Goal: Task Accomplishment & Management: Manage account settings

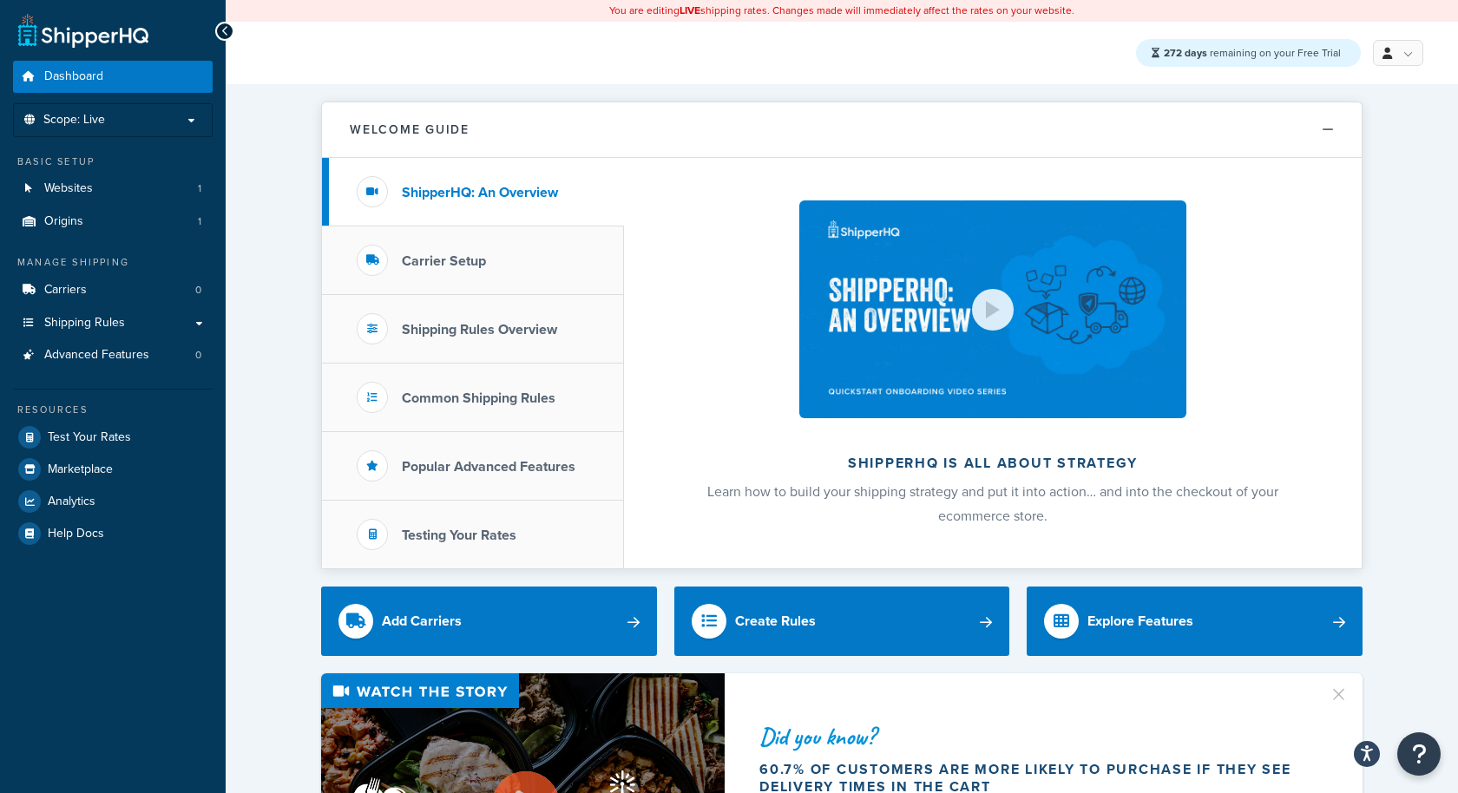
click at [222, 25] on icon at bounding box center [225, 31] width 8 height 12
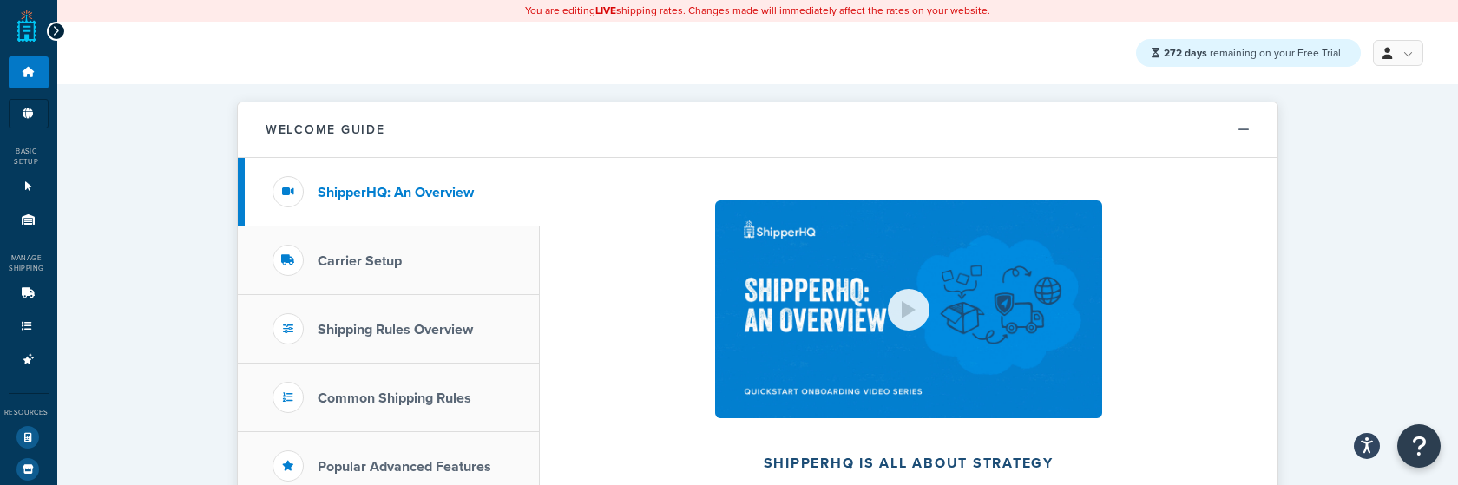
click at [1333, 56] on span "272 days remaining on your Free Trial" at bounding box center [1251, 53] width 177 height 16
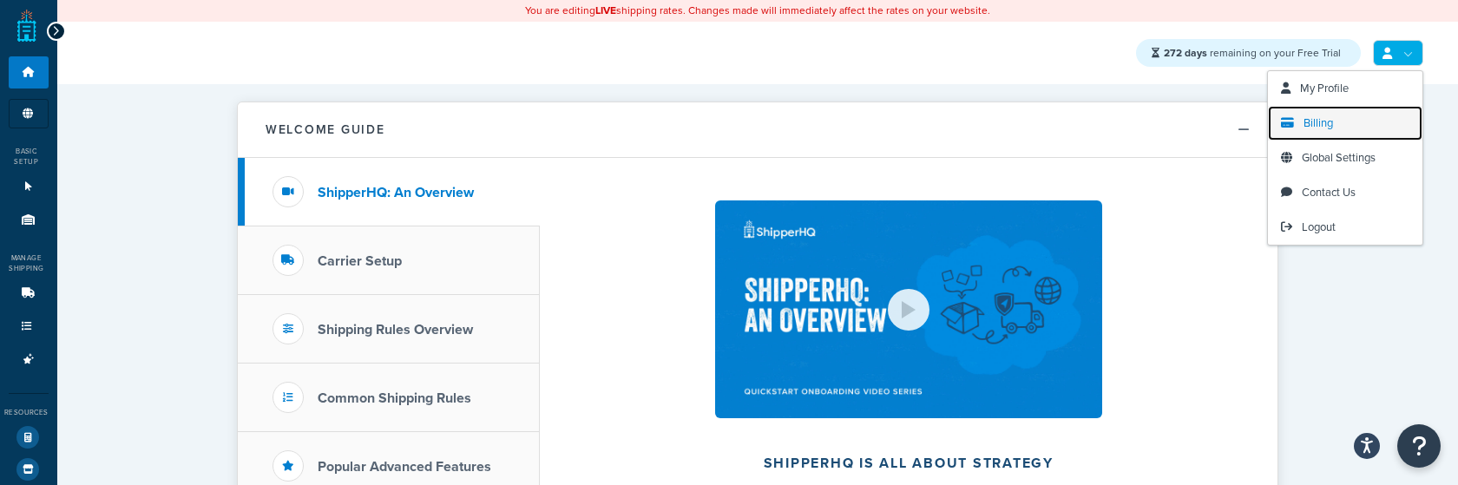
click at [1315, 115] on span "Billing" at bounding box center [1317, 123] width 29 height 16
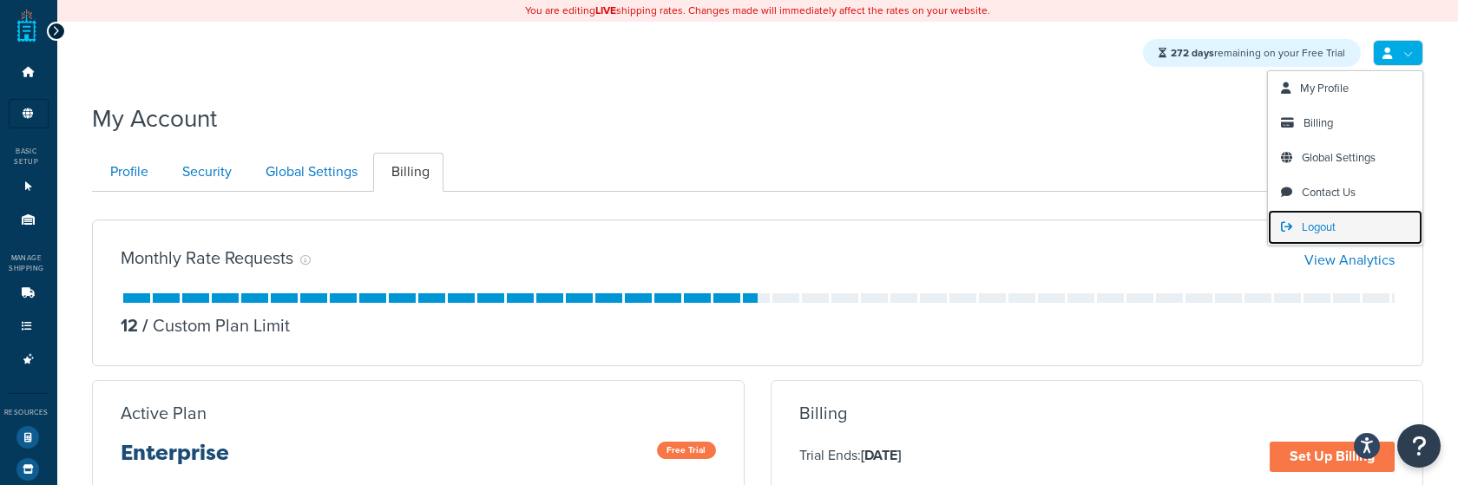
click at [1306, 222] on span "Logout" at bounding box center [1318, 227] width 34 height 16
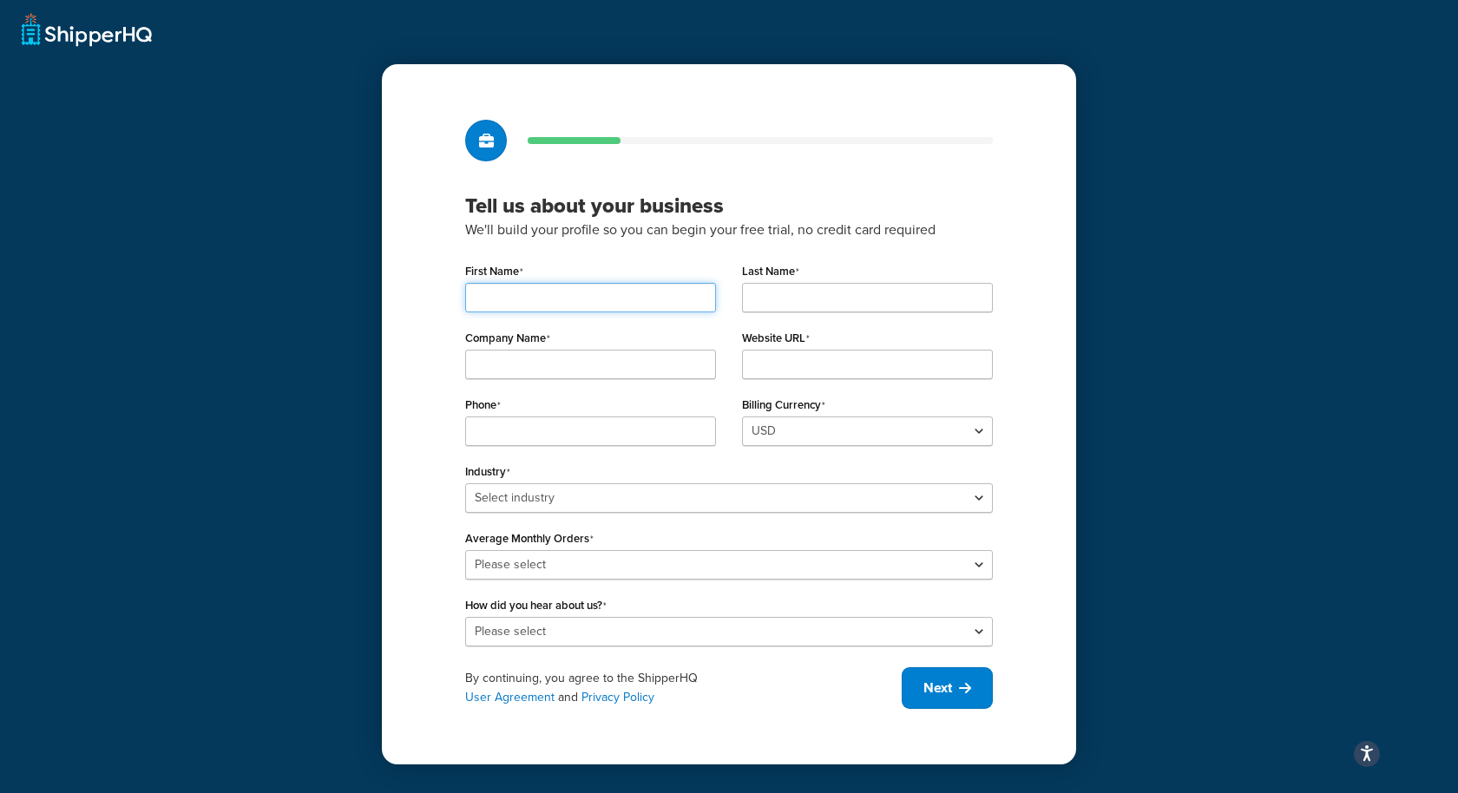
click at [505, 304] on input "First Name" at bounding box center [590, 297] width 251 height 29
type input "A"
type input "Playwright"
click at [786, 292] on input "Last Name" at bounding box center [867, 297] width 251 height 29
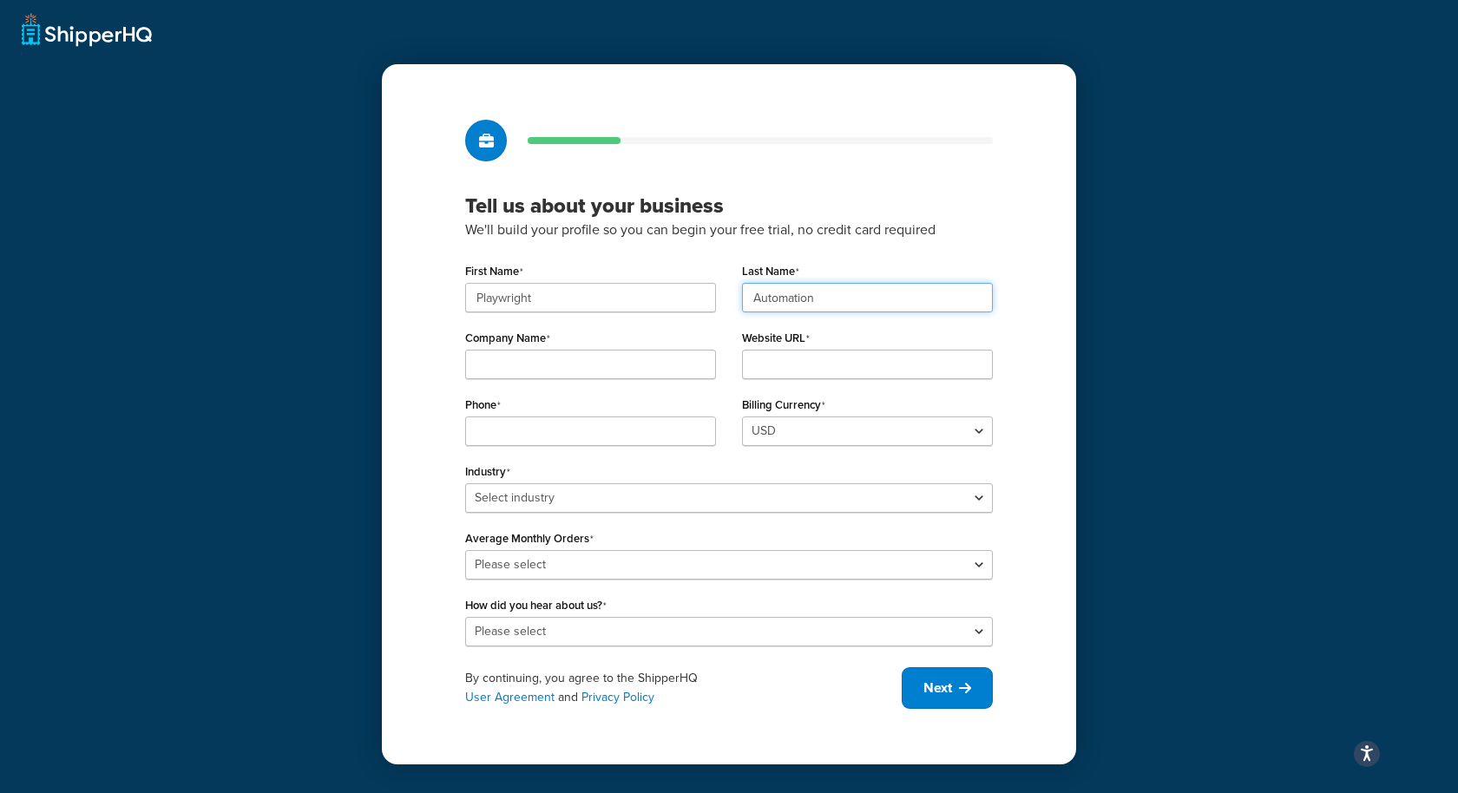
type input "Automation"
click at [639, 370] on input "Company Name" at bounding box center [590, 364] width 251 height 29
click at [493, 365] on input "MyCompany" at bounding box center [590, 364] width 251 height 29
type input "My Company"
click at [809, 365] on input "Website URL" at bounding box center [867, 364] width 251 height 29
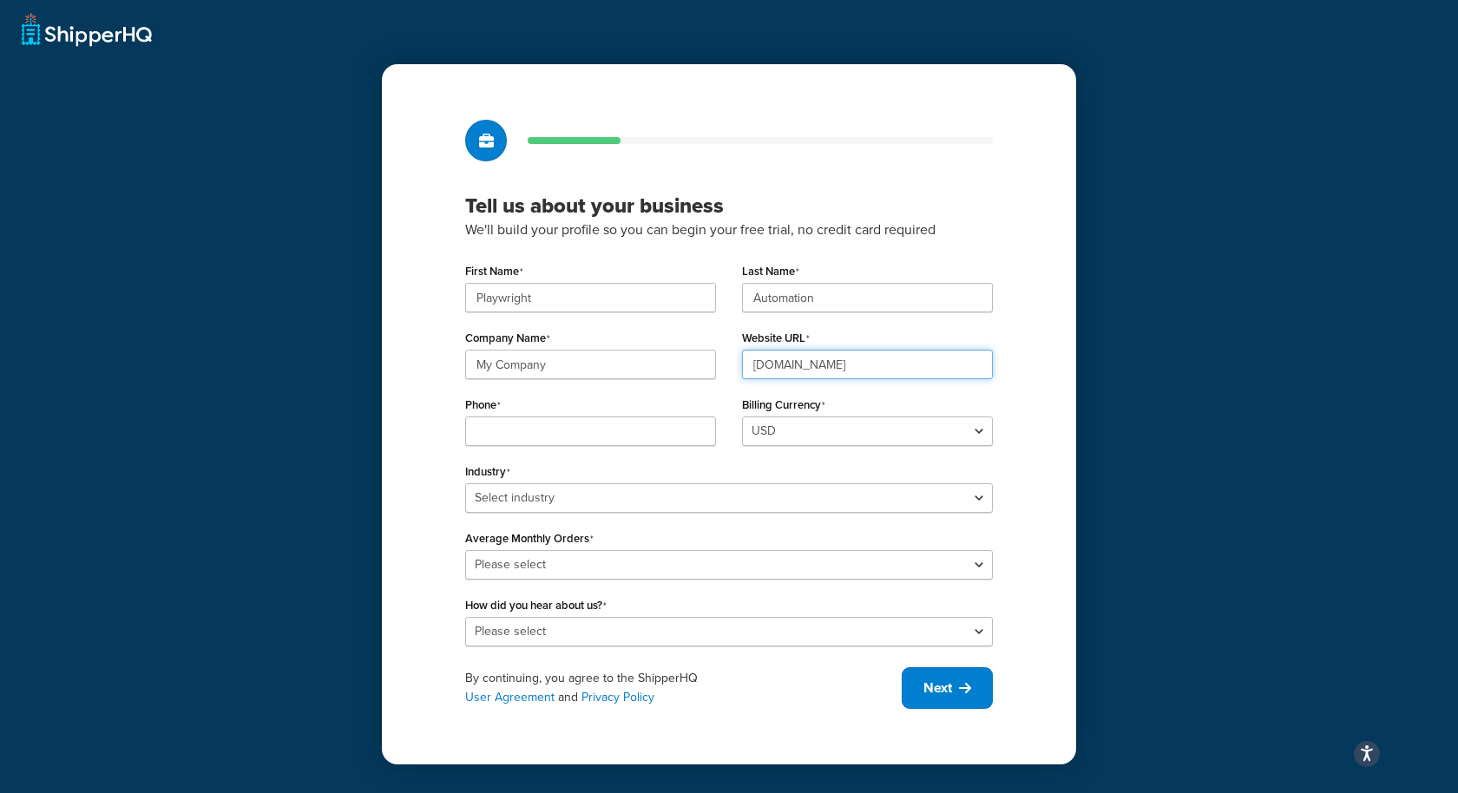
type input "www.mycompany.com"
click at [587, 428] on input "Phone" at bounding box center [590, 430] width 251 height 29
type input "23423423456"
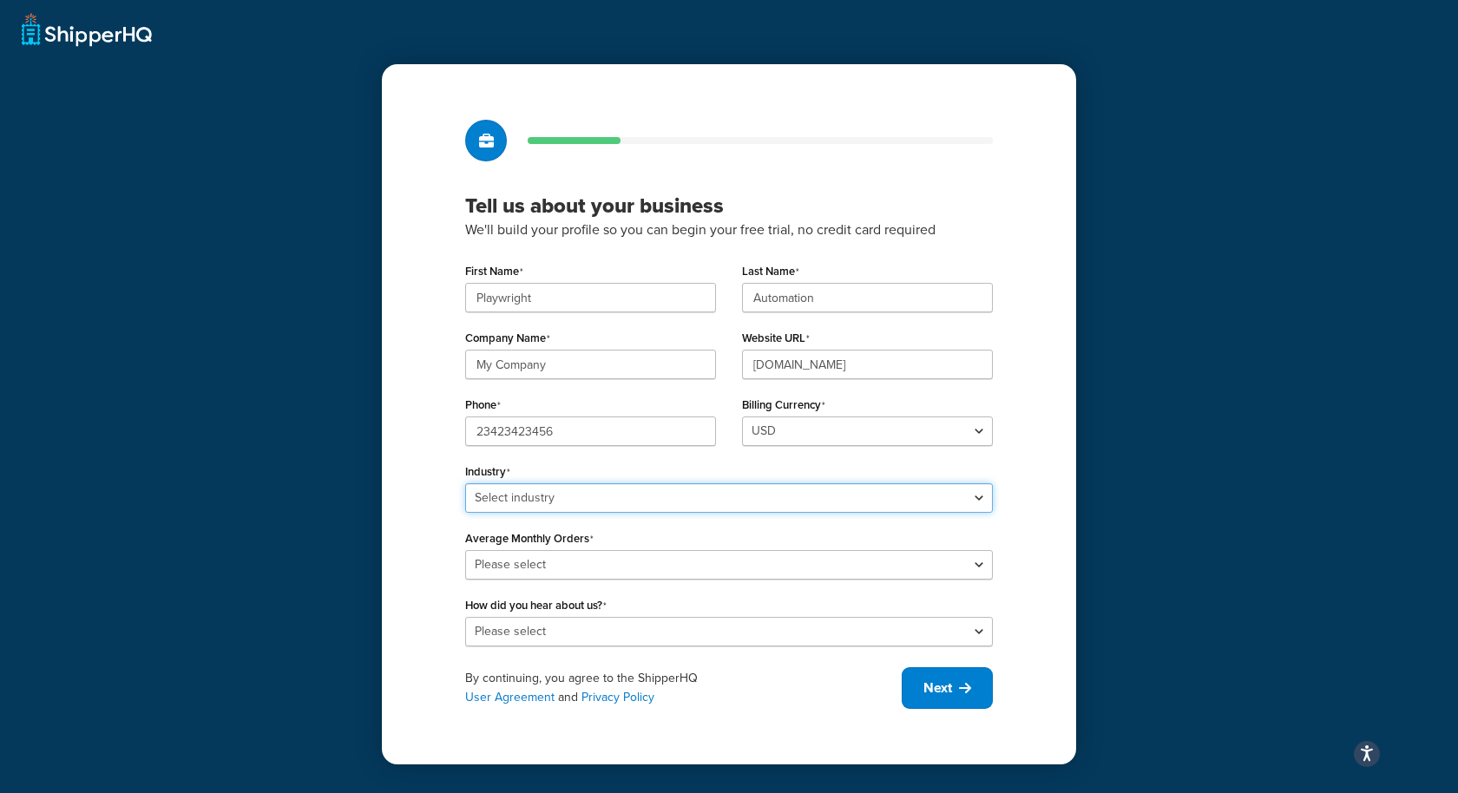
click at [534, 487] on select "Select industry Automotive Adult Agriculture Alcohol, Tobacco & CBD Arts & Craf…" at bounding box center [728, 497] width 527 height 29
select select "10"
click at [465, 483] on select "Select industry Automotive Adult Agriculture Alcohol, Tobacco & CBD Arts & Craf…" at bounding box center [728, 497] width 527 height 29
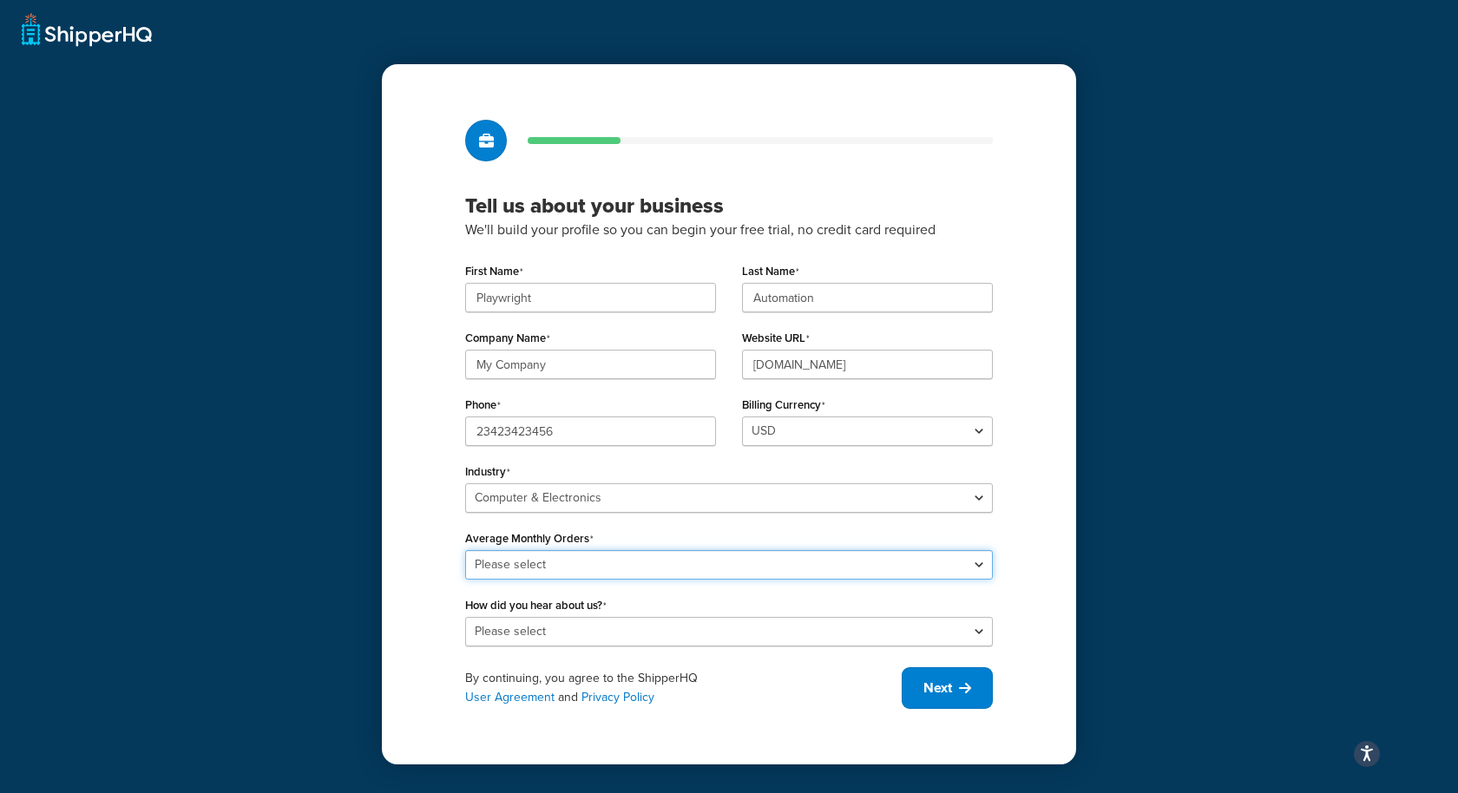
click at [546, 556] on select "Please select 0-500 501-1,000 1,001-10,000 10,001-20,000 Over 20,000" at bounding box center [728, 564] width 527 height 29
select select "2"
click at [465, 550] on select "Please select 0-500 501-1,000 1,001-10,000 10,001-20,000 Over 20,000" at bounding box center [728, 564] width 527 height 29
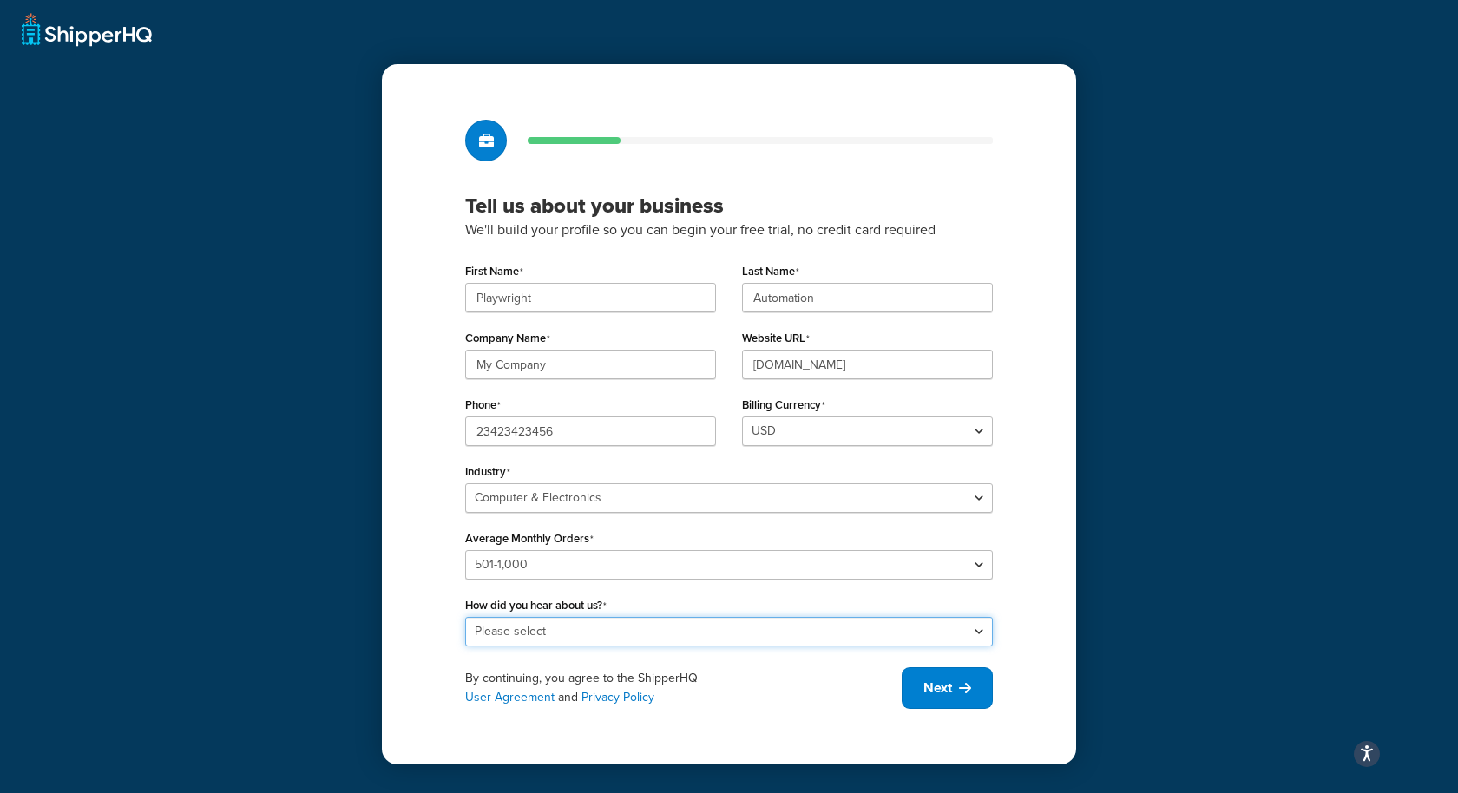
click at [544, 630] on select "Please select Online Search App Store or Marketplace Listing Referred by Agency…" at bounding box center [728, 631] width 527 height 29
select select "4"
click at [465, 617] on select "Please select Online Search App Store or Marketplace Listing Referred by Agency…" at bounding box center [728, 631] width 527 height 29
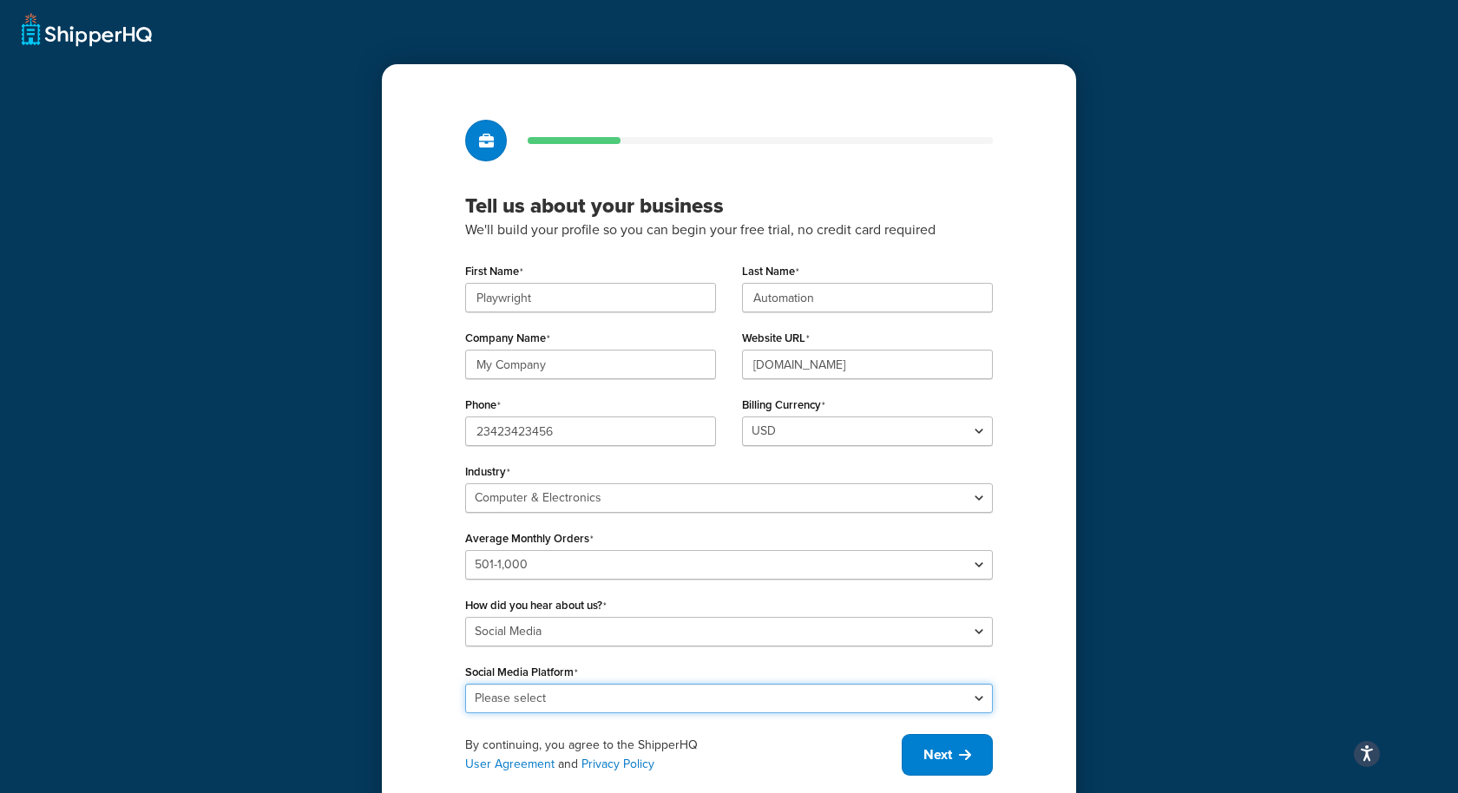
click at [853, 693] on select "Please select LinkedIn X (Twitter) Facebook Instagram YouTube" at bounding box center [728, 698] width 527 height 29
select select "2"
click at [465, 684] on select "Please select LinkedIn X (Twitter) Facebook Instagram YouTube" at bounding box center [728, 698] width 527 height 29
click at [960, 754] on icon at bounding box center [965, 755] width 12 height 14
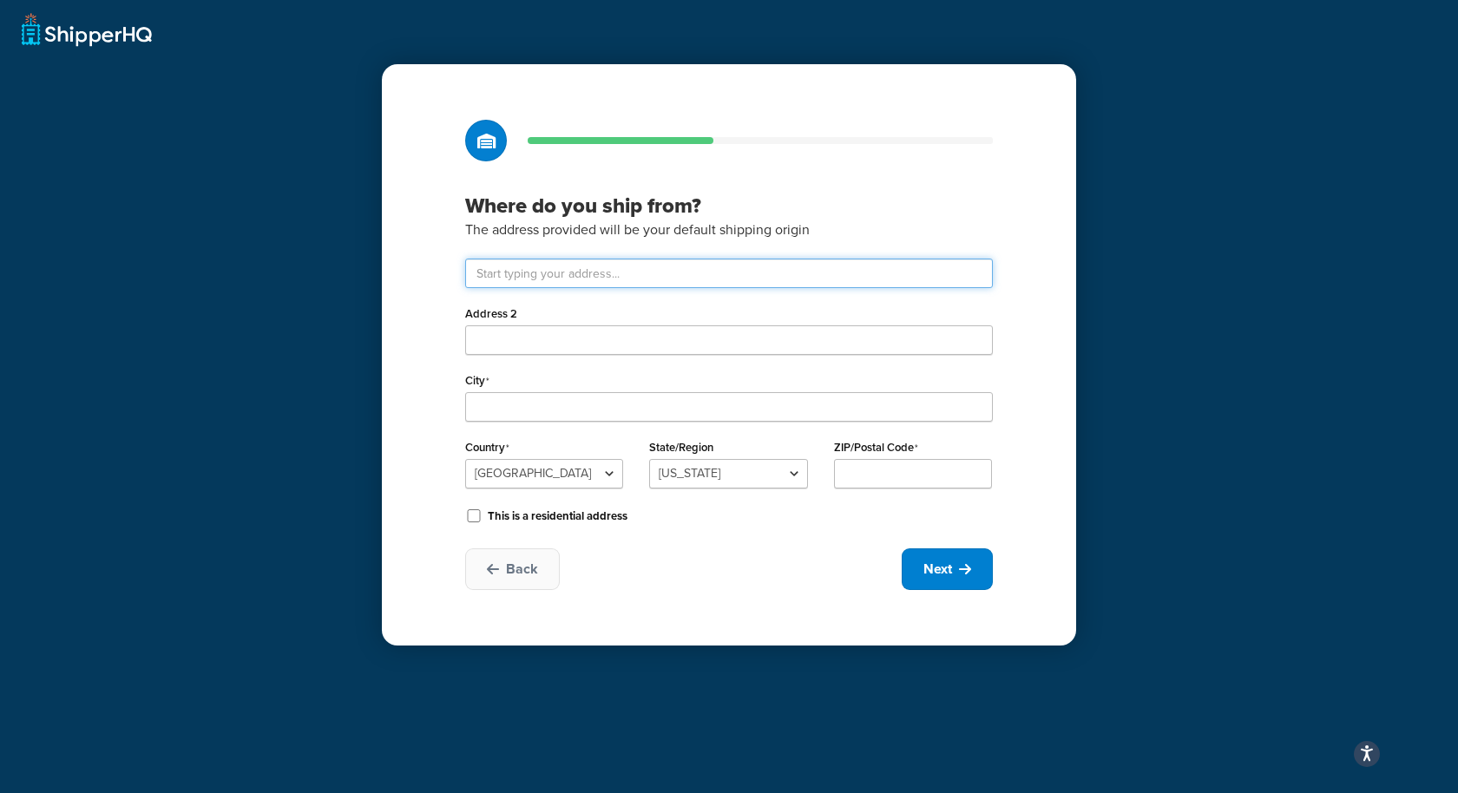
click at [666, 276] on input "text" at bounding box center [728, 273] width 527 height 29
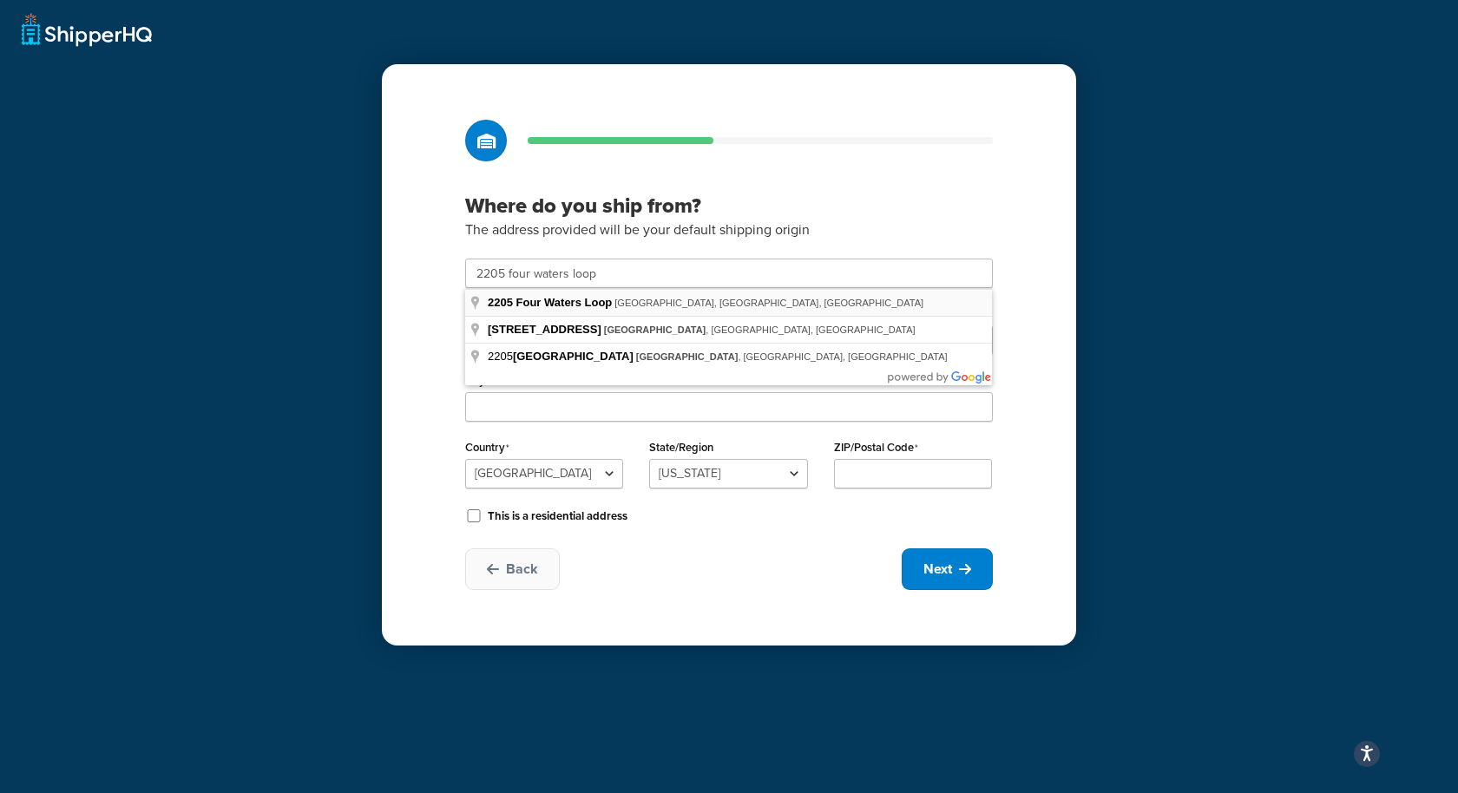
type input "2205 Four Waters Lp"
type input "Andice"
select select "43"
type input "78628"
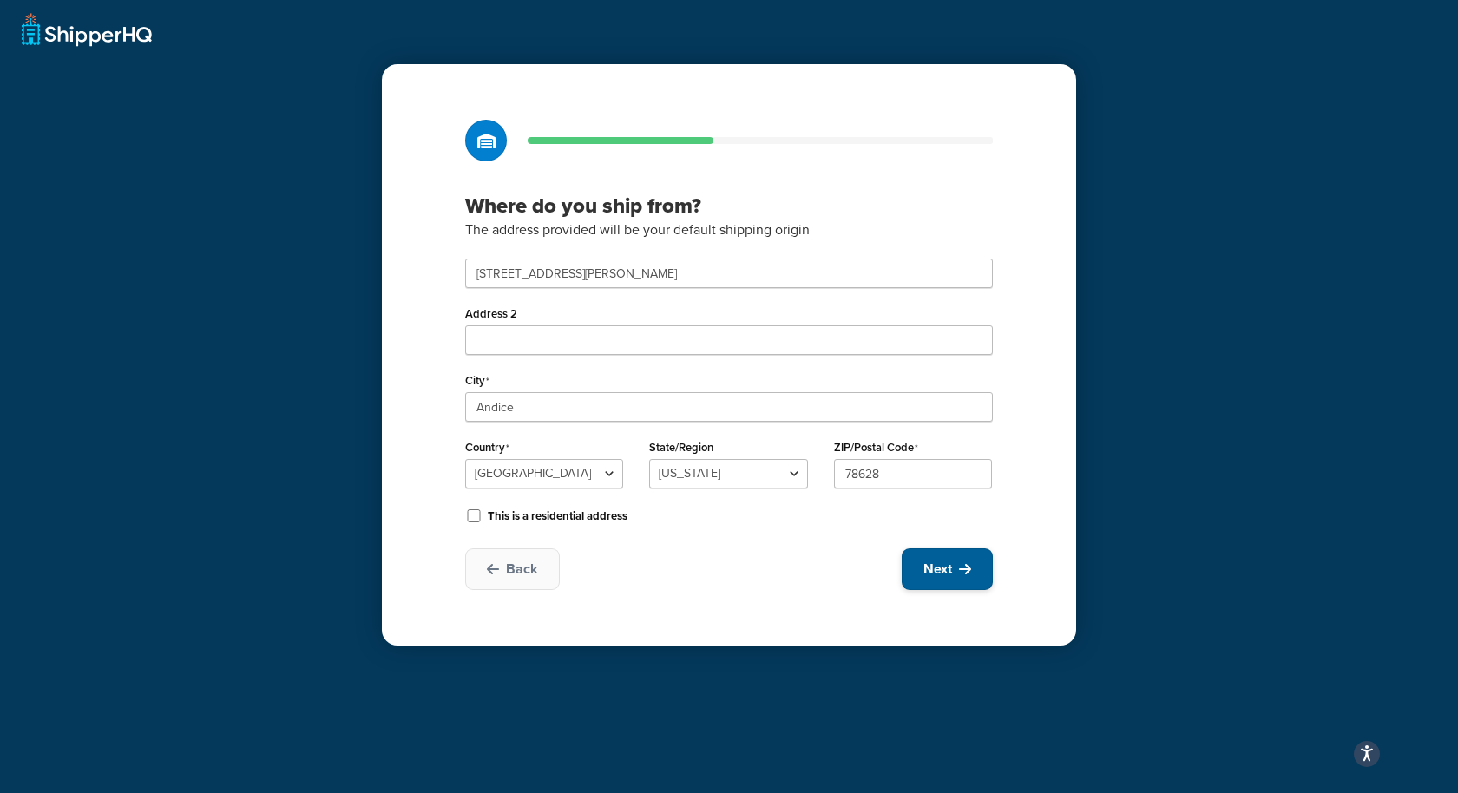
click at [949, 560] on span "Next" at bounding box center [937, 569] width 29 height 19
select select "1"
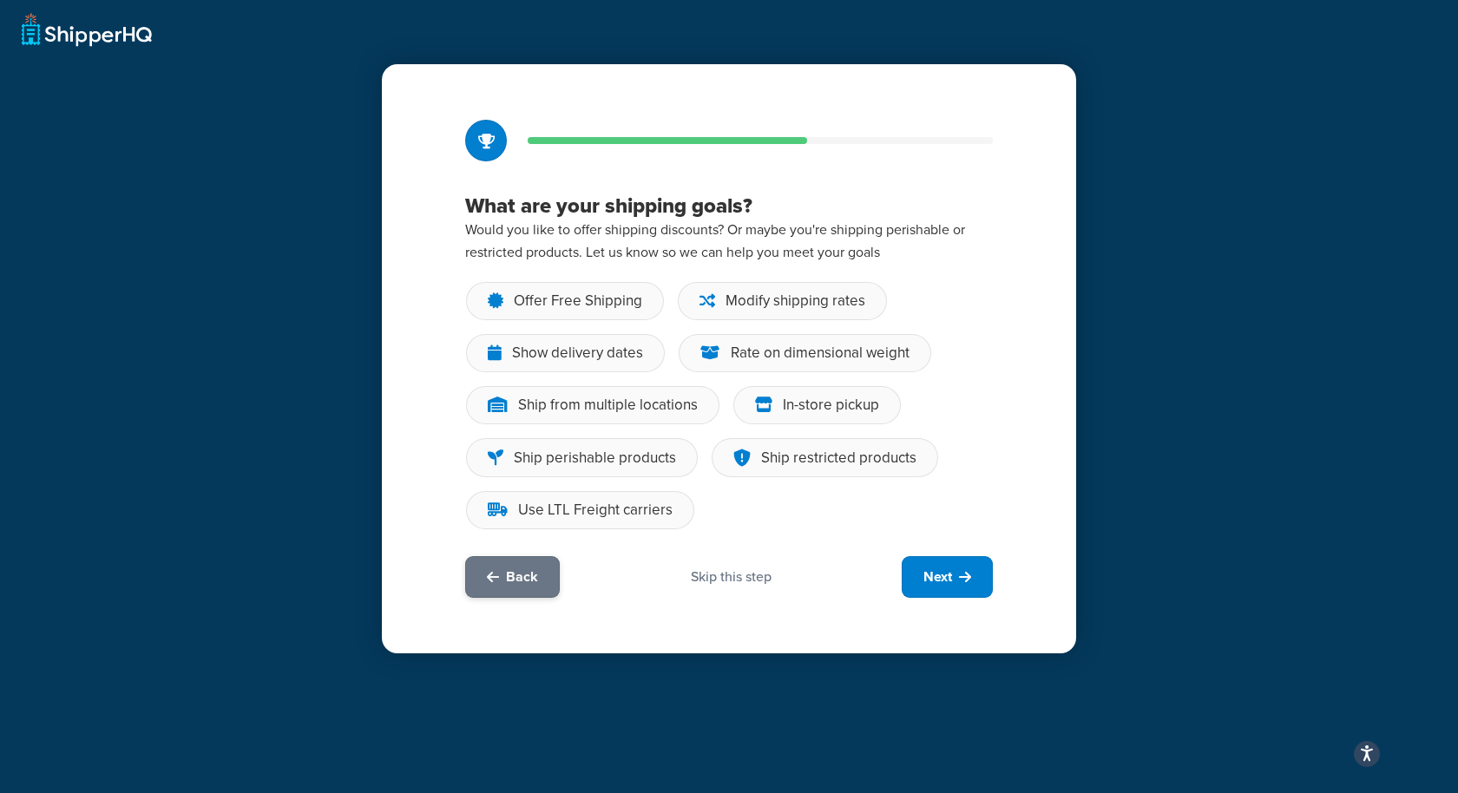
click at [534, 577] on span "Back" at bounding box center [522, 576] width 32 height 19
select select "43"
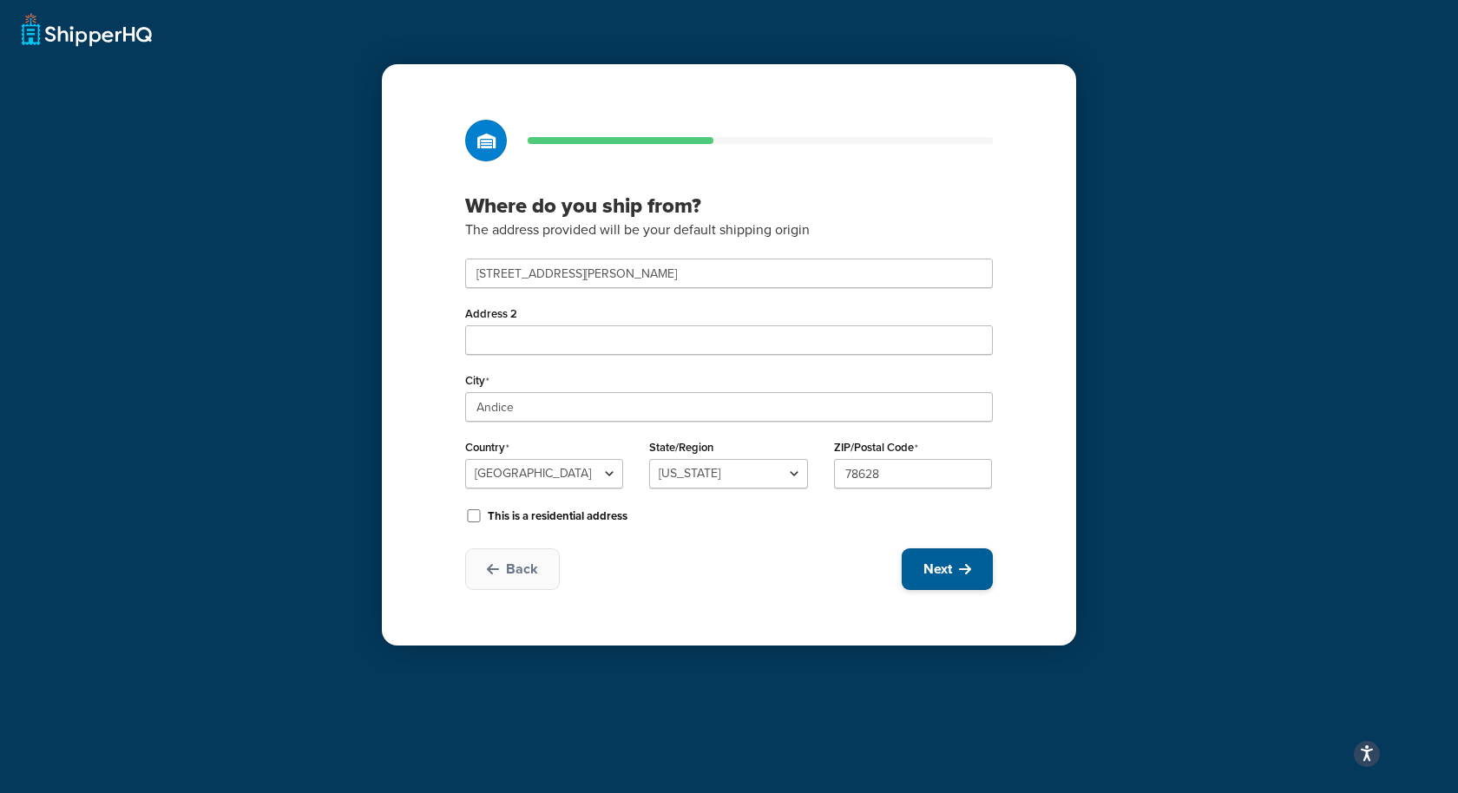
click at [955, 575] on button "Next" at bounding box center [946, 569] width 91 height 42
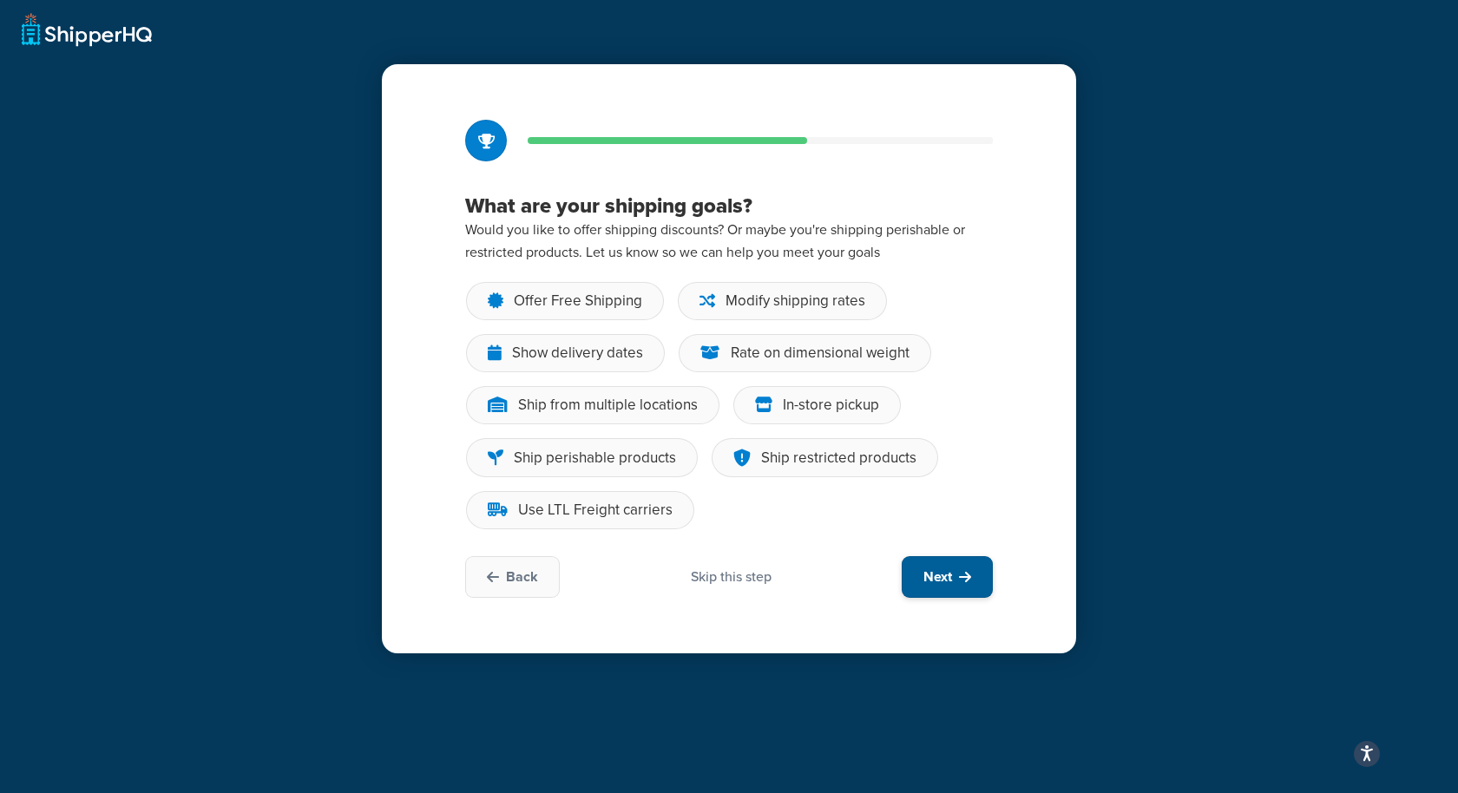
click at [954, 567] on button "Next" at bounding box center [946, 577] width 91 height 42
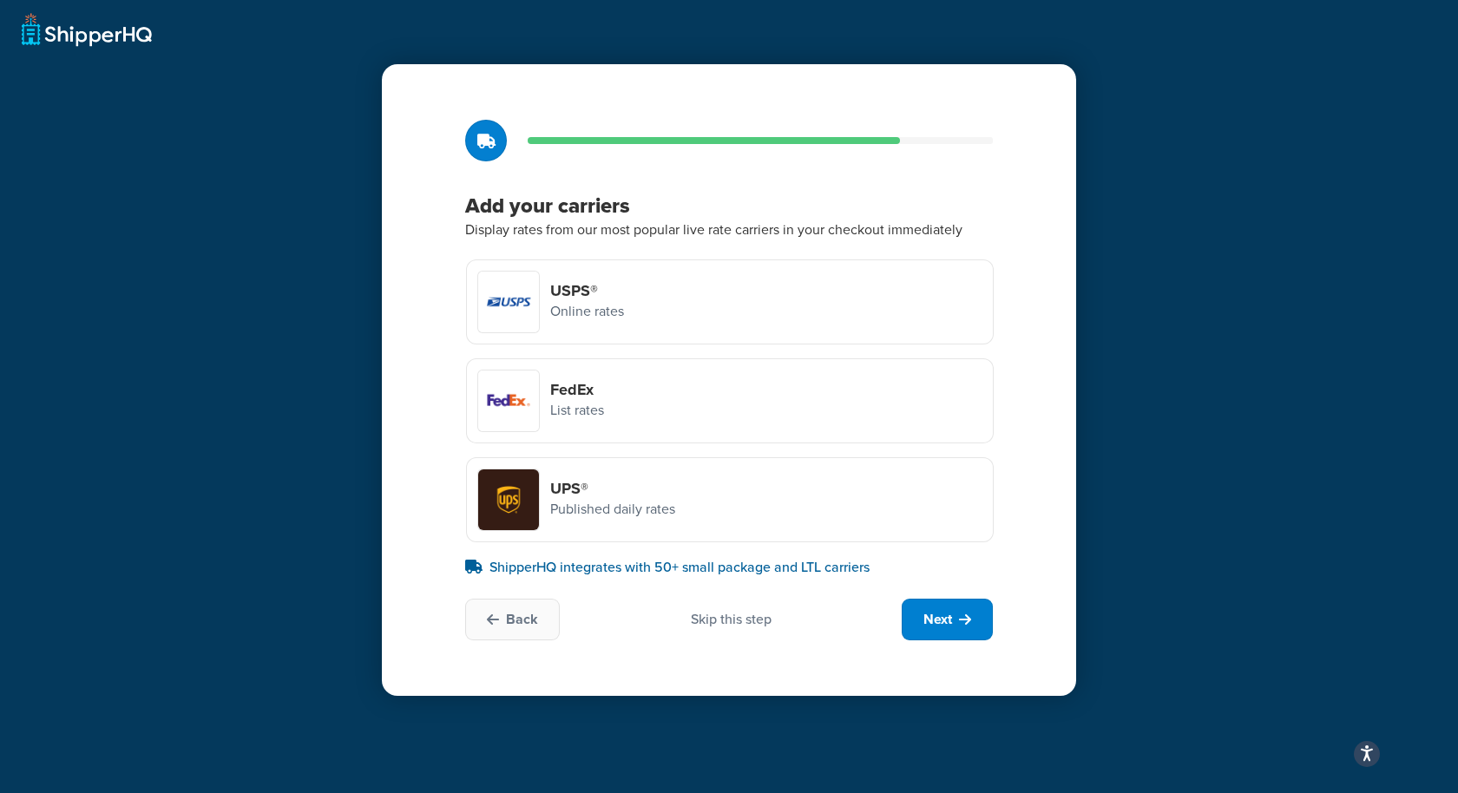
click at [697, 305] on div "USPS® Online rates" at bounding box center [729, 301] width 527 height 85
click at [0, 0] on input "USPS® Online rates" at bounding box center [0, 0] width 0 height 0
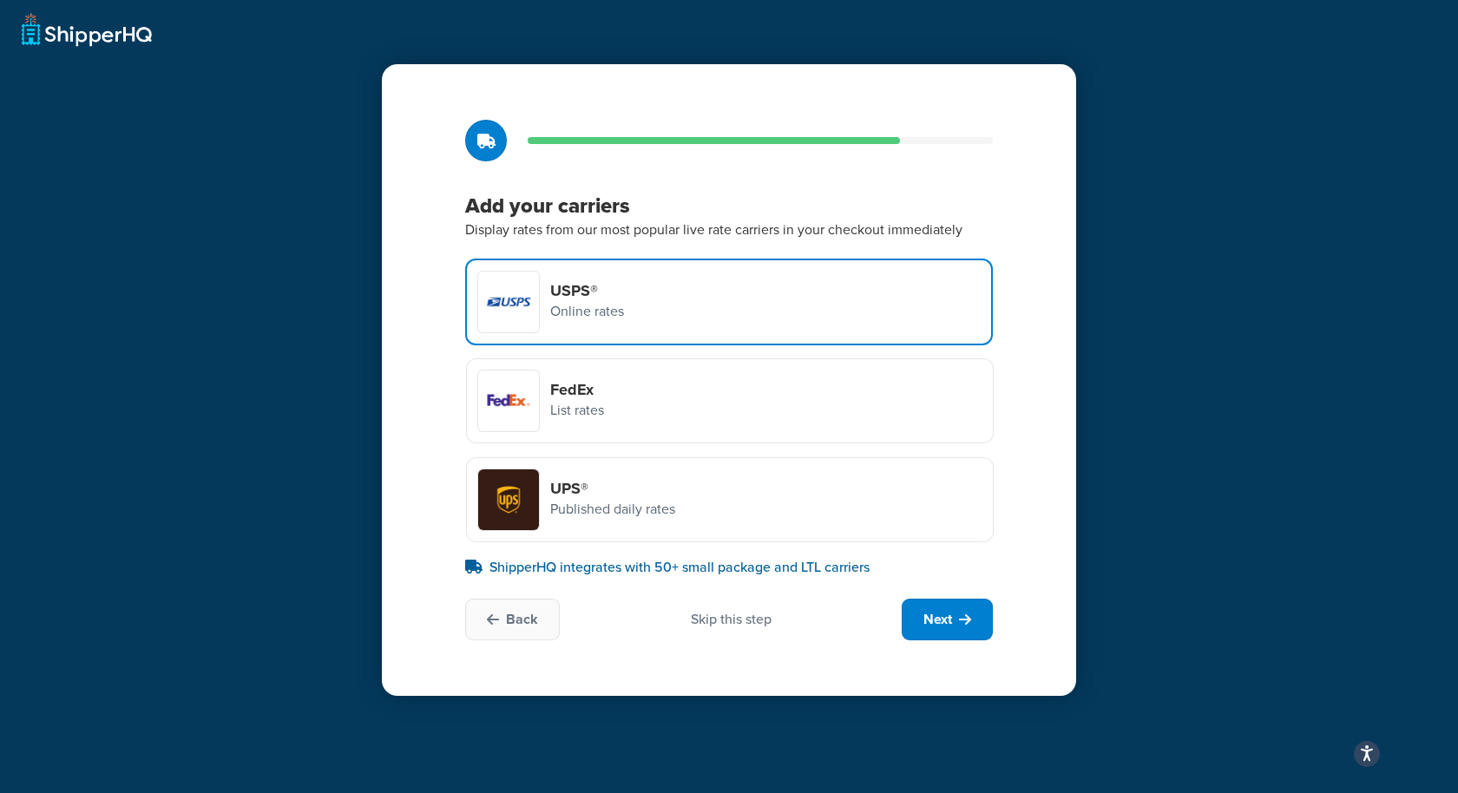
click at [683, 403] on div "FedEx List rates" at bounding box center [729, 400] width 527 height 85
click at [0, 0] on input "FedEx List rates" at bounding box center [0, 0] width 0 height 0
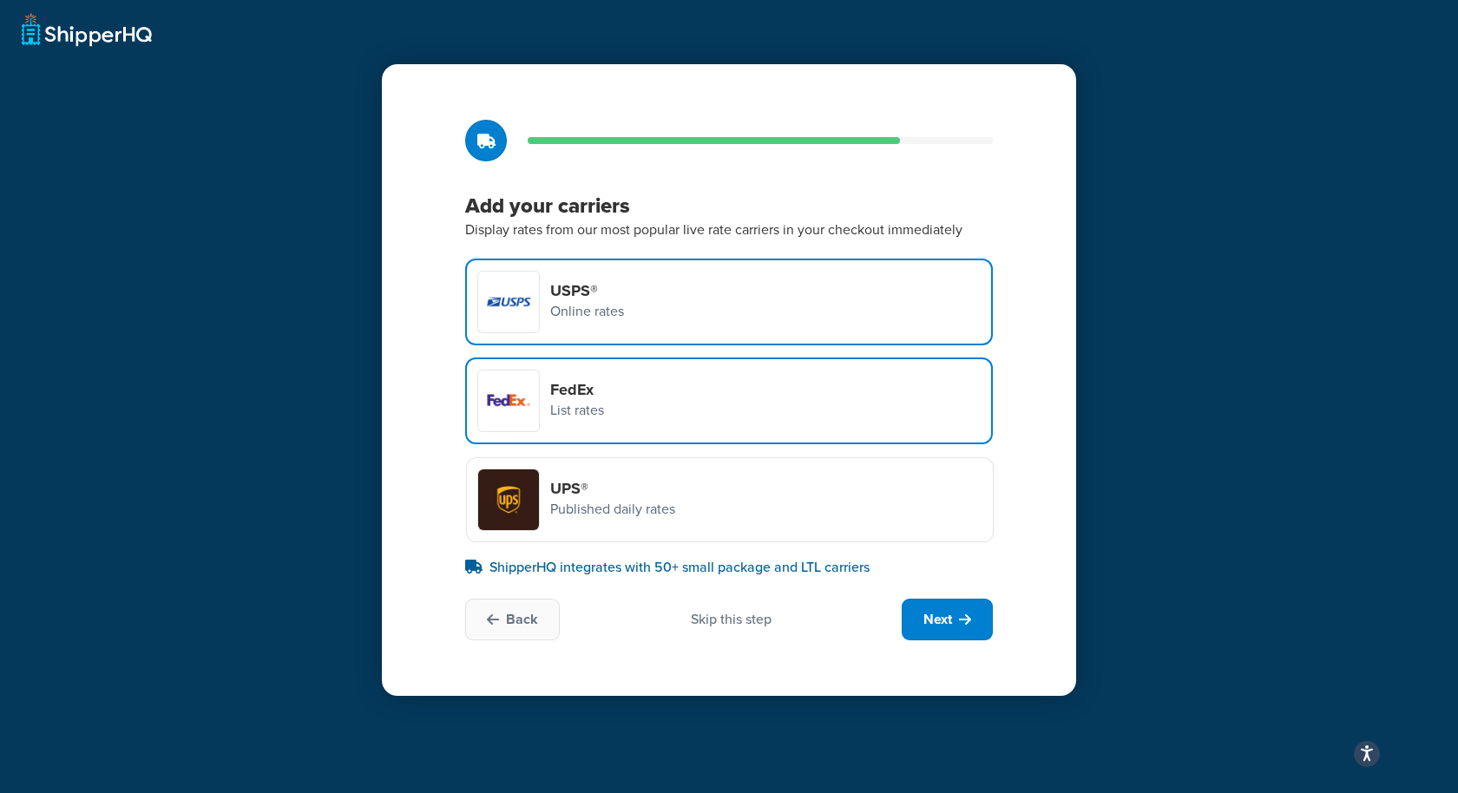
click at [665, 499] on p "Published daily rates" at bounding box center [612, 509] width 125 height 23
click at [0, 0] on input "UPS® Published daily rates" at bounding box center [0, 0] width 0 height 0
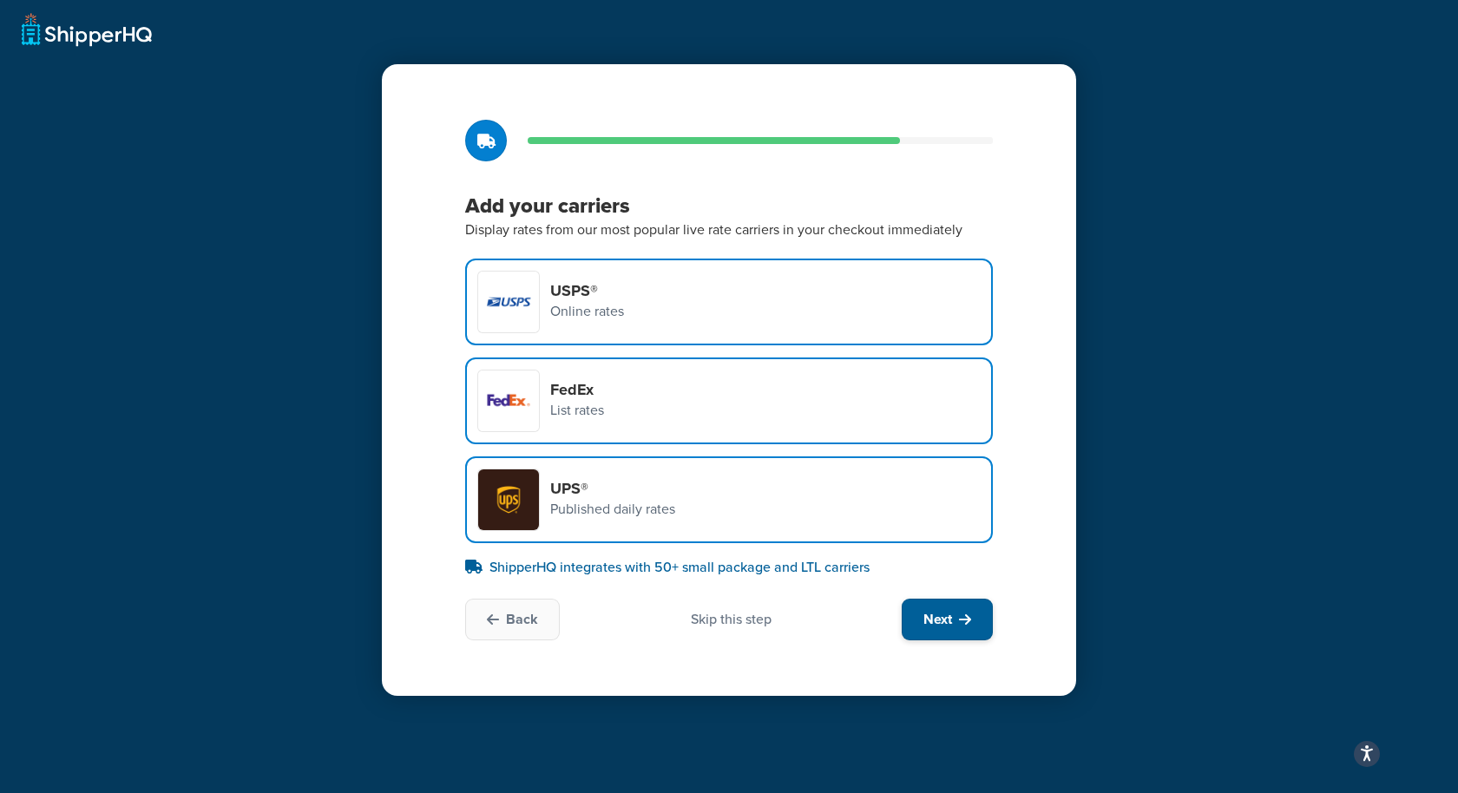
click at [929, 628] on button "Next" at bounding box center [946, 620] width 91 height 42
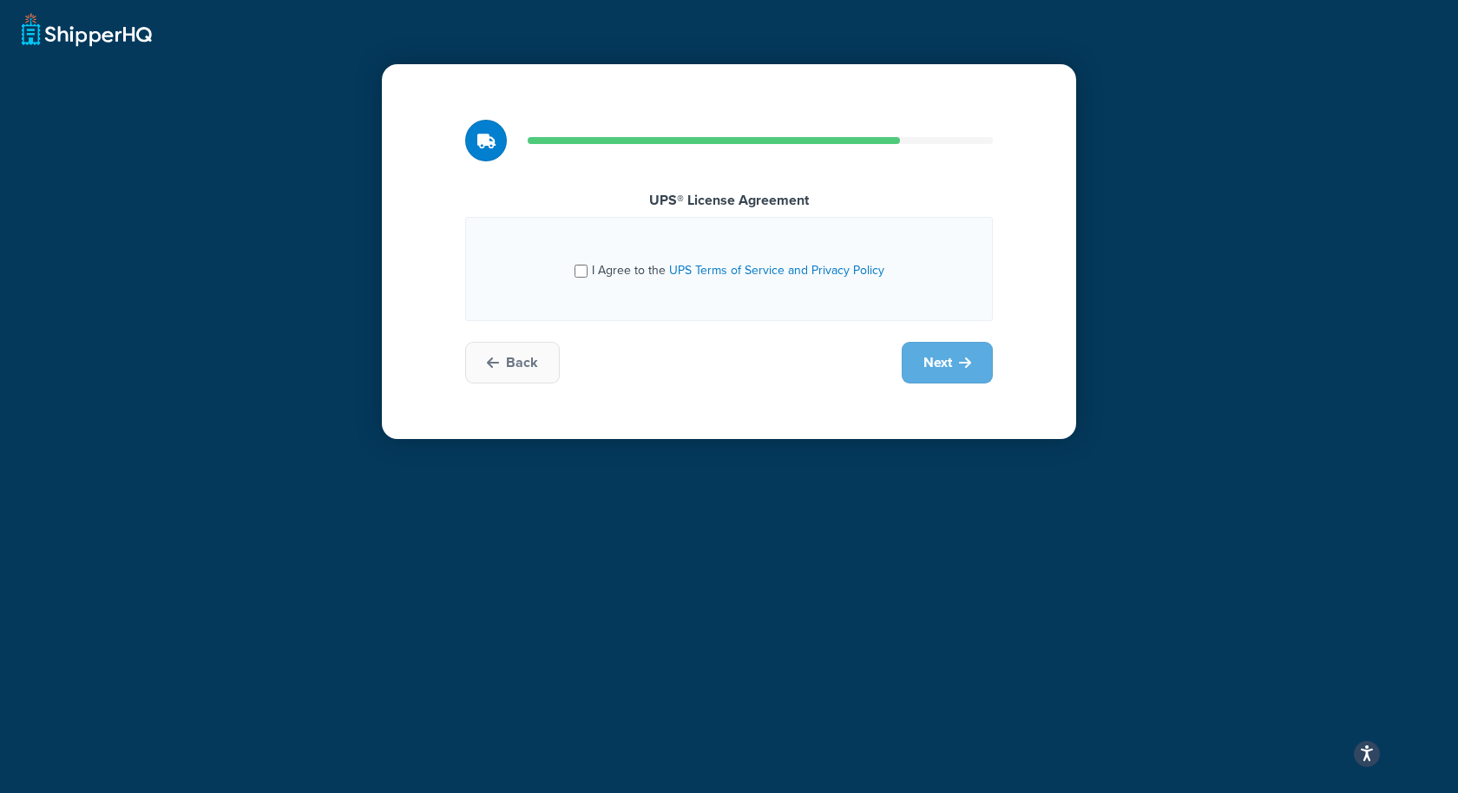
click at [599, 280] on div "I Agree to the UPS Terms of Service and Privacy Policy" at bounding box center [738, 271] width 292 height 24
click at [587, 278] on input "I Agree to the UPS Terms of Service and Privacy Policy" at bounding box center [580, 271] width 13 height 13
checkbox input "true"
click at [954, 357] on button "Next" at bounding box center [946, 363] width 91 height 42
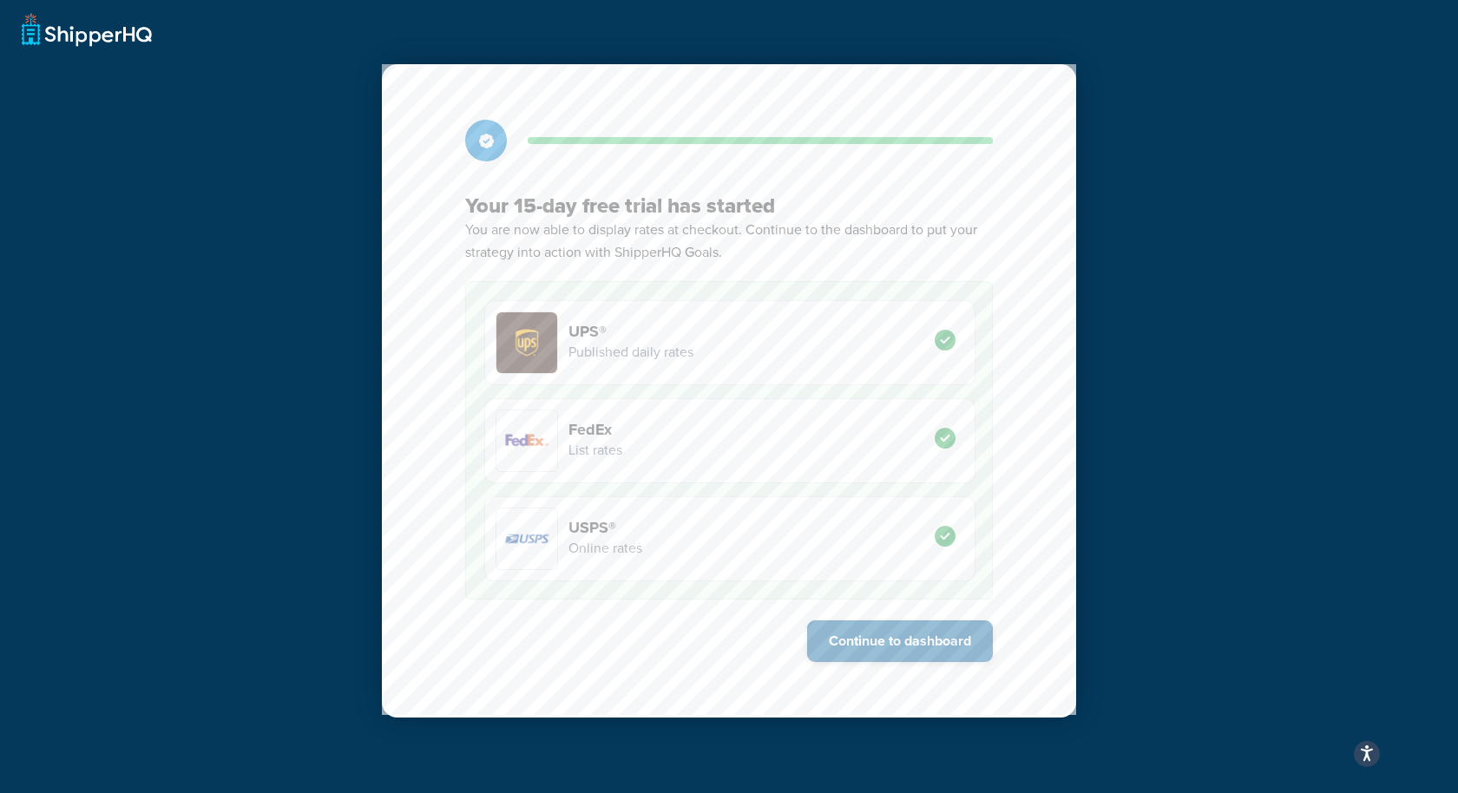
click at [929, 634] on button "Continue to dashboard" at bounding box center [900, 641] width 186 height 42
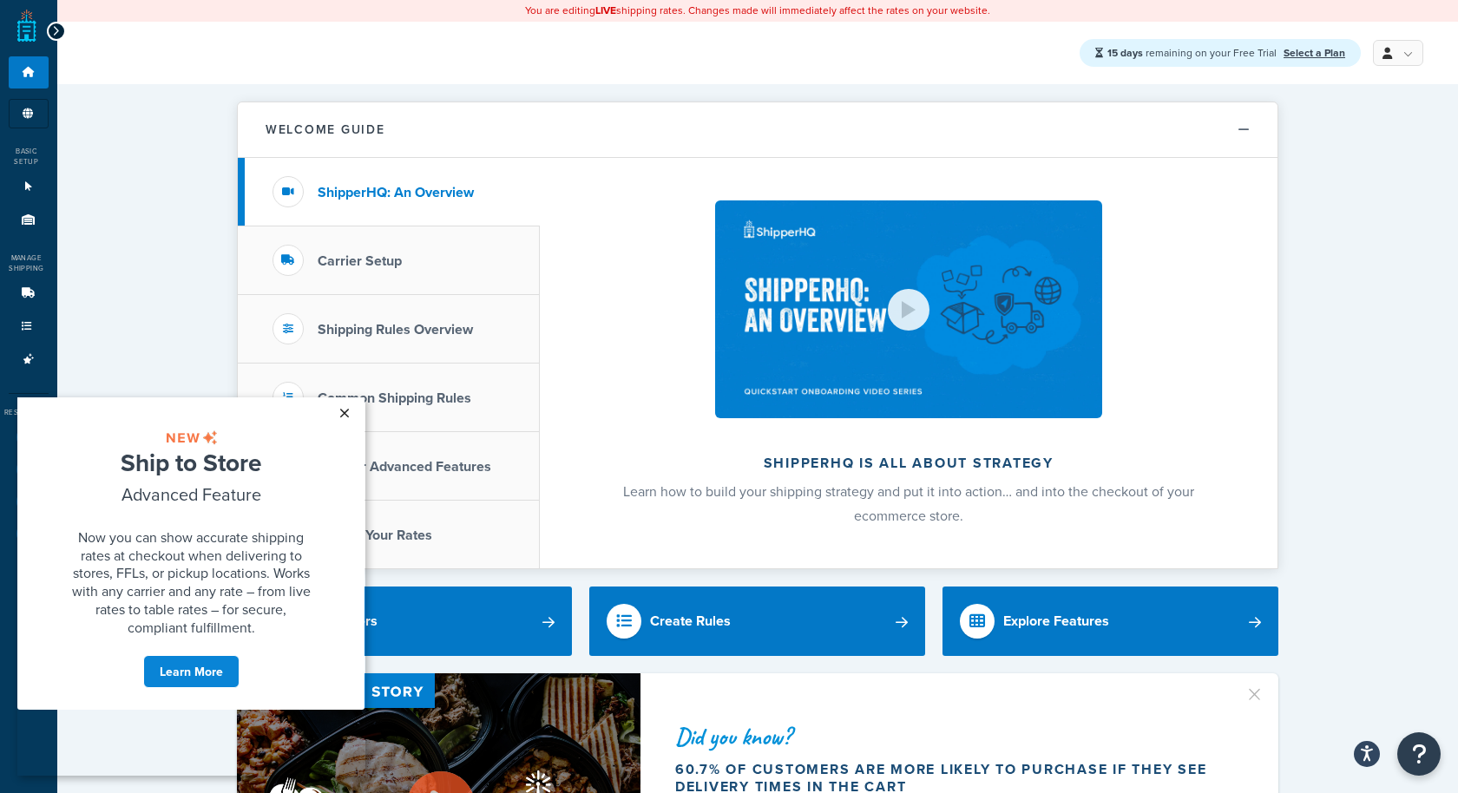
click at [351, 406] on link "×" at bounding box center [344, 412] width 30 height 31
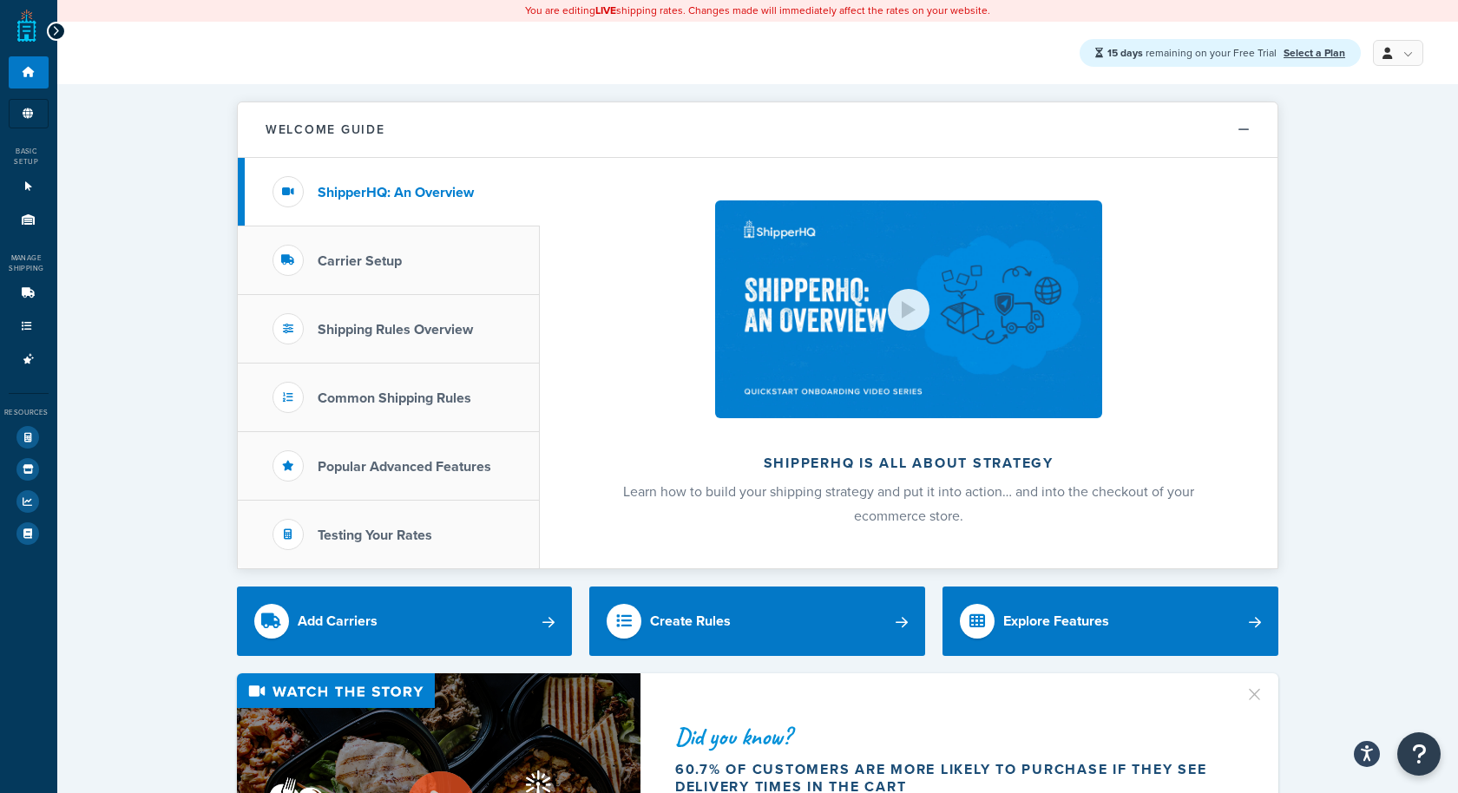
click at [54, 30] on icon at bounding box center [56, 31] width 8 height 12
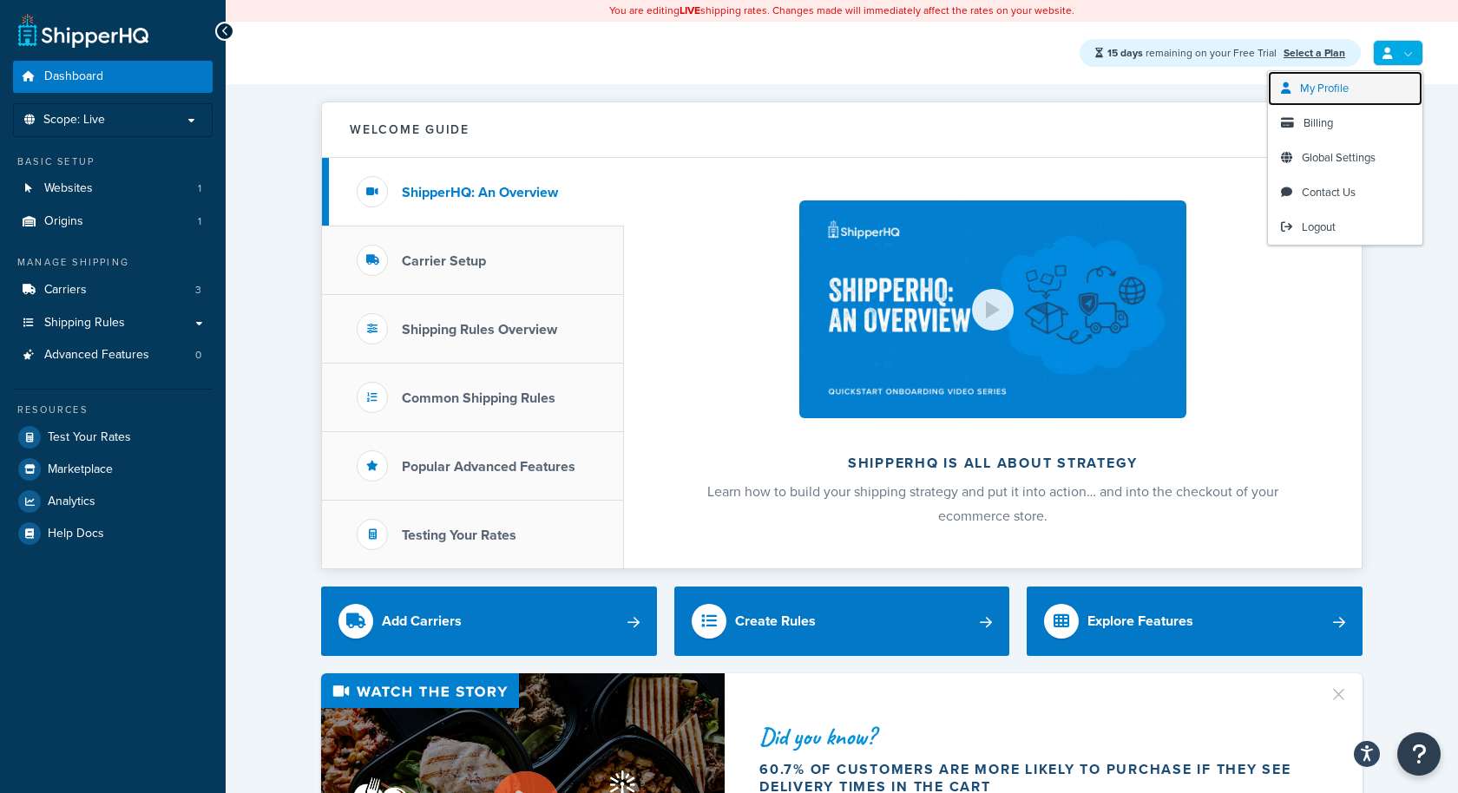
click at [1350, 96] on link "My Profile" at bounding box center [1345, 88] width 154 height 35
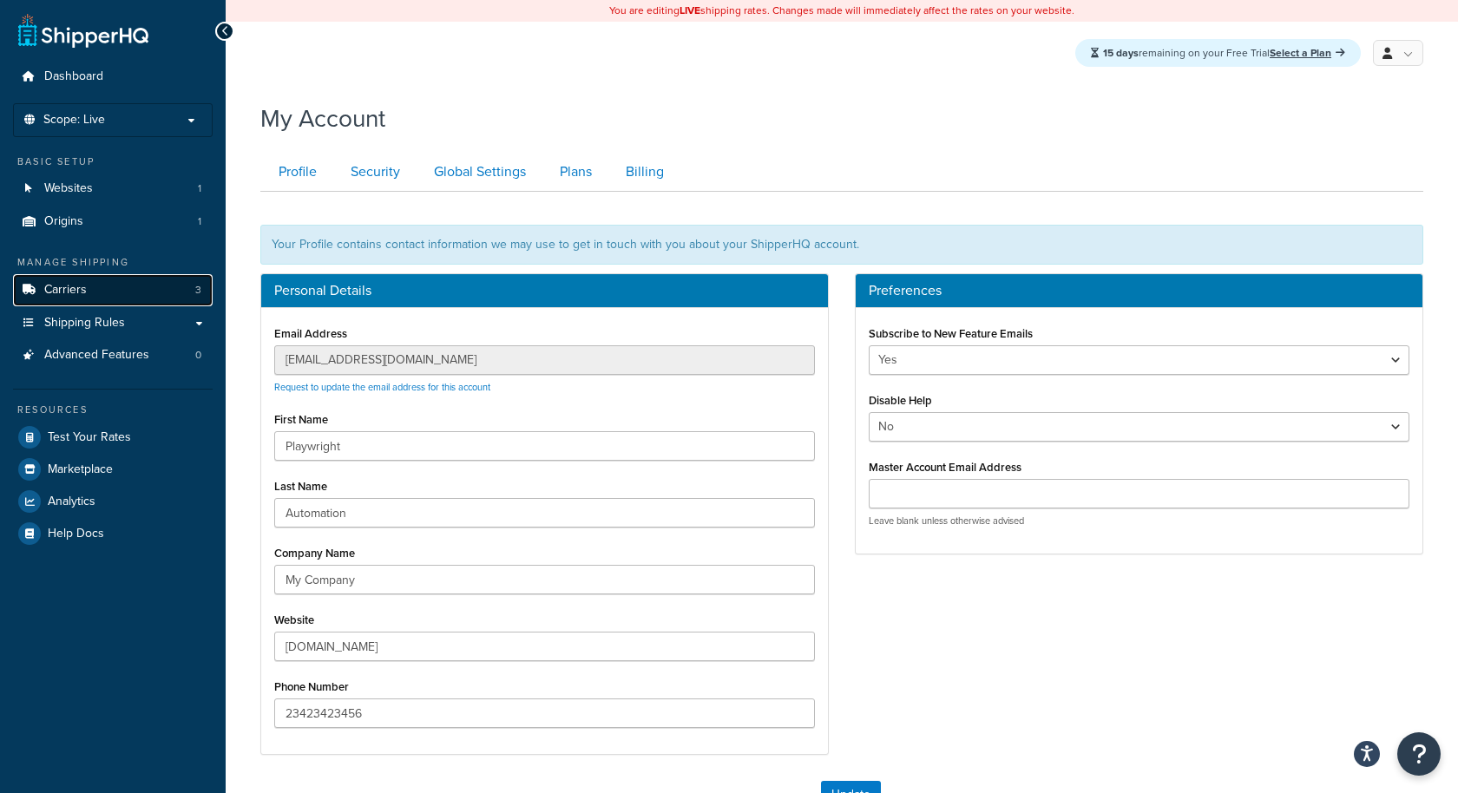
click at [99, 294] on link "Carriers 3" at bounding box center [113, 290] width 200 height 32
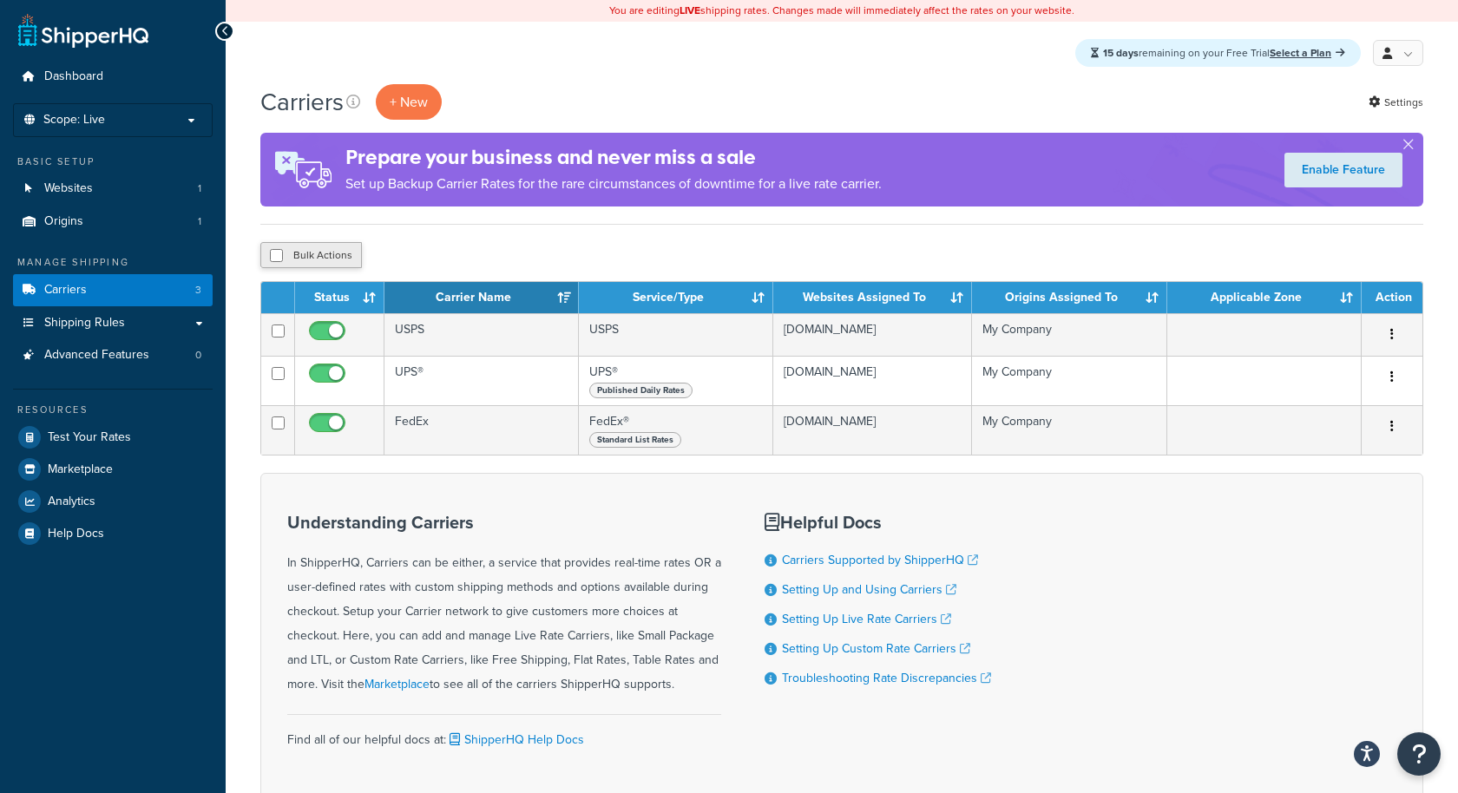
click at [344, 268] on button "Bulk Actions" at bounding box center [311, 255] width 102 height 26
checkbox input "true"
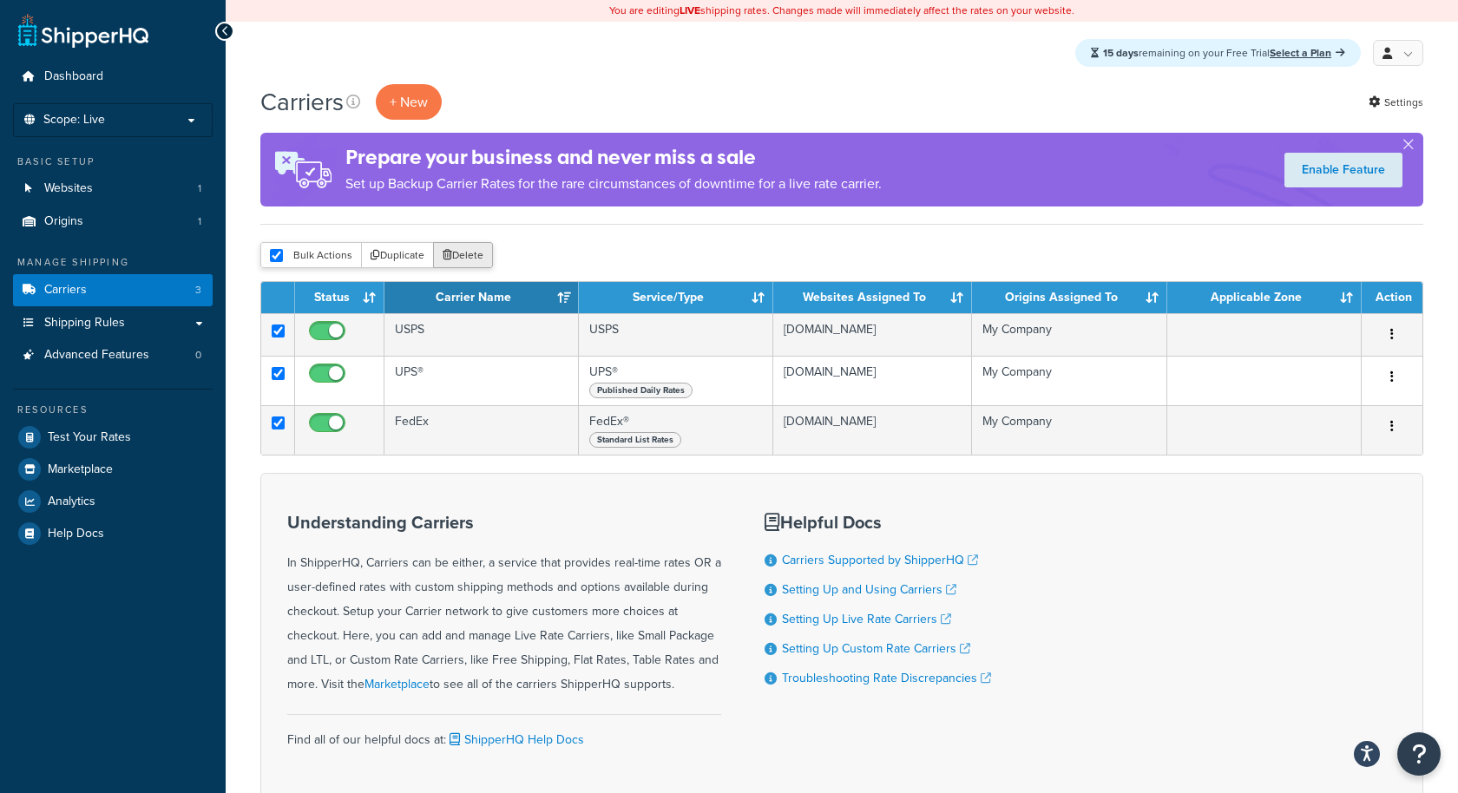
click at [465, 261] on button "Delete" at bounding box center [463, 255] width 60 height 26
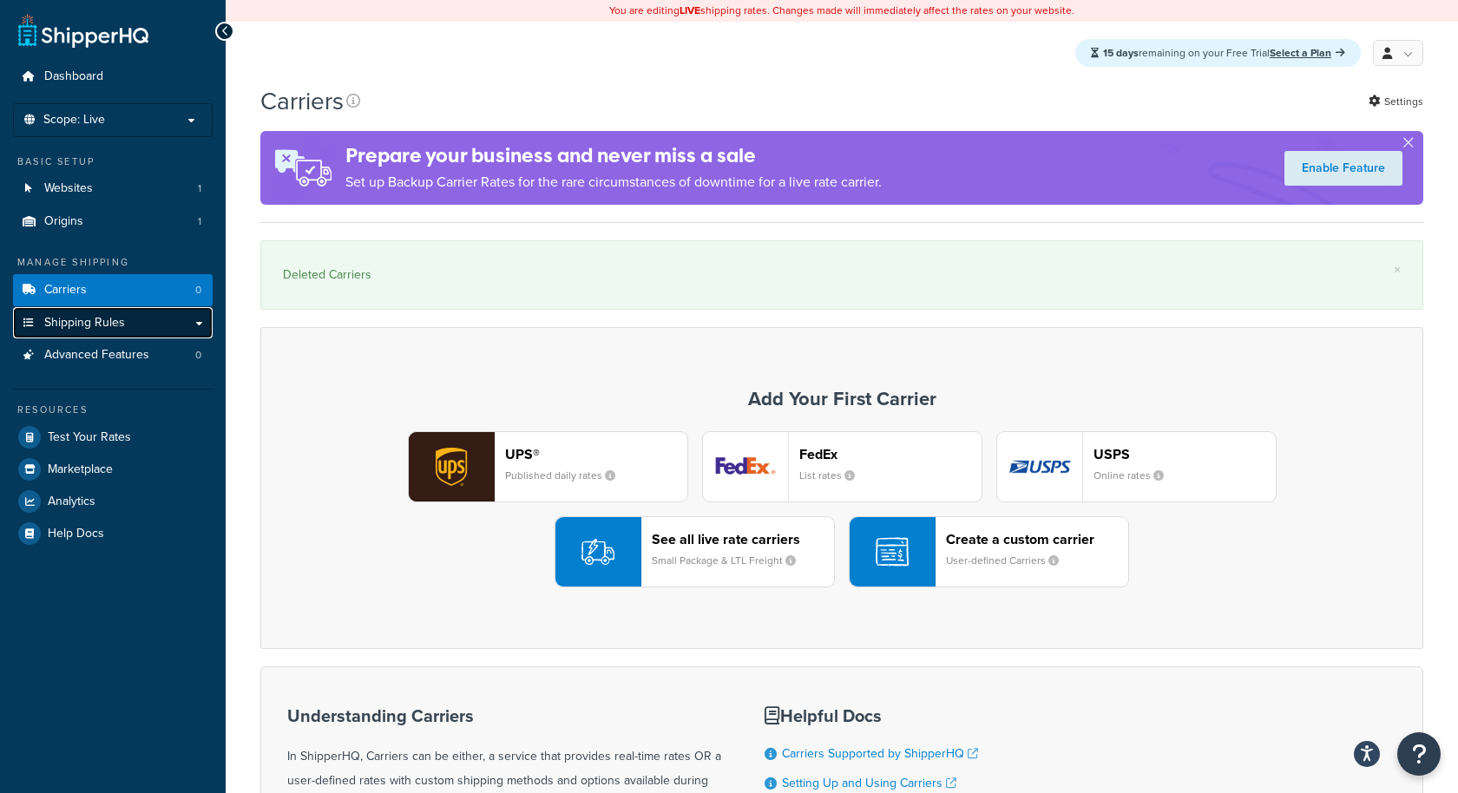
click at [165, 335] on link "Shipping Rules" at bounding box center [113, 323] width 200 height 32
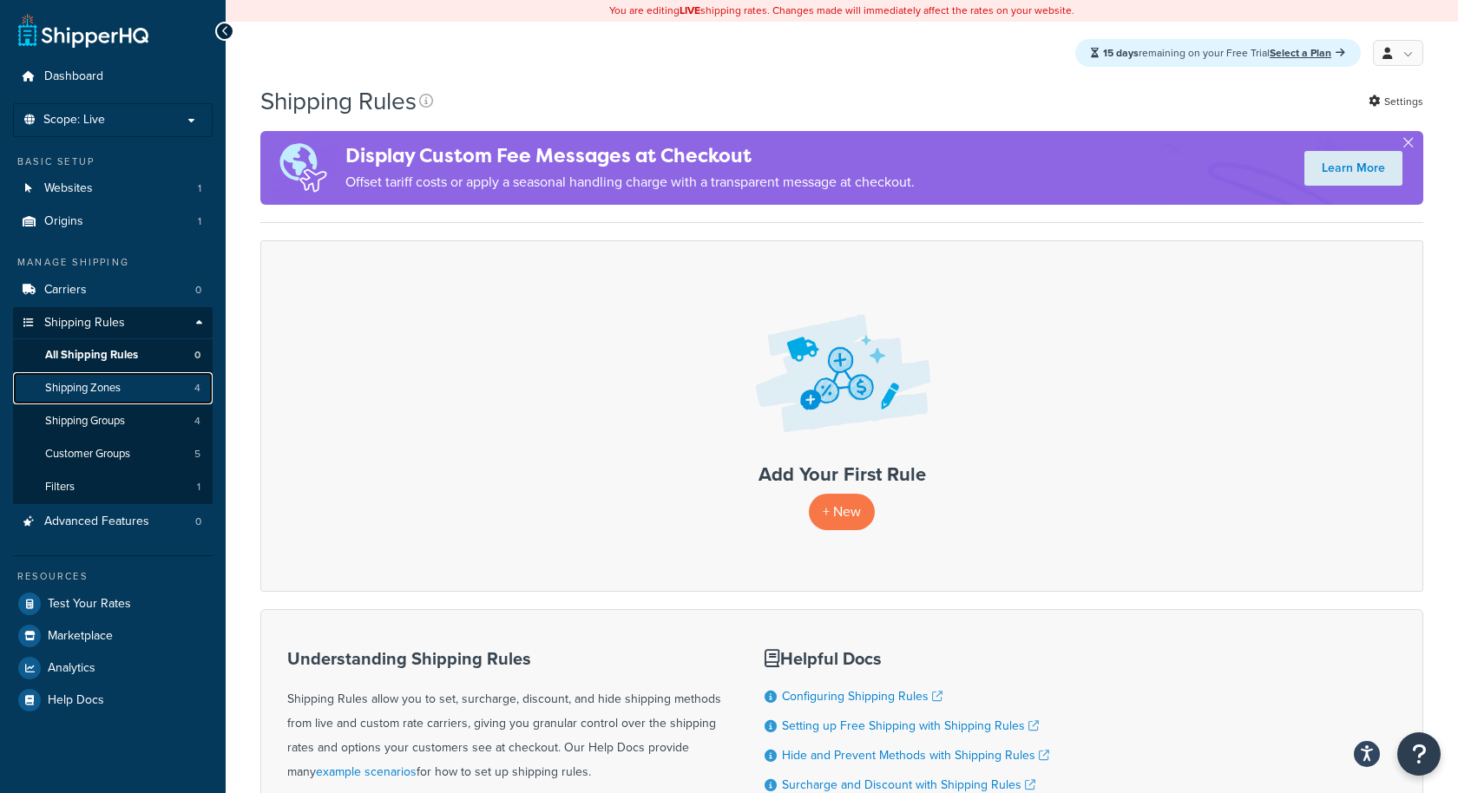
click at [155, 389] on link "Shipping Zones 4" at bounding box center [113, 388] width 200 height 32
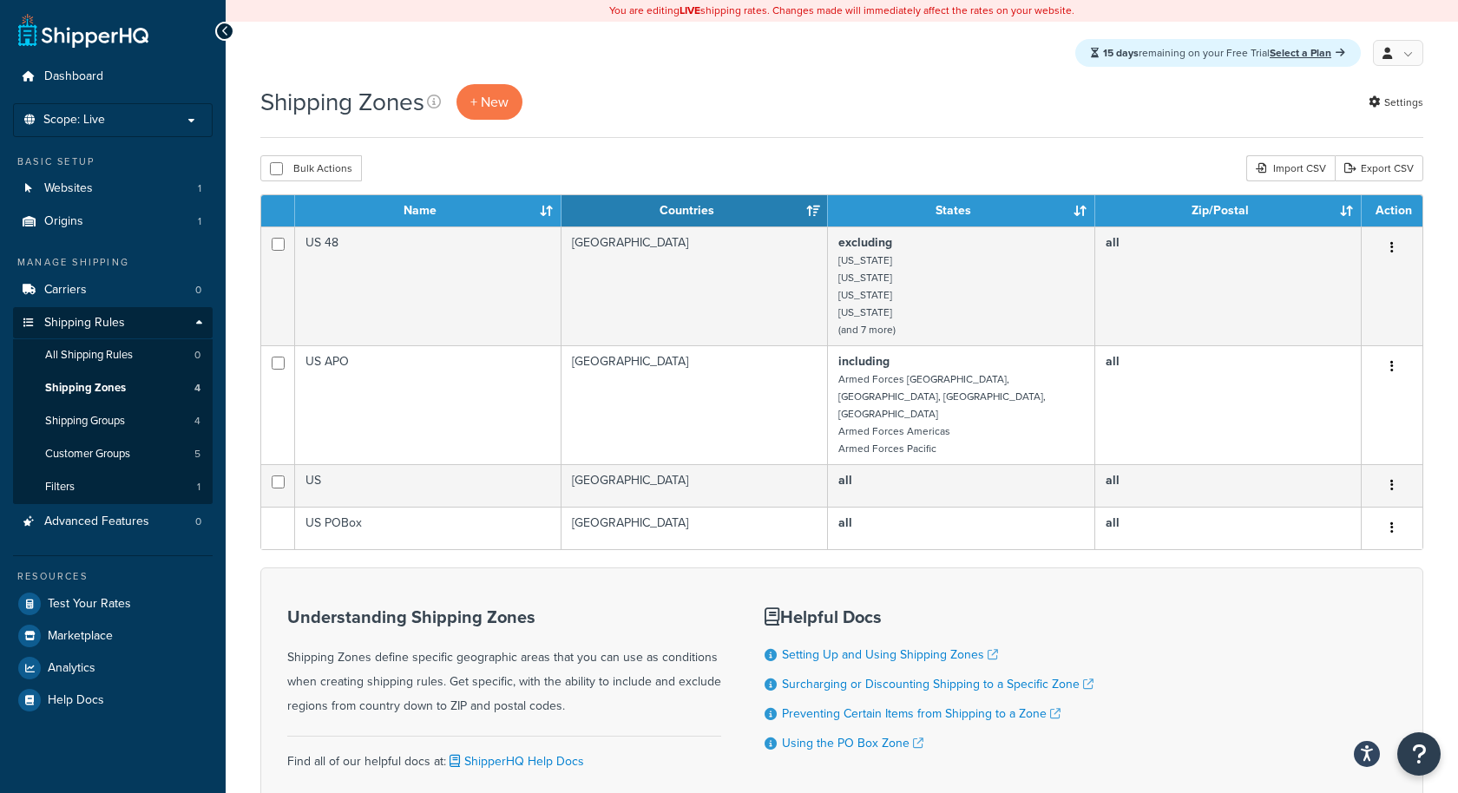
click at [323, 185] on div "Shipping Zones + New Settings Bulk Actions Duplicate [GEOGRAPHIC_DATA] Import C…" at bounding box center [842, 485] width 1232 height 803
click at [343, 178] on button "Bulk Actions" at bounding box center [311, 168] width 102 height 26
checkbox input "true"
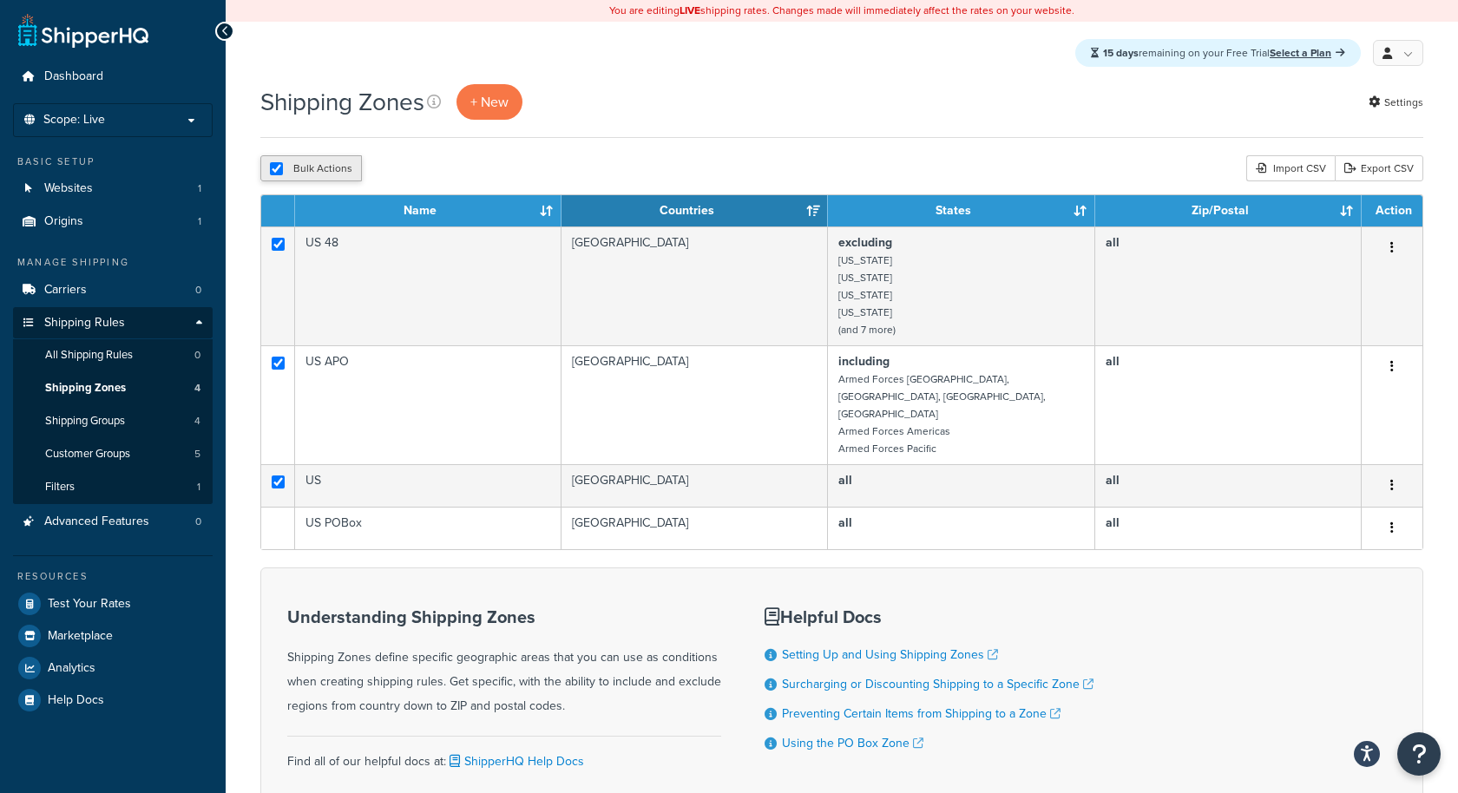
checkbox input "true"
click at [469, 171] on button "Delete" at bounding box center [463, 168] width 60 height 26
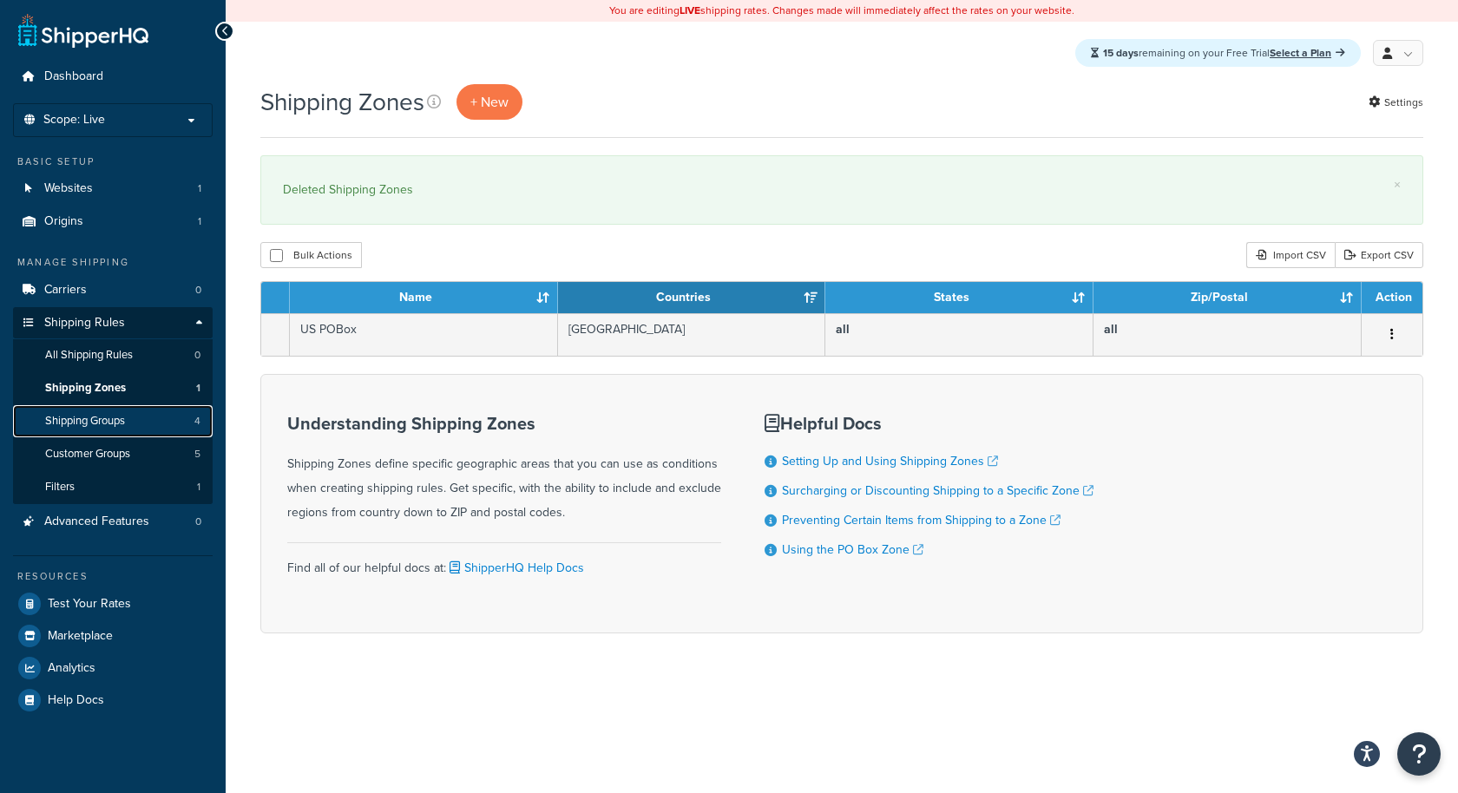
click at [154, 423] on link "Shipping Groups 4" at bounding box center [113, 421] width 200 height 32
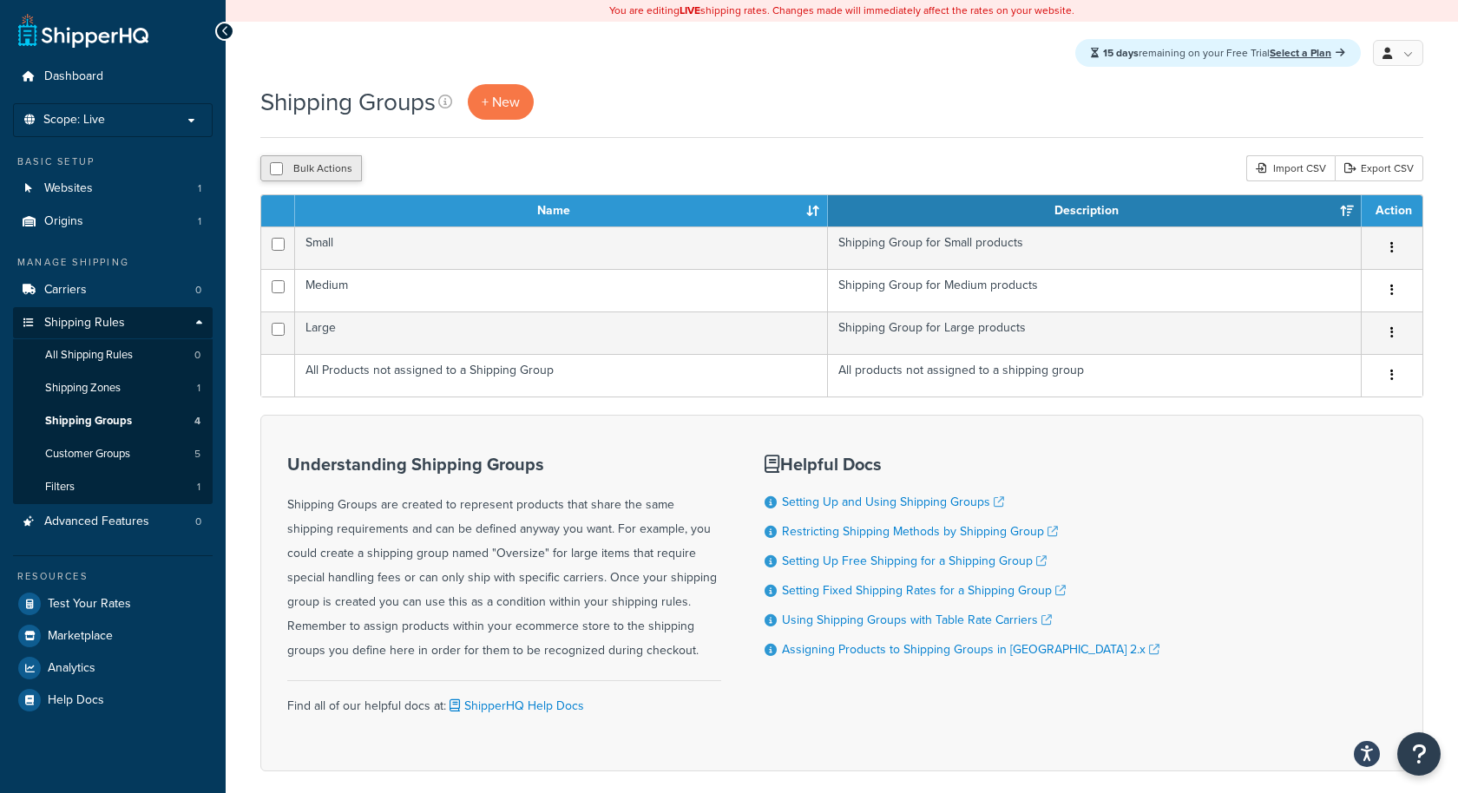
click at [332, 172] on button "Bulk Actions" at bounding box center [311, 168] width 102 height 26
checkbox input "true"
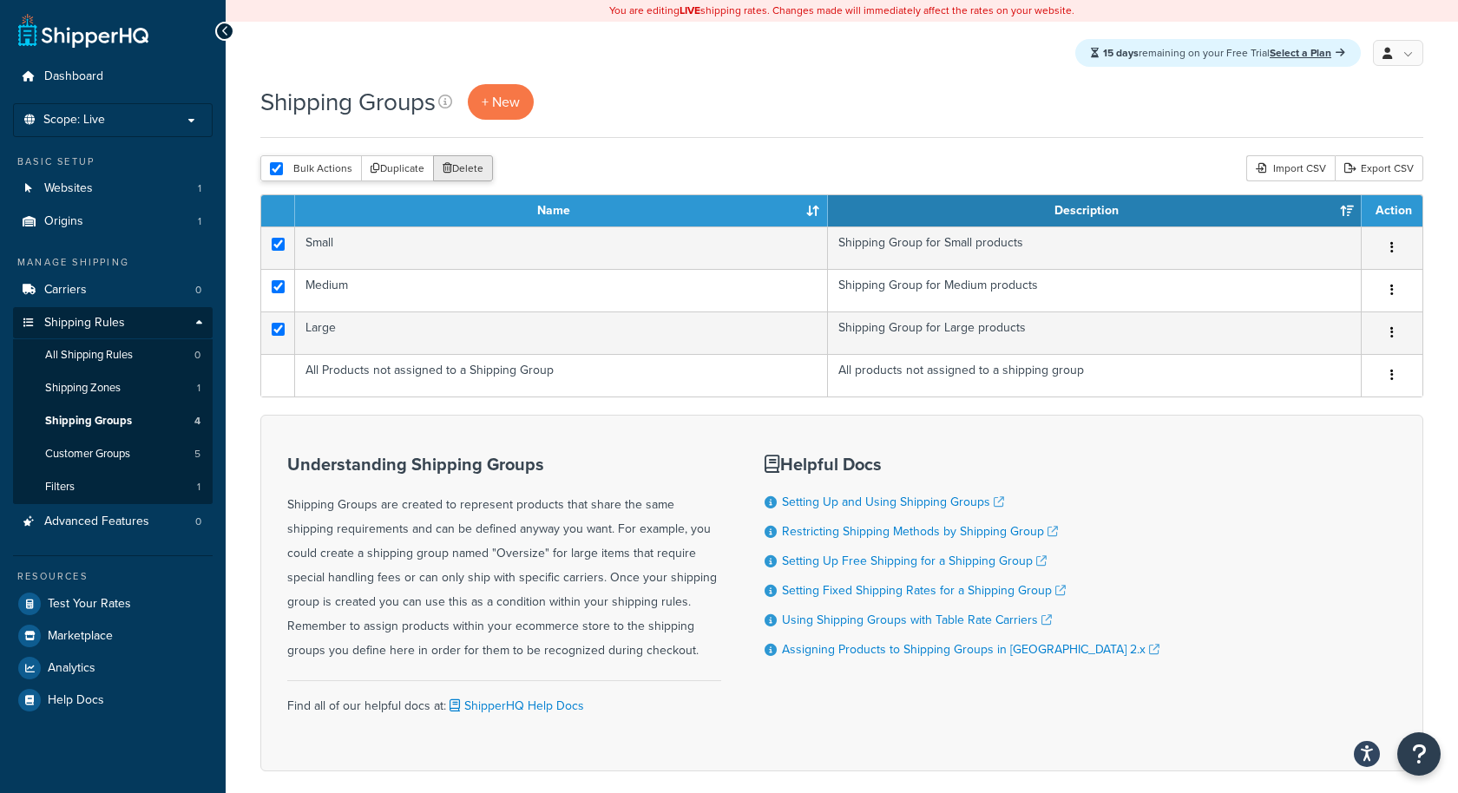
click at [473, 178] on button "Delete" at bounding box center [463, 168] width 60 height 26
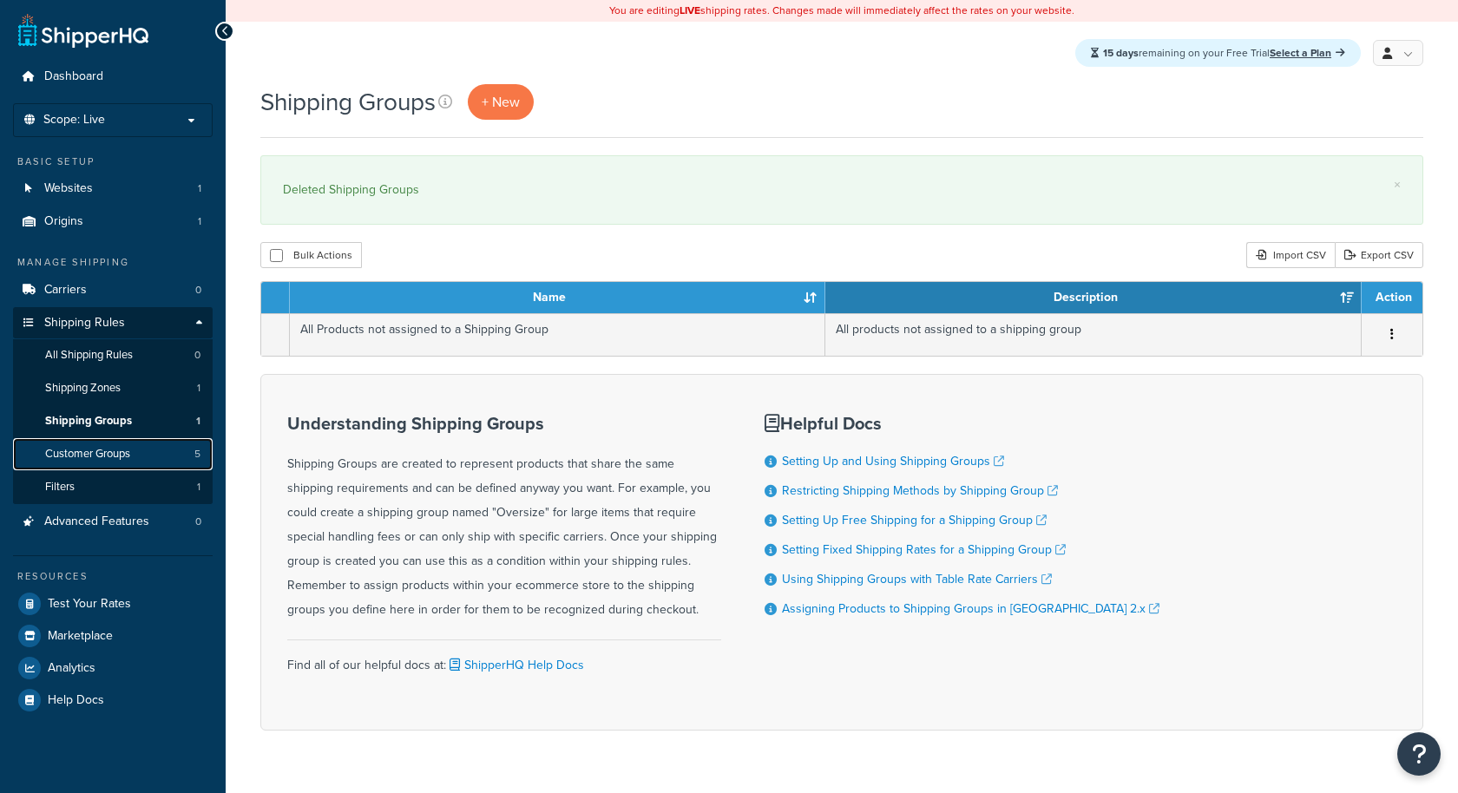
click at [182, 452] on link "Customer Groups 5" at bounding box center [113, 454] width 200 height 32
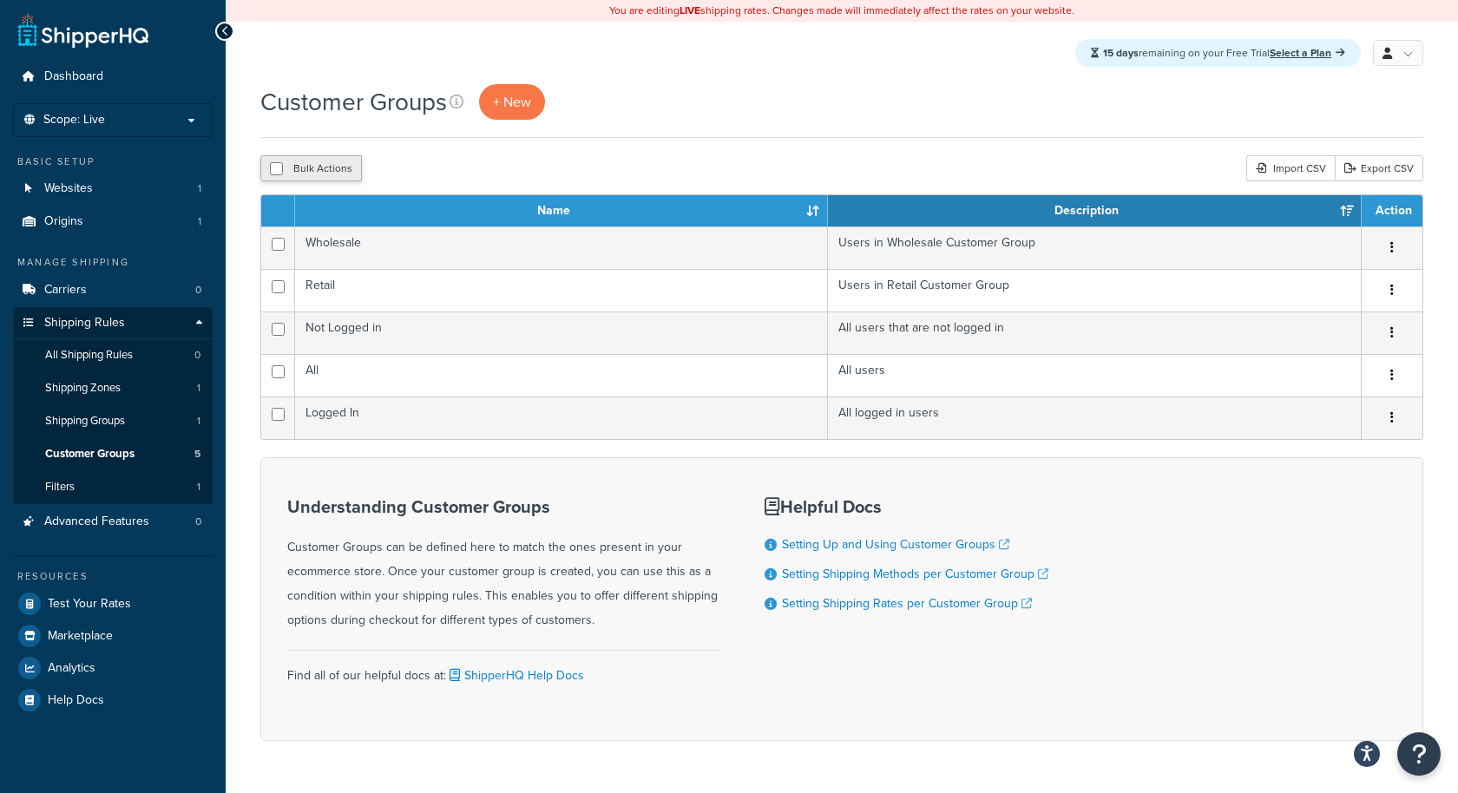
click at [351, 162] on button "Bulk Actions" at bounding box center [311, 168] width 102 height 26
checkbox input "true"
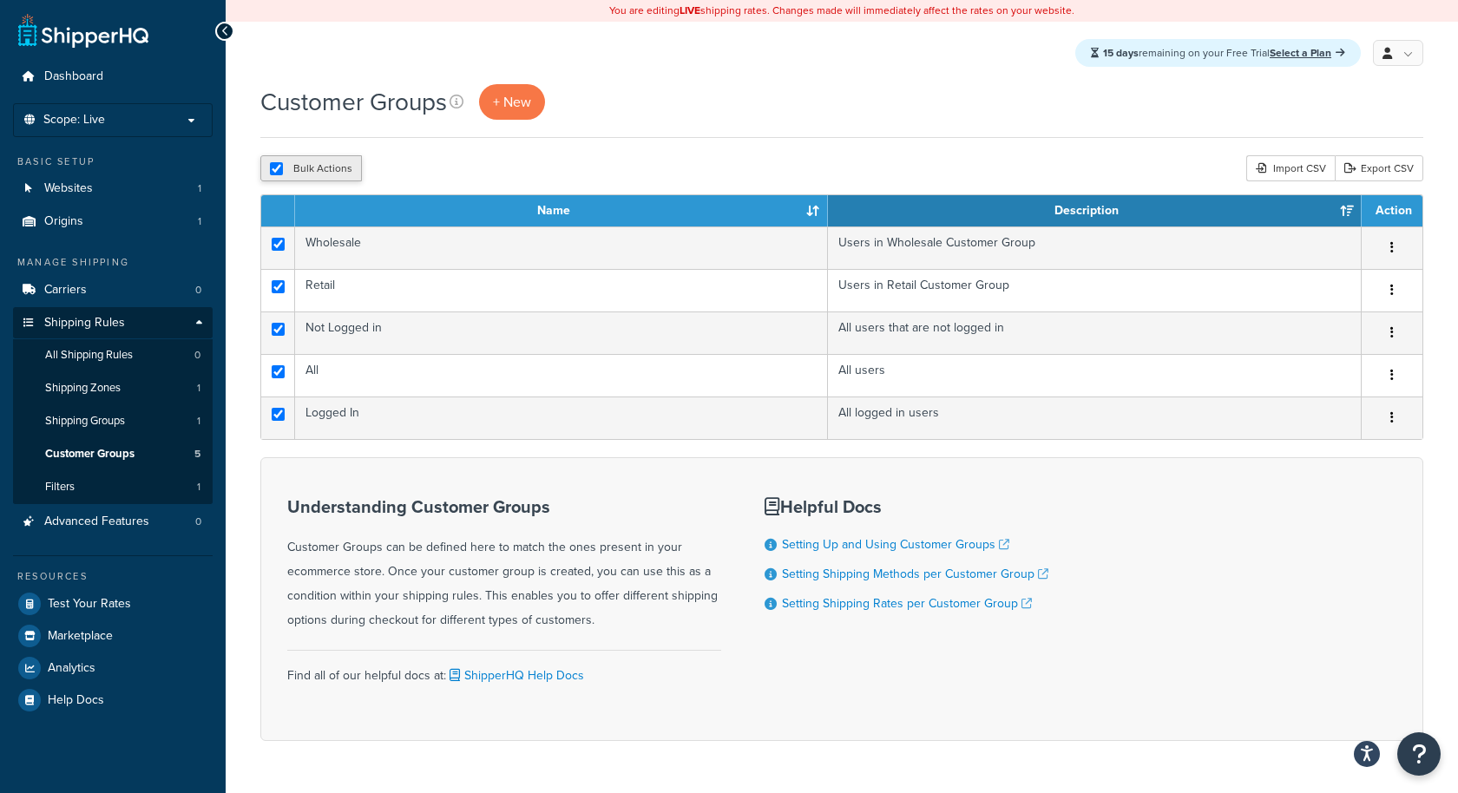
checkbox input "true"
click at [462, 169] on button "Delete" at bounding box center [463, 168] width 60 height 26
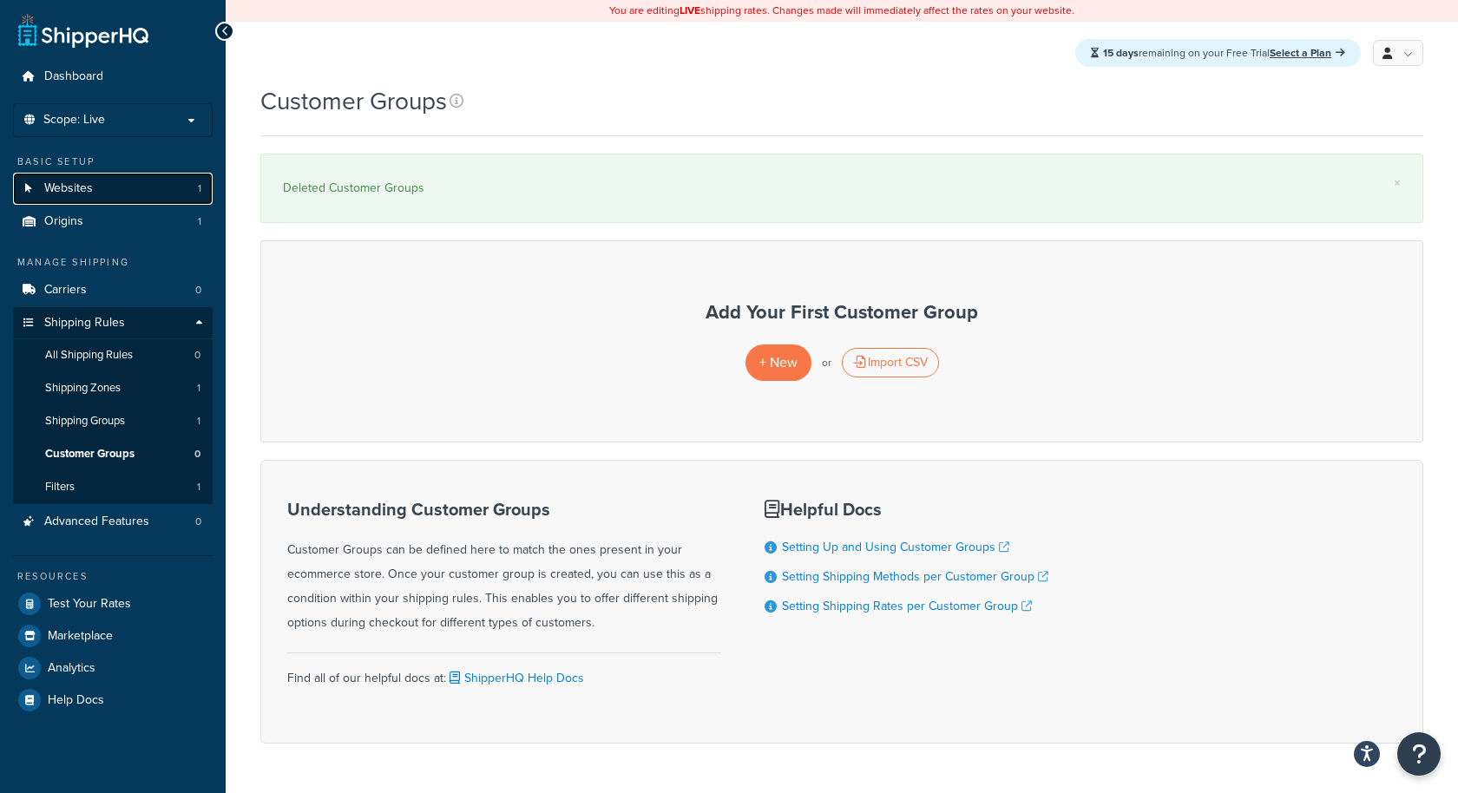
click at [110, 201] on link "Websites 1" at bounding box center [113, 189] width 200 height 32
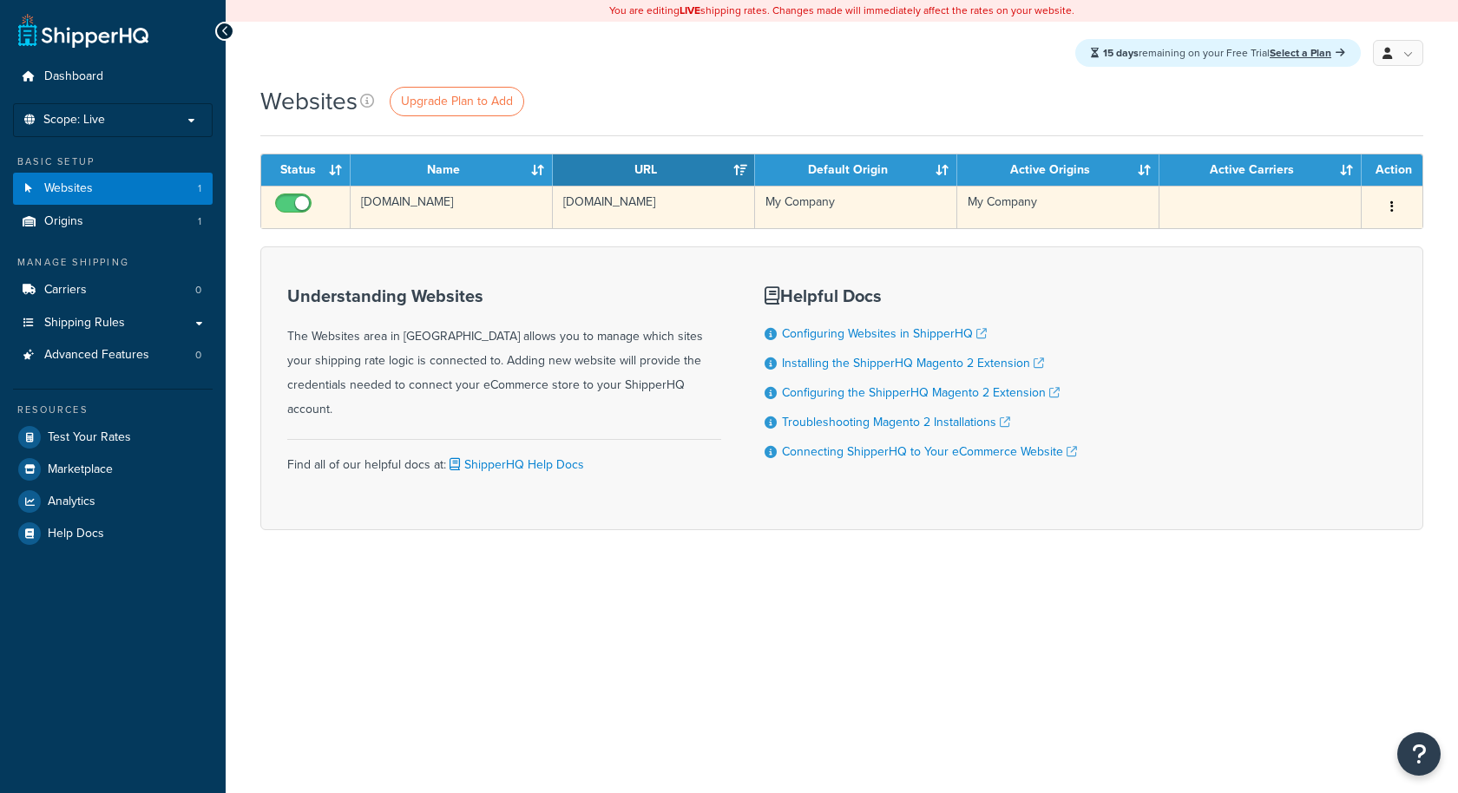
click at [514, 219] on td "[DOMAIN_NAME]" at bounding box center [451, 207] width 202 height 43
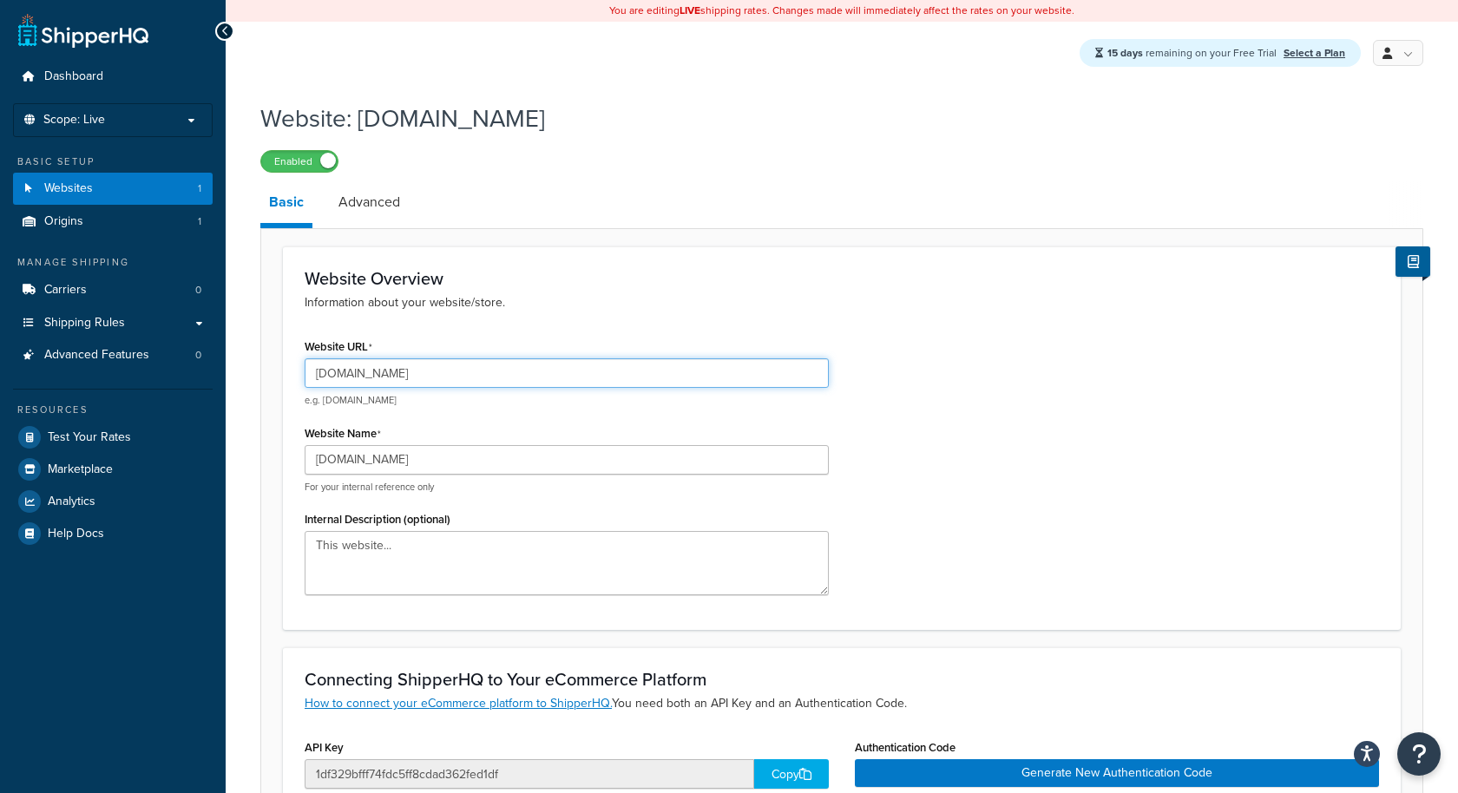
drag, startPoint x: 455, startPoint y: 377, endPoint x: 279, endPoint y: 368, distance: 175.5
click at [279, 368] on form "Website Overview Information about your website/store. Website URL [DOMAIN_NAME…" at bounding box center [841, 686] width 1161 height 881
paste input "pwprodtests"
type input "[DOMAIN_NAME]"
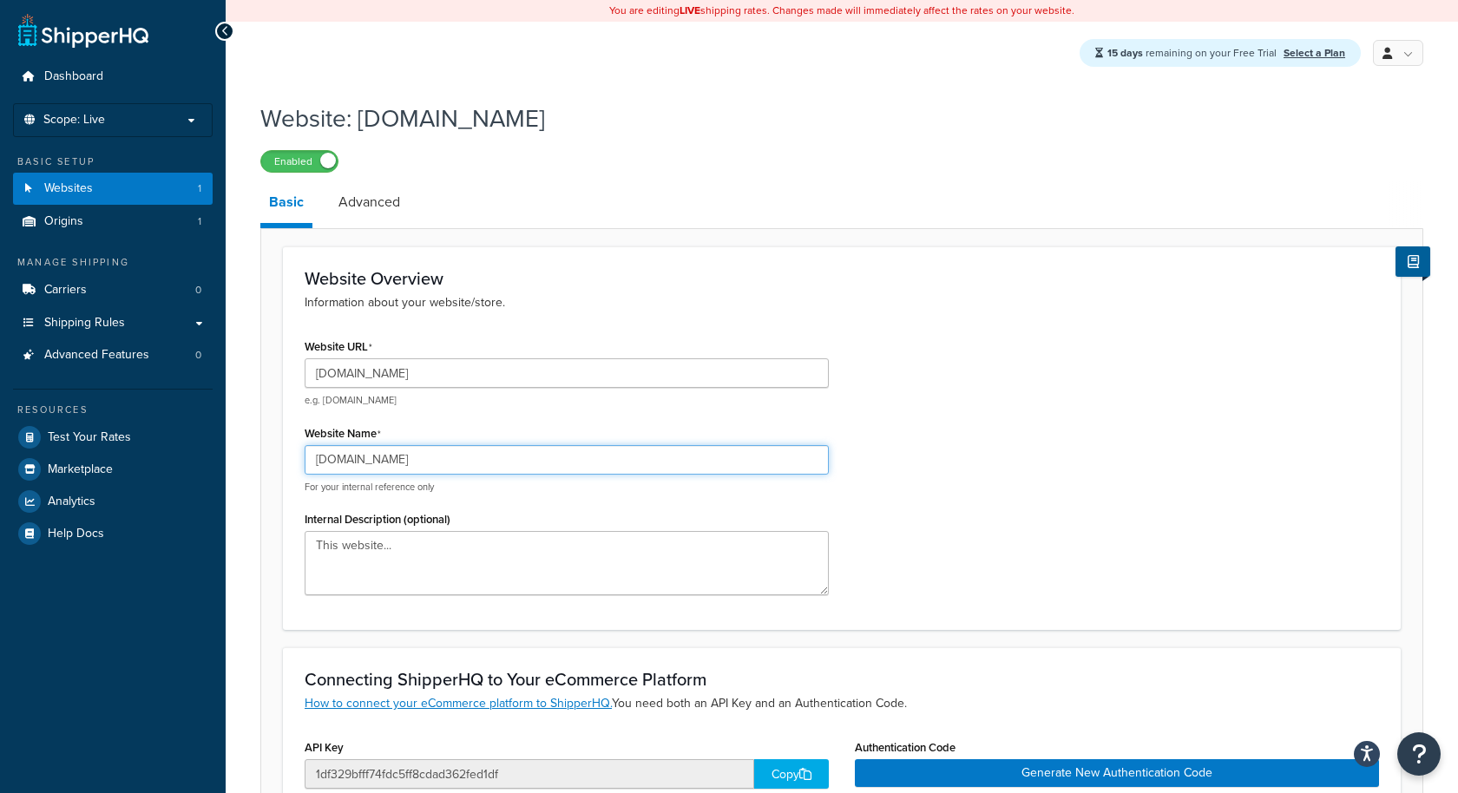
drag, startPoint x: 449, startPoint y: 462, endPoint x: 229, endPoint y: 462, distance: 220.4
click at [229, 462] on div "Website: www.mycompany.com Enabled Basic Advanced Website Overview Information …" at bounding box center [842, 632] width 1232 height 1078
paste input "pwprodtests"
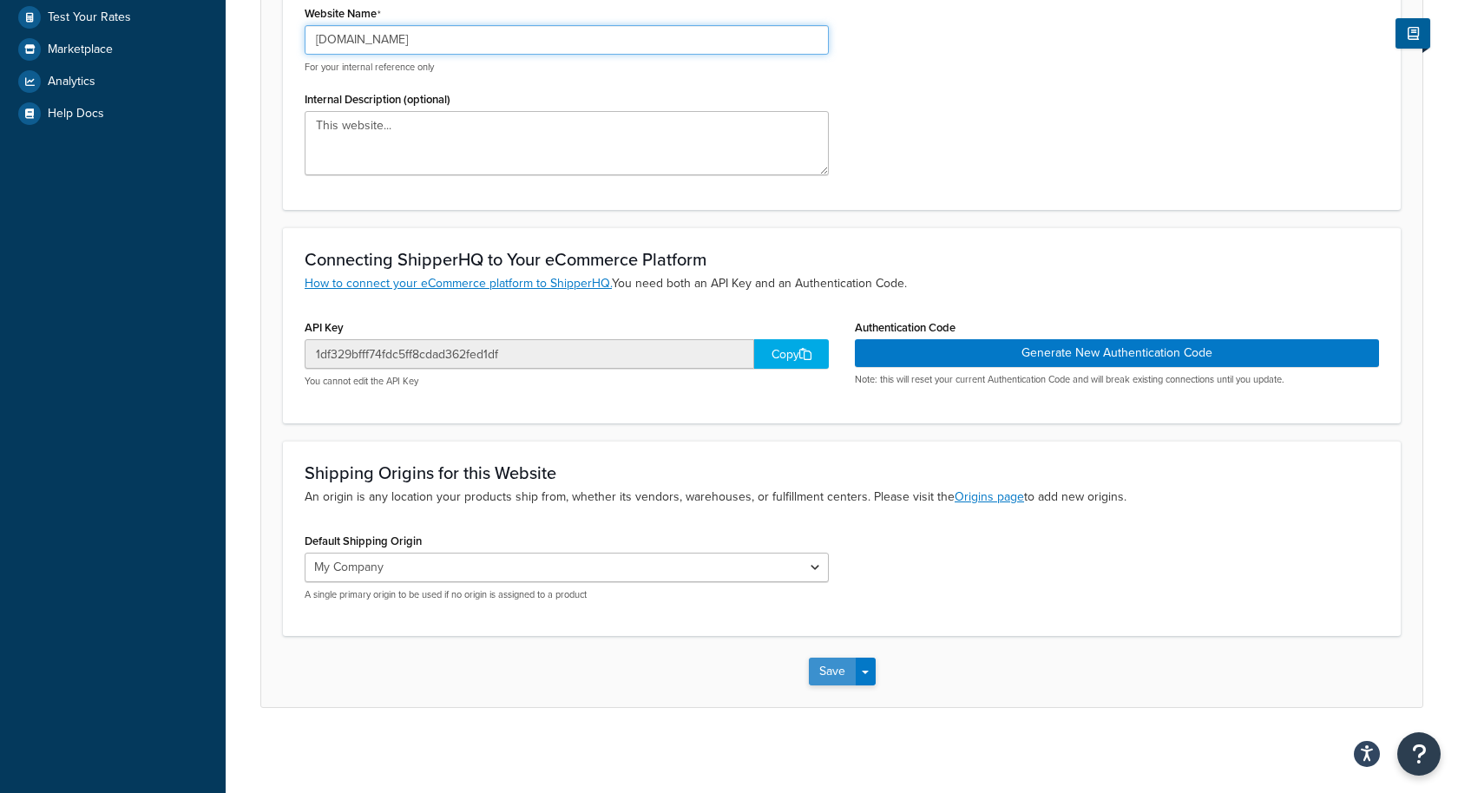
type input "[DOMAIN_NAME]"
click at [831, 669] on button "Save" at bounding box center [832, 672] width 47 height 28
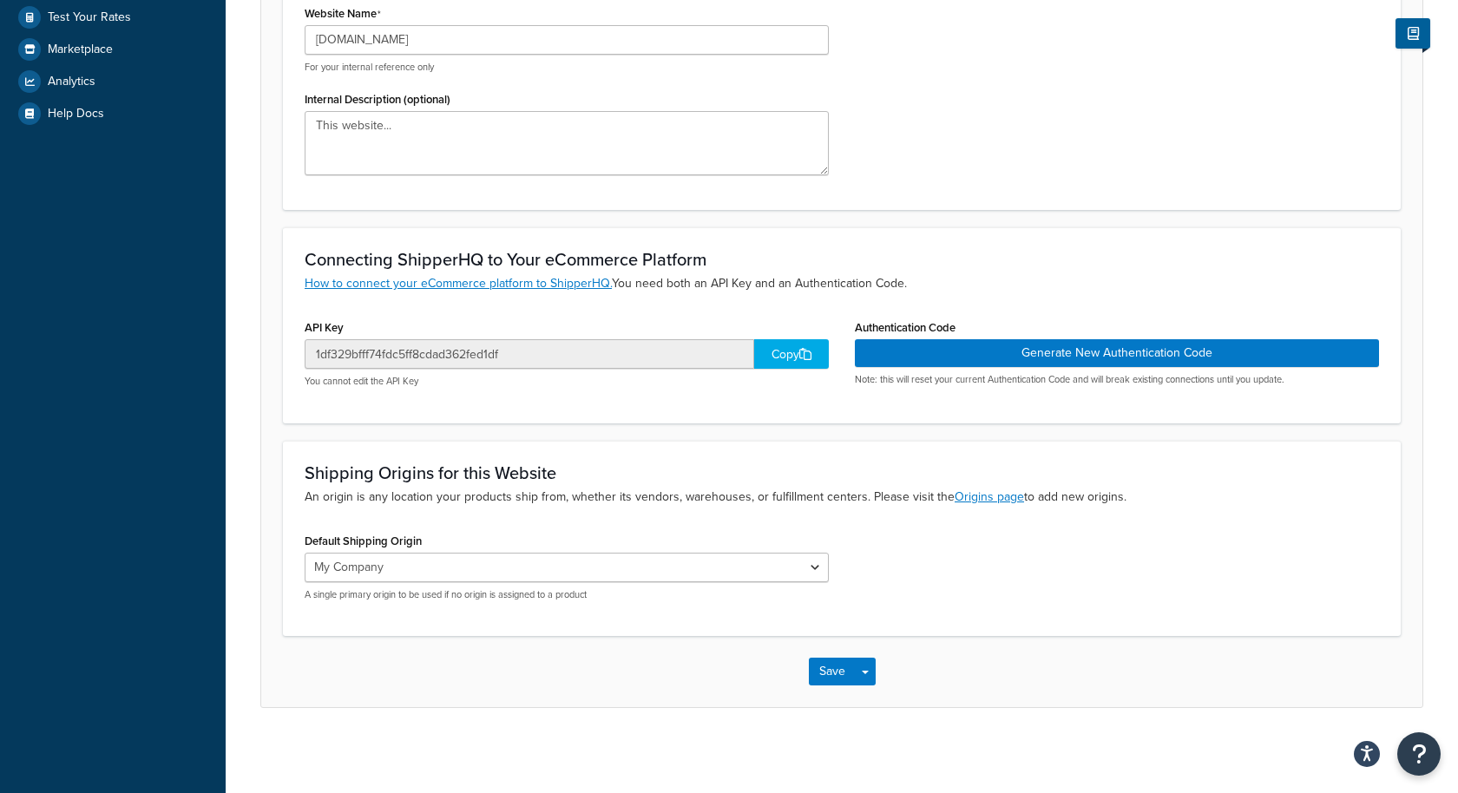
scroll to position [0, 0]
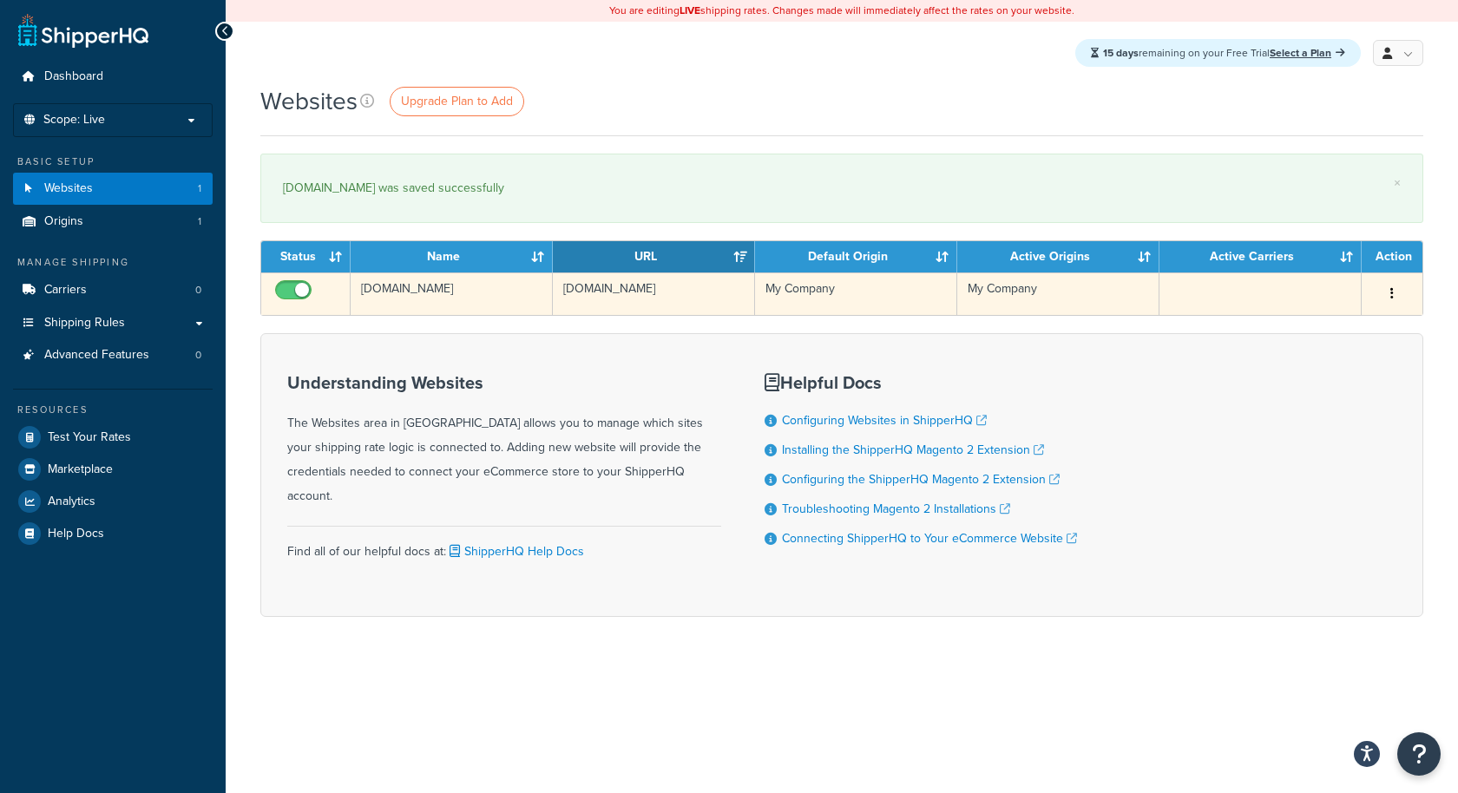
click at [502, 292] on td "[DOMAIN_NAME]" at bounding box center [451, 293] width 202 height 43
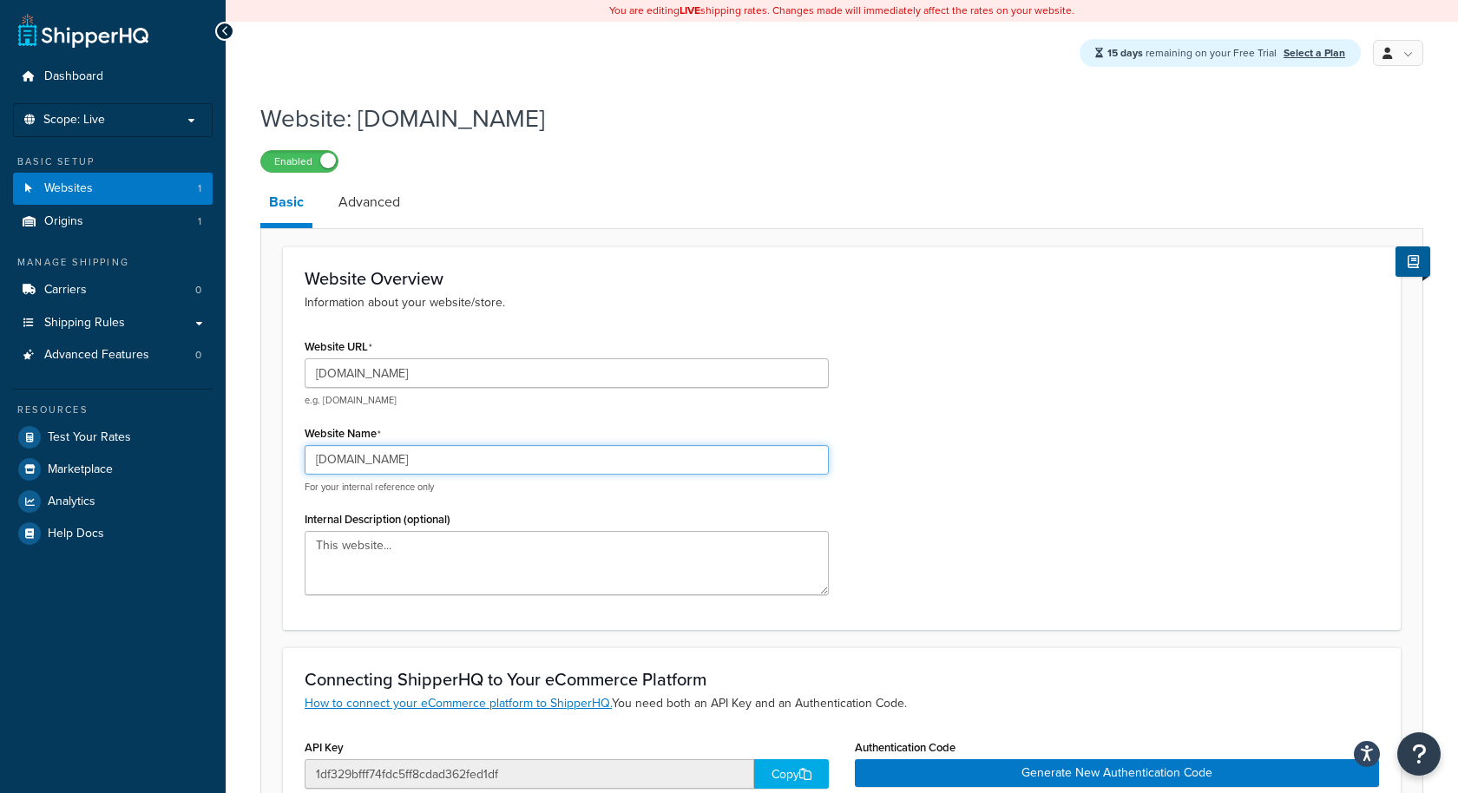
drag, startPoint x: 442, startPoint y: 458, endPoint x: 416, endPoint y: 468, distance: 27.7
click at [416, 468] on input "www.pwprodtests.com" at bounding box center [567, 459] width 524 height 29
drag, startPoint x: 344, startPoint y: 461, endPoint x: 278, endPoint y: 461, distance: 65.1
click at [278, 461] on form "Website Overview Information about your website/store. Website URL www.pwprodte…" at bounding box center [841, 686] width 1161 height 881
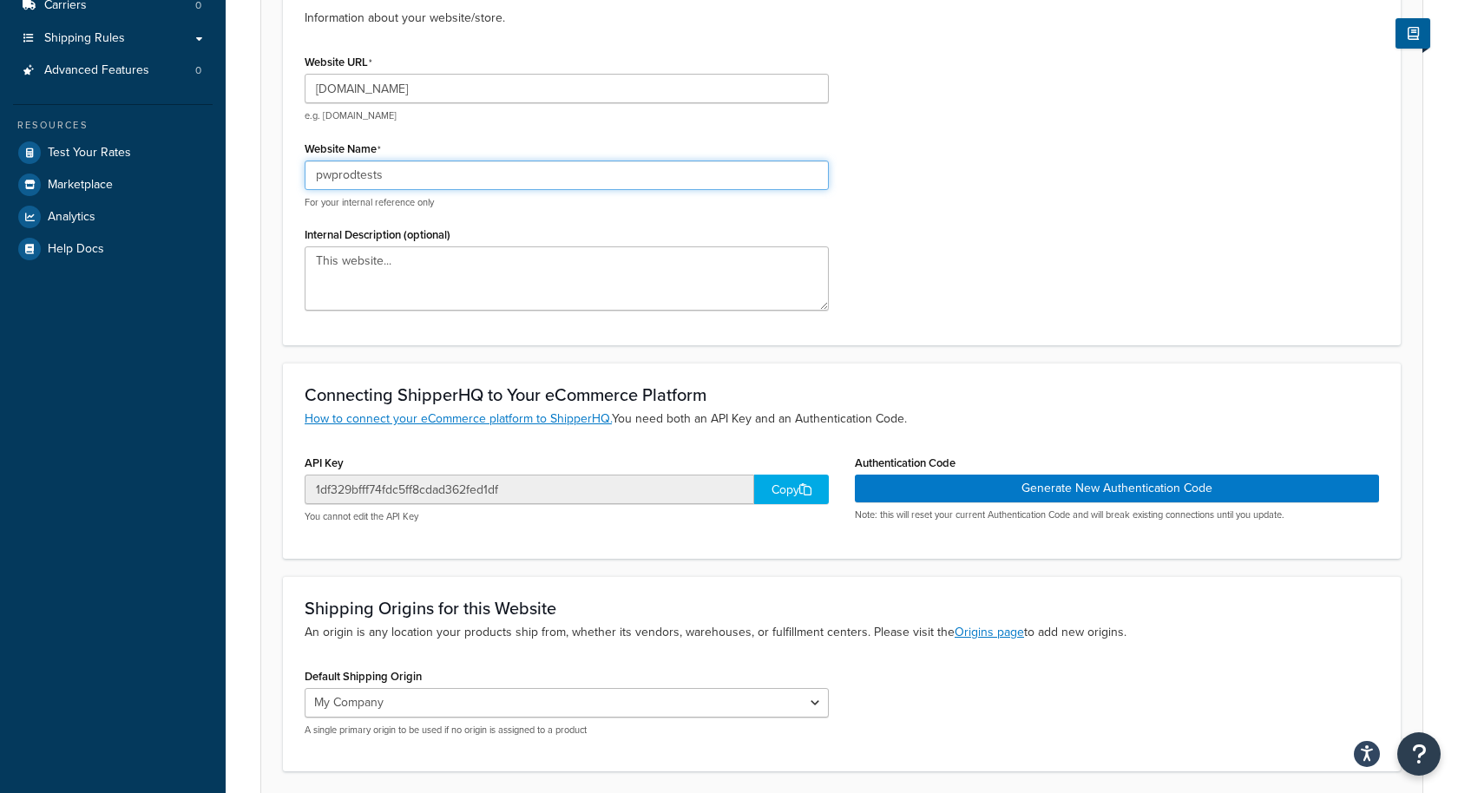
scroll to position [420, 0]
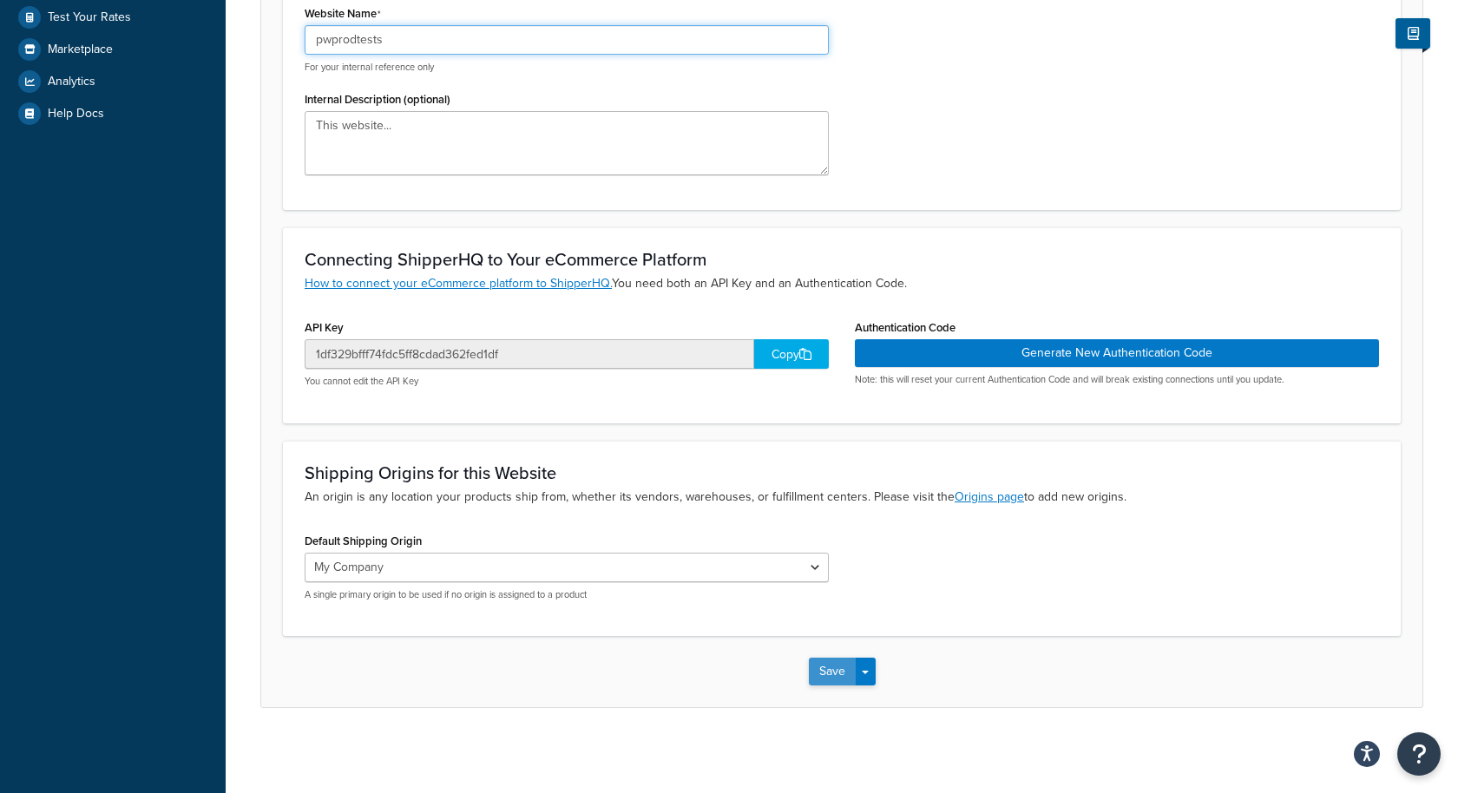
type input "pwprodtests"
click at [822, 671] on button "Save" at bounding box center [832, 672] width 47 height 28
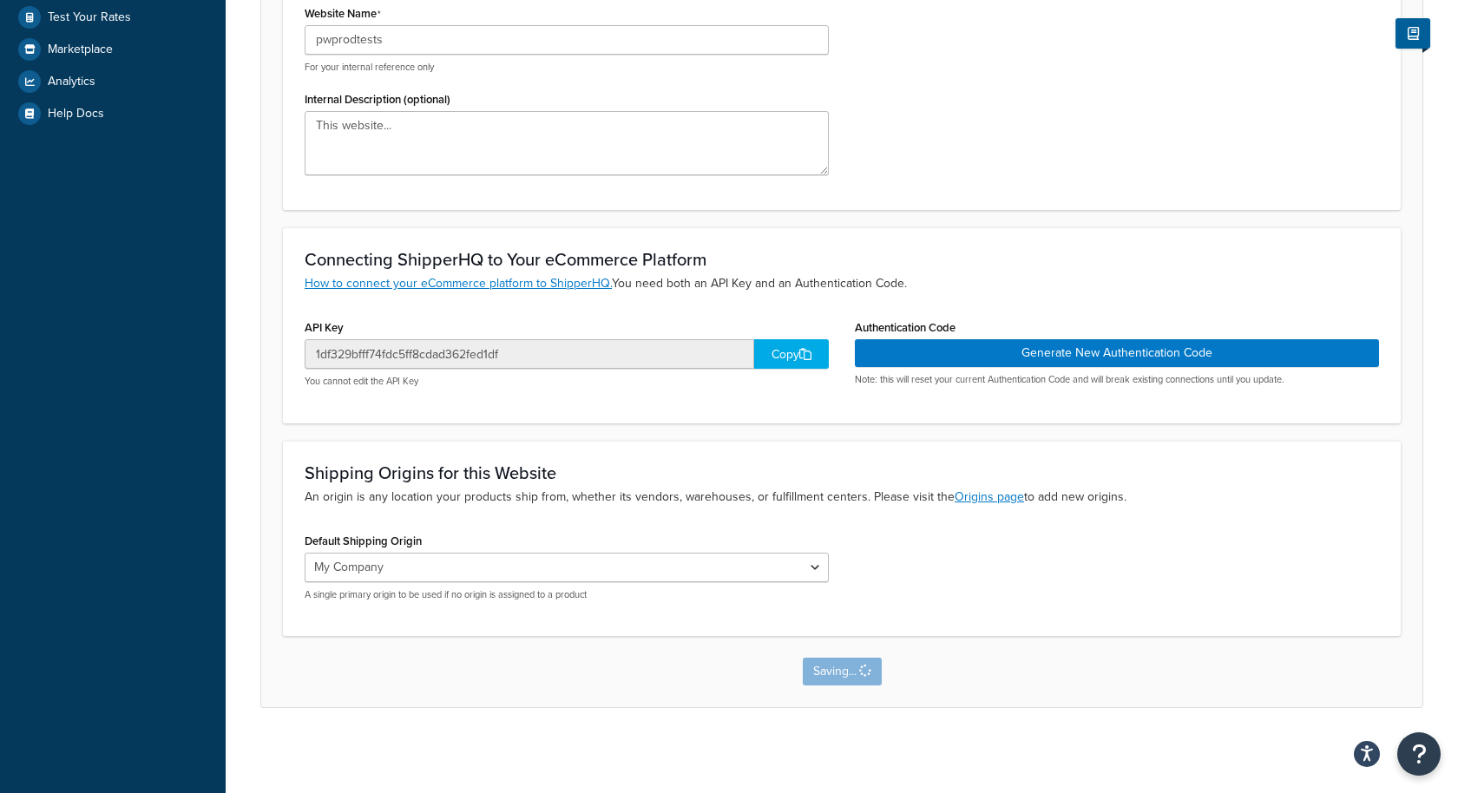
scroll to position [0, 0]
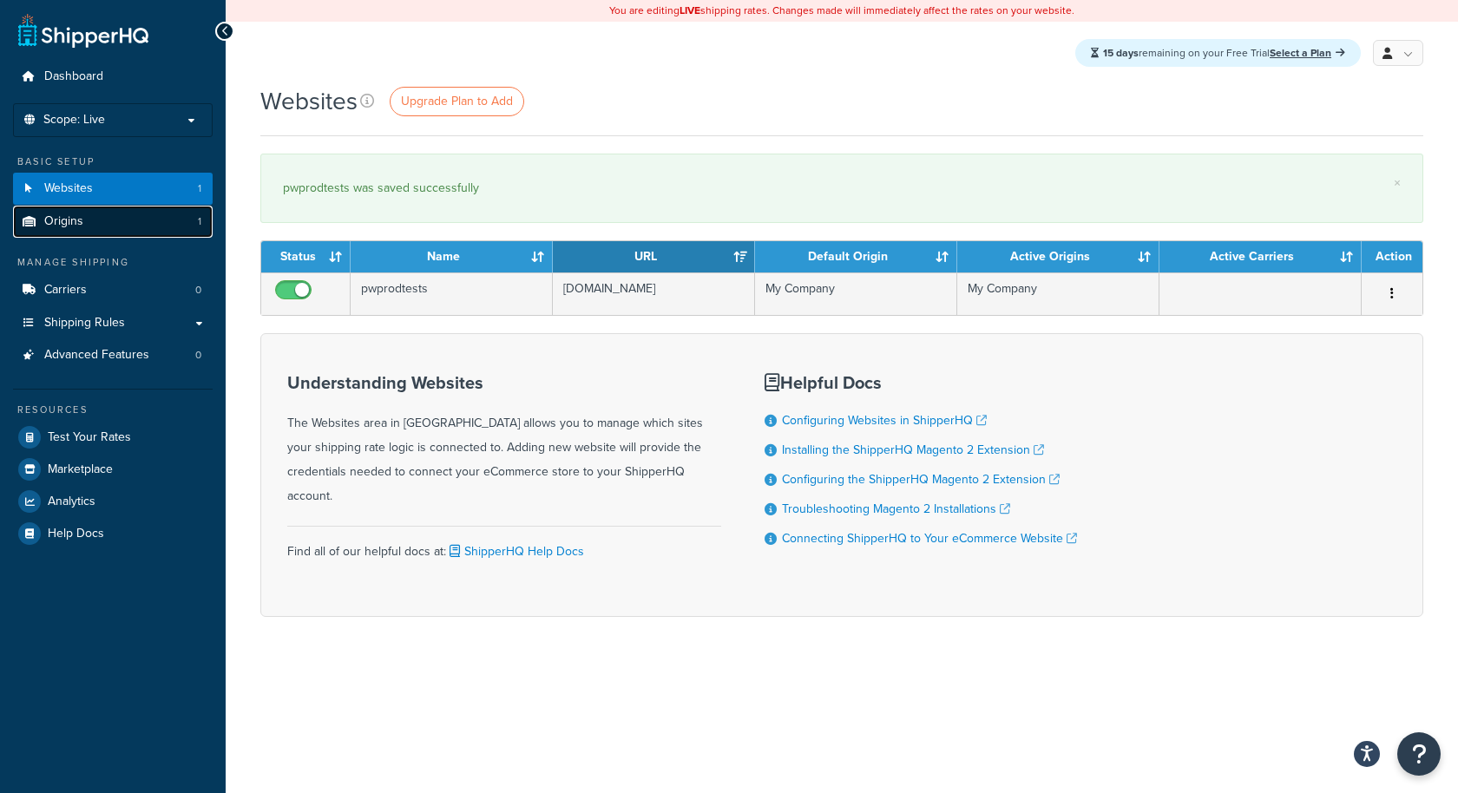
click at [139, 219] on link "Origins 1" at bounding box center [113, 222] width 200 height 32
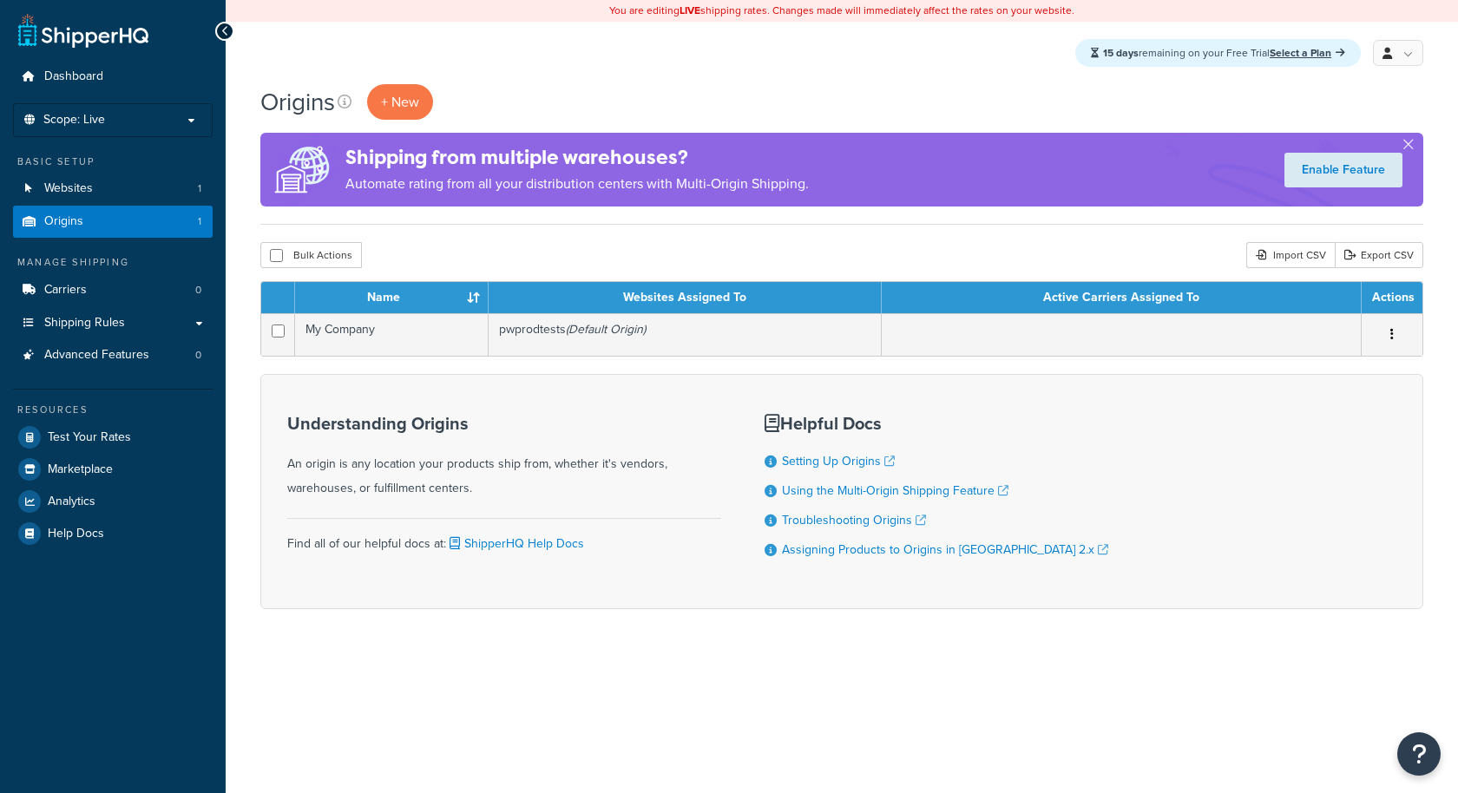
click at [139, 219] on link "Origins 1" at bounding box center [113, 222] width 200 height 32
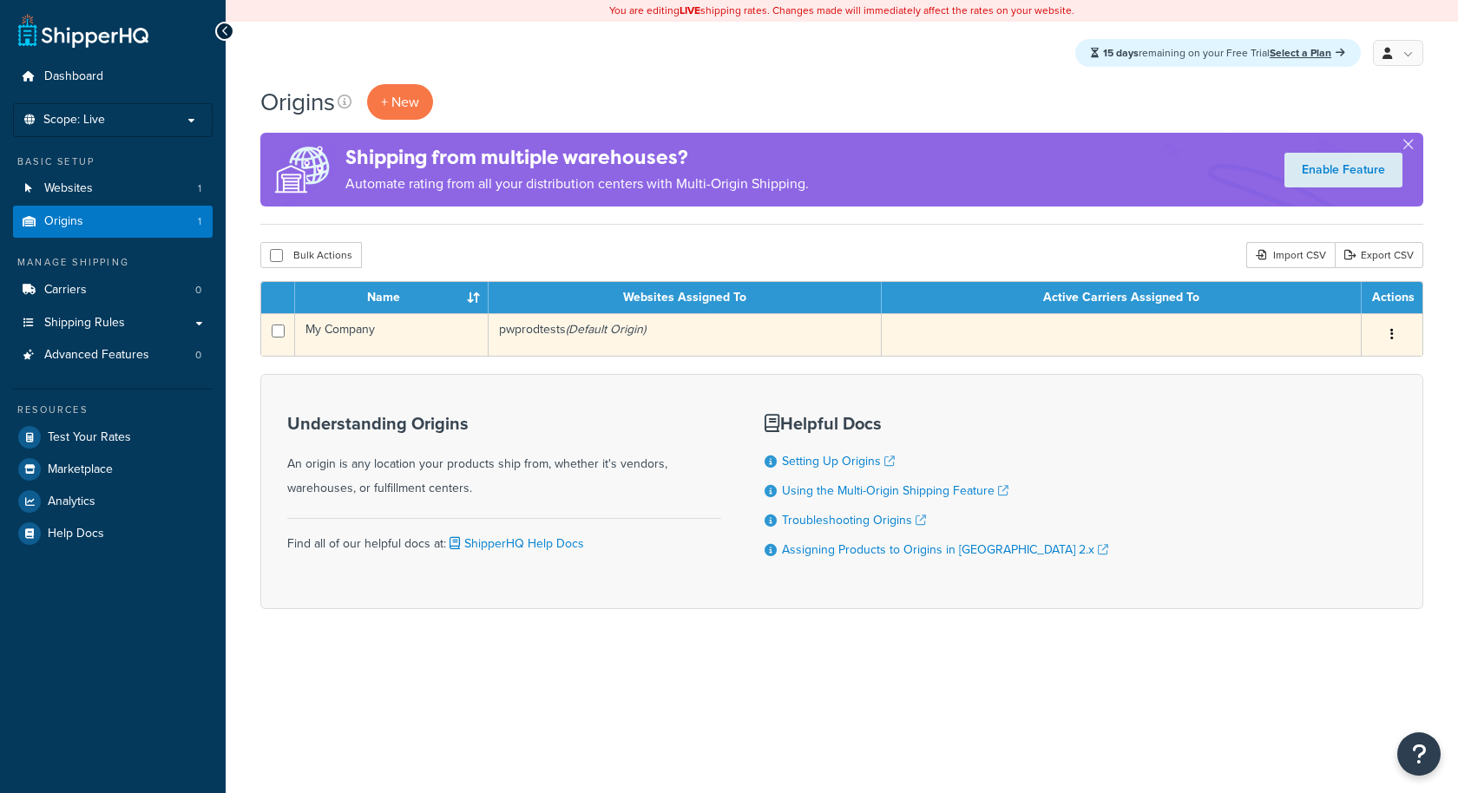
click at [439, 352] on td "My Company" at bounding box center [391, 334] width 193 height 43
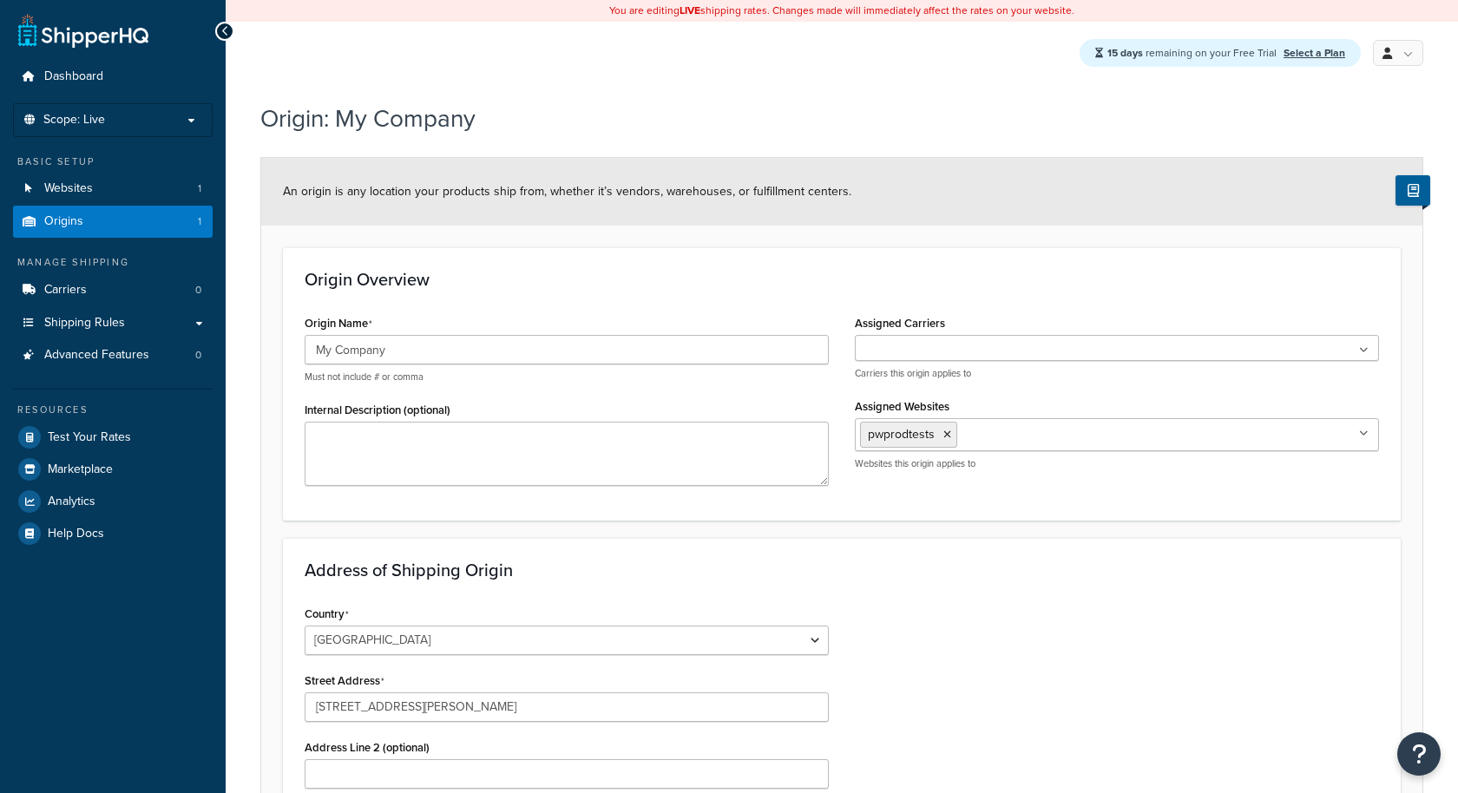
select select "43"
drag, startPoint x: 393, startPoint y: 350, endPoint x: 280, endPoint y: 350, distance: 112.8
click at [280, 350] on form "An origin is any location your products ship from, whether it’s vendors, wareho…" at bounding box center [841, 645] width 1161 height 975
paste input "Prod Tes"
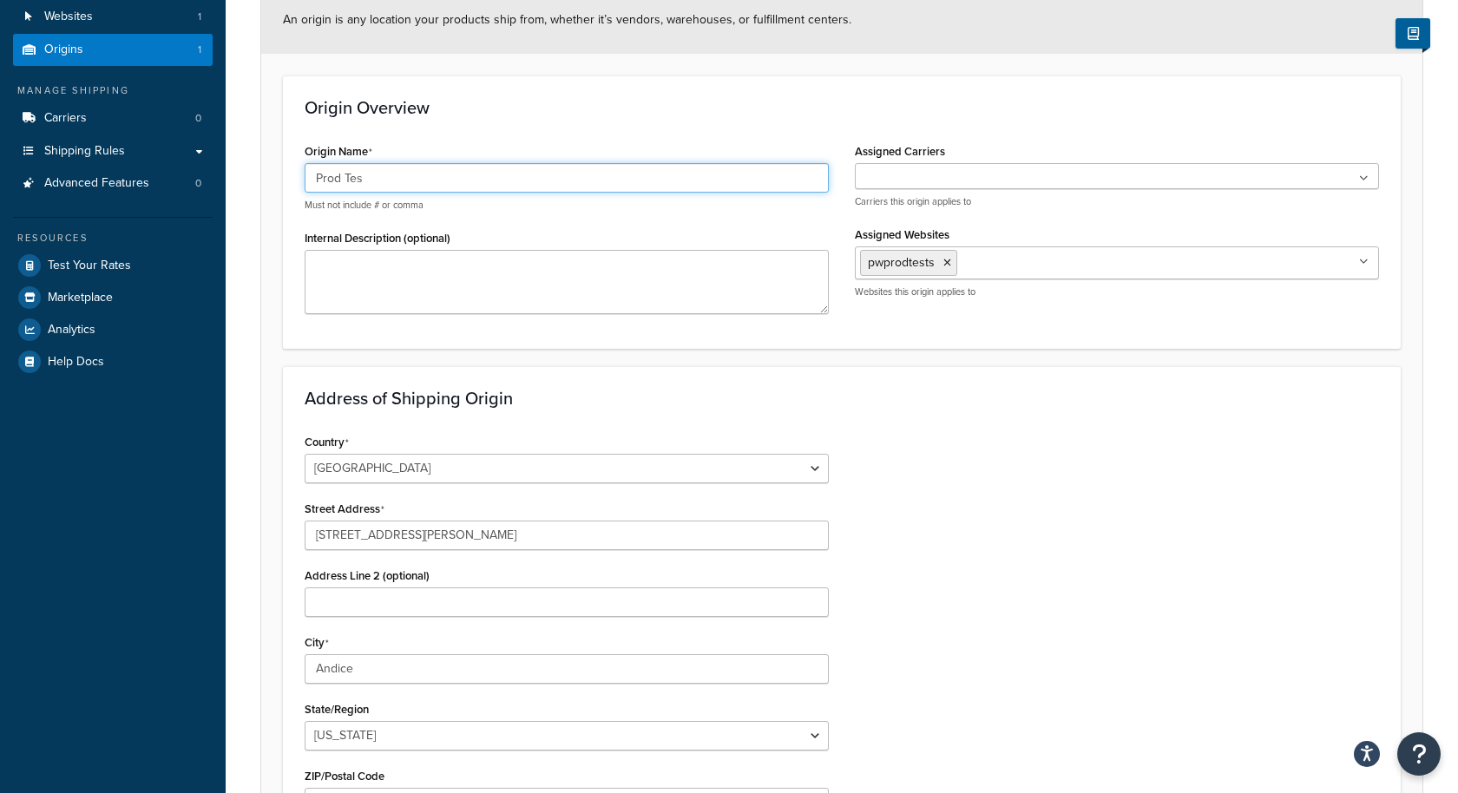
scroll to position [426, 0]
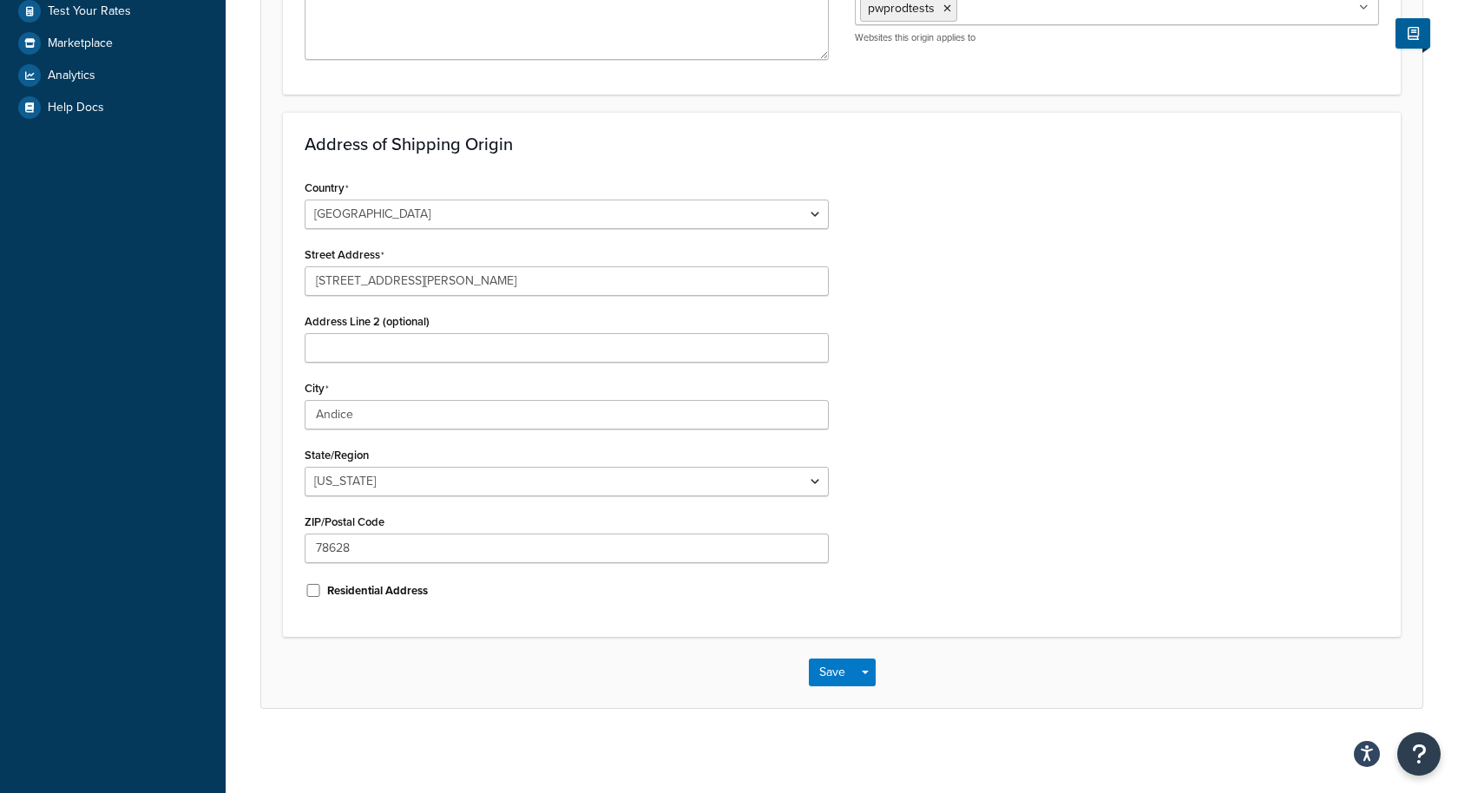
type input "Prod Tes"
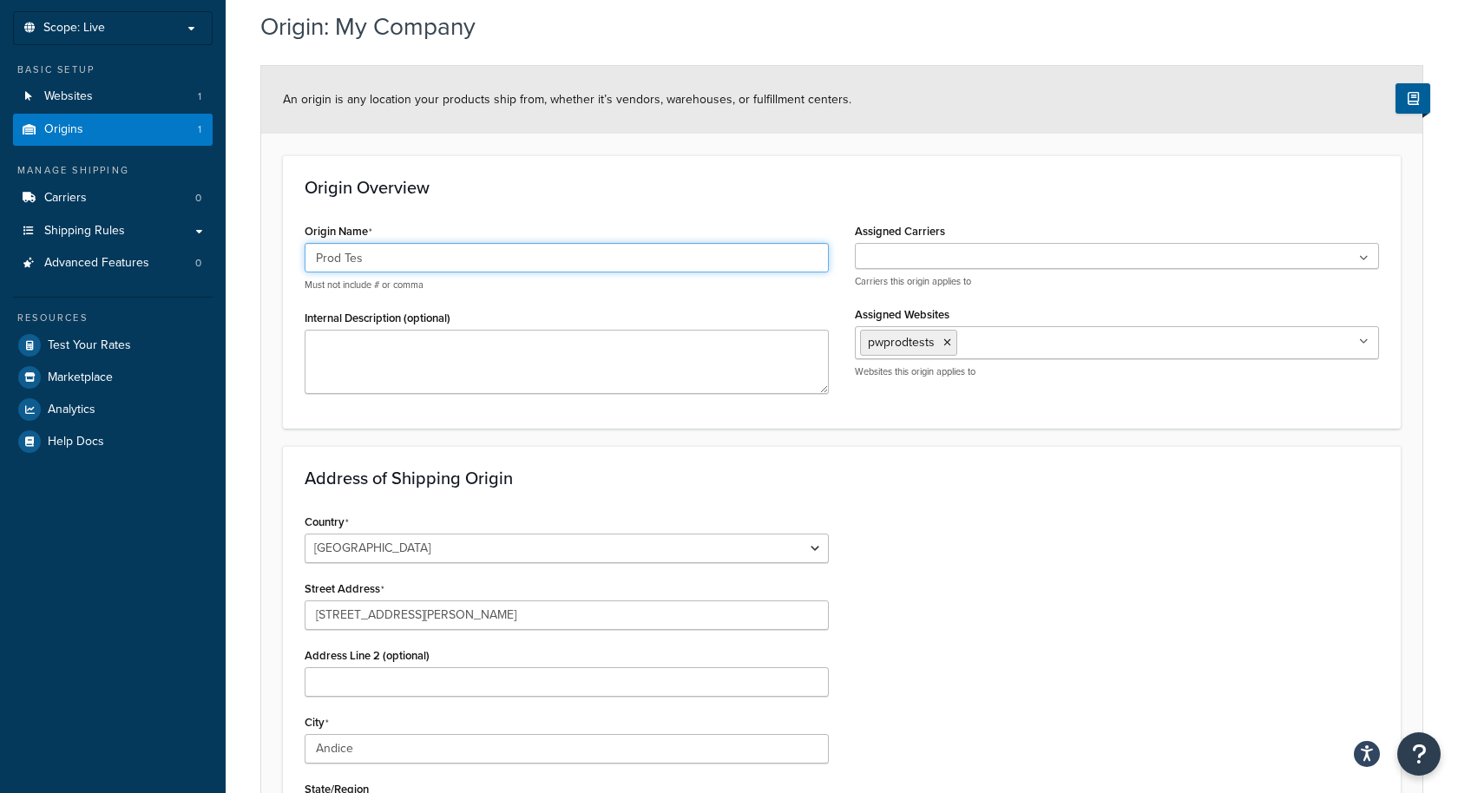
scroll to position [0, 0]
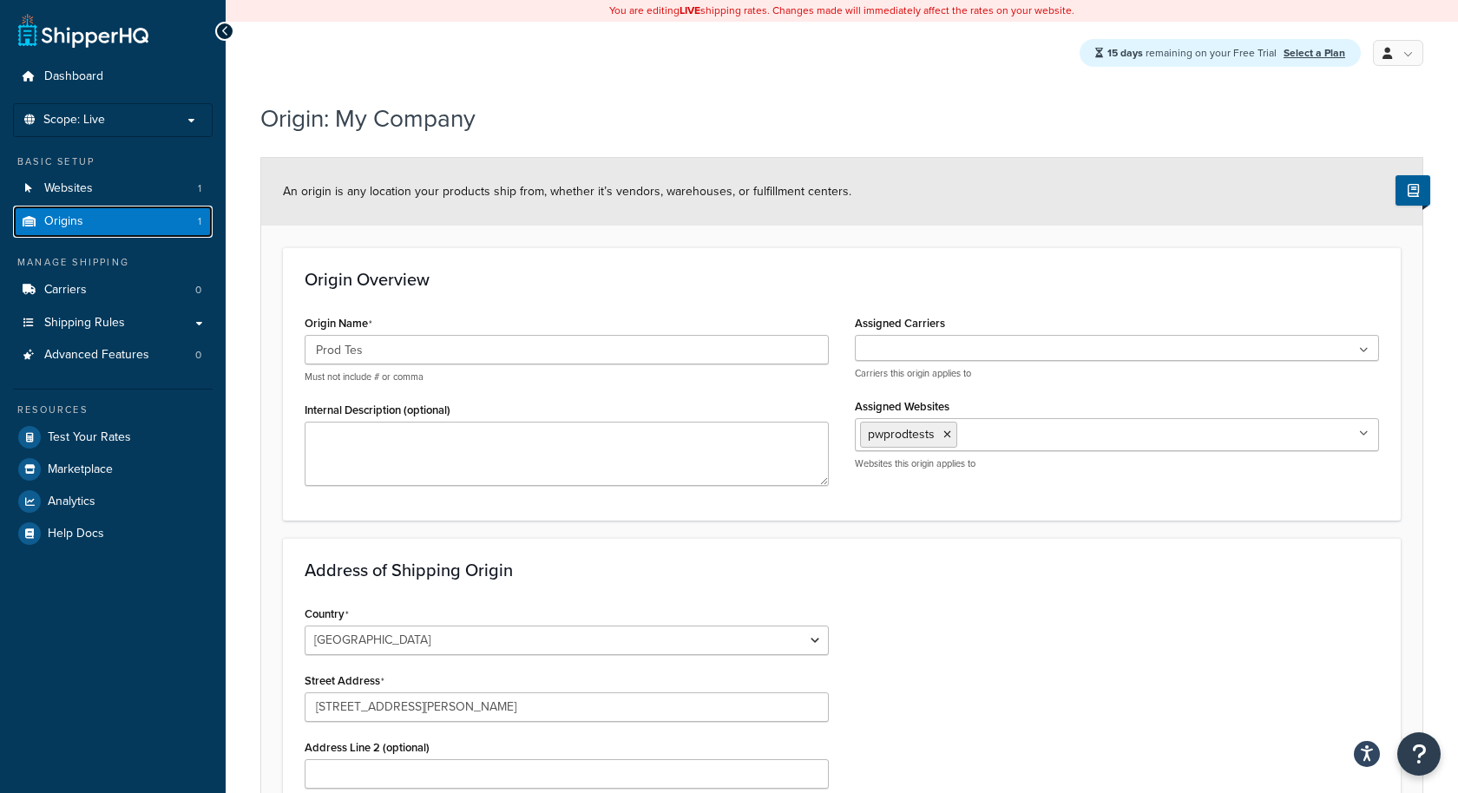
click at [180, 223] on link "Origins 1" at bounding box center [113, 222] width 200 height 32
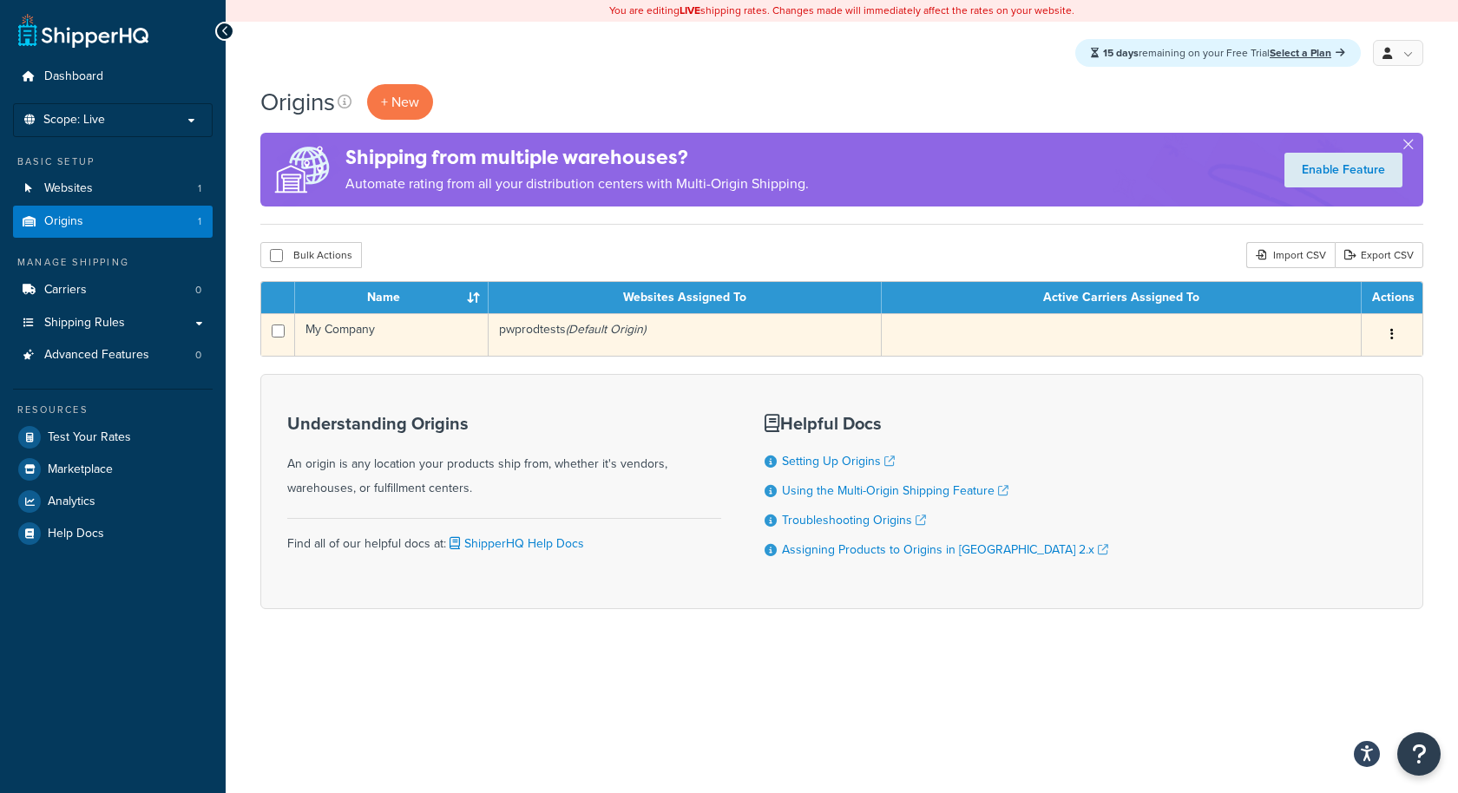
click at [622, 338] on td "pwprodtests (Default Origin)" at bounding box center [684, 334] width 393 height 43
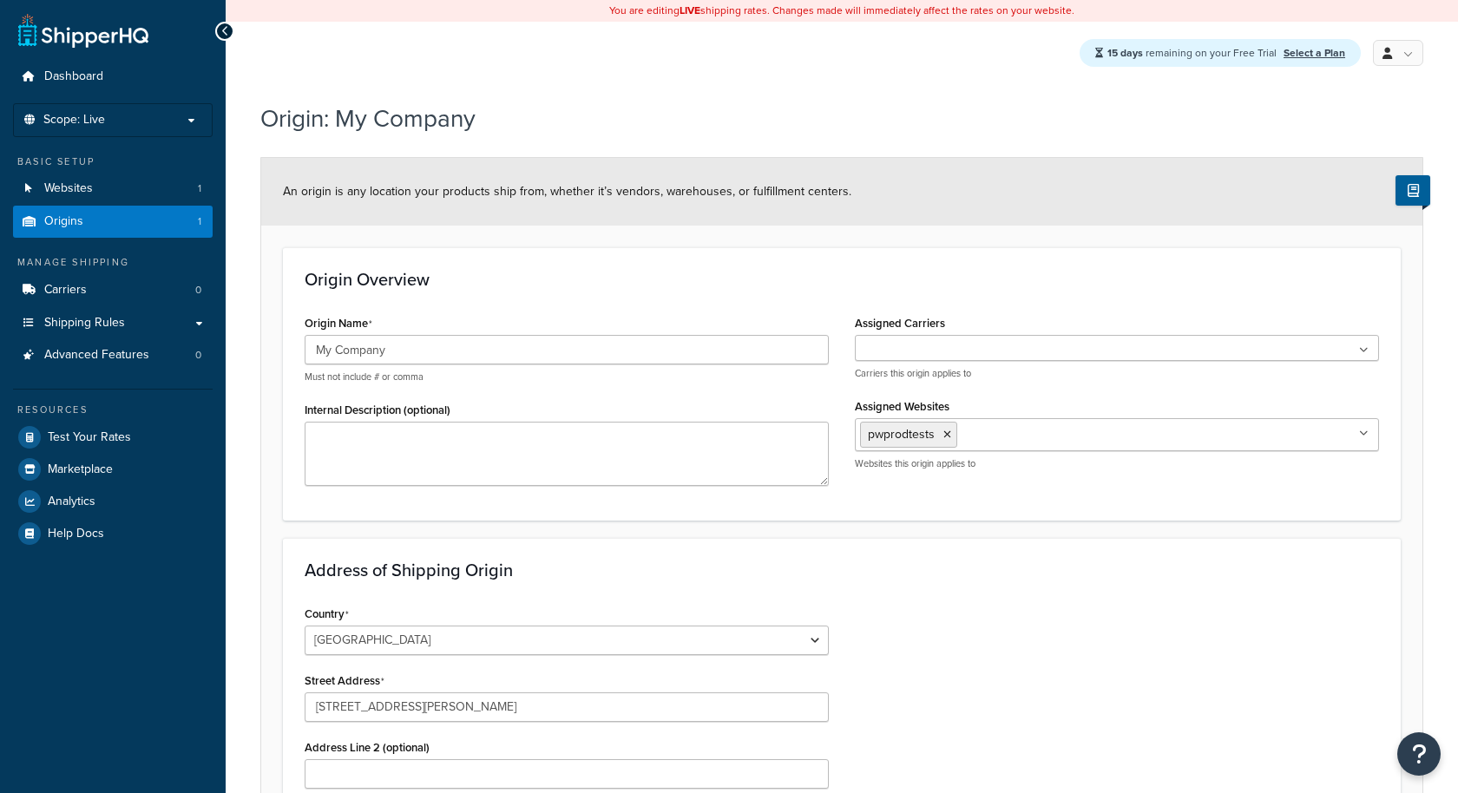
select select "43"
click at [77, 177] on link "Websites 1" at bounding box center [113, 189] width 200 height 32
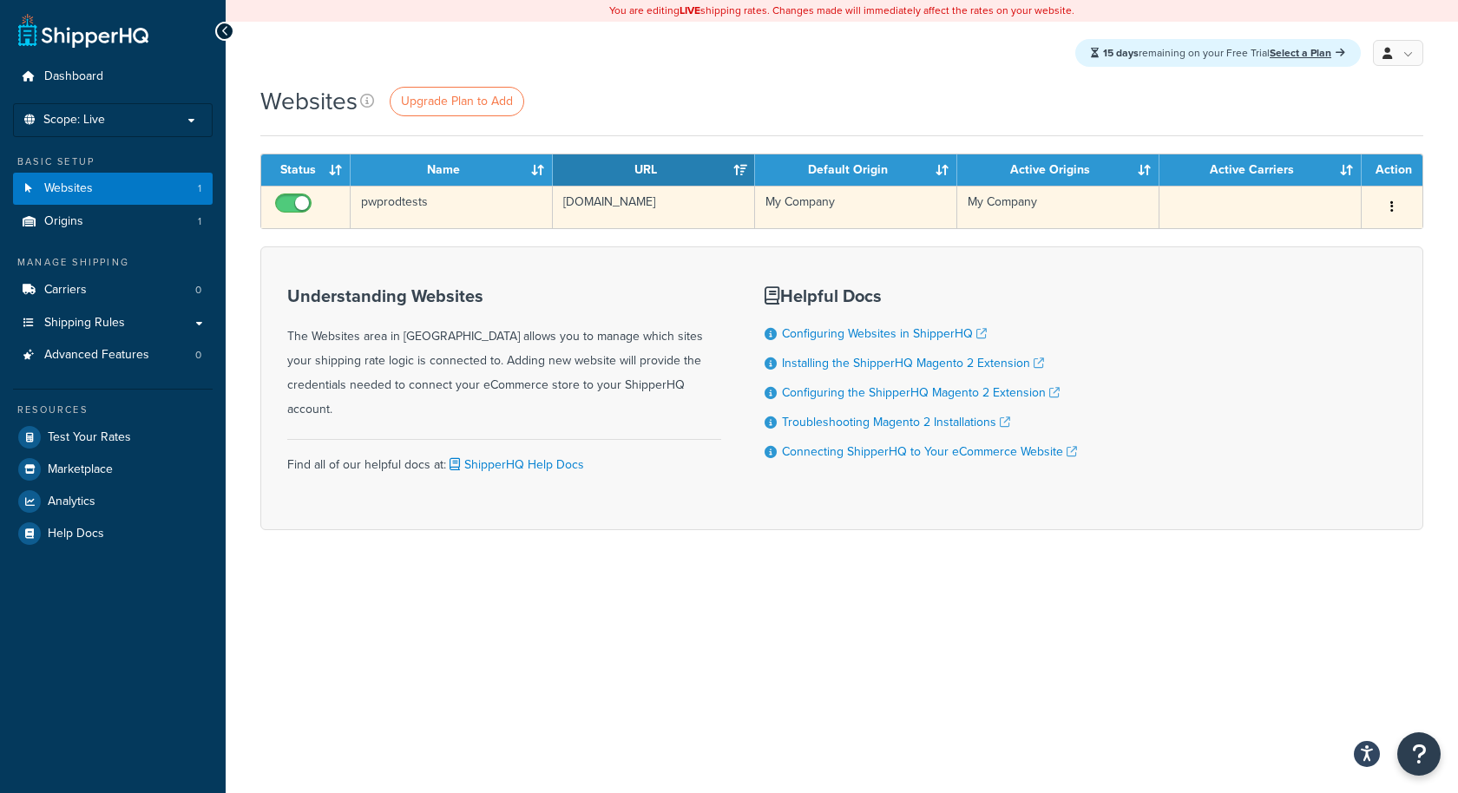
click at [409, 214] on td "pwprodtests" at bounding box center [451, 207] width 202 height 43
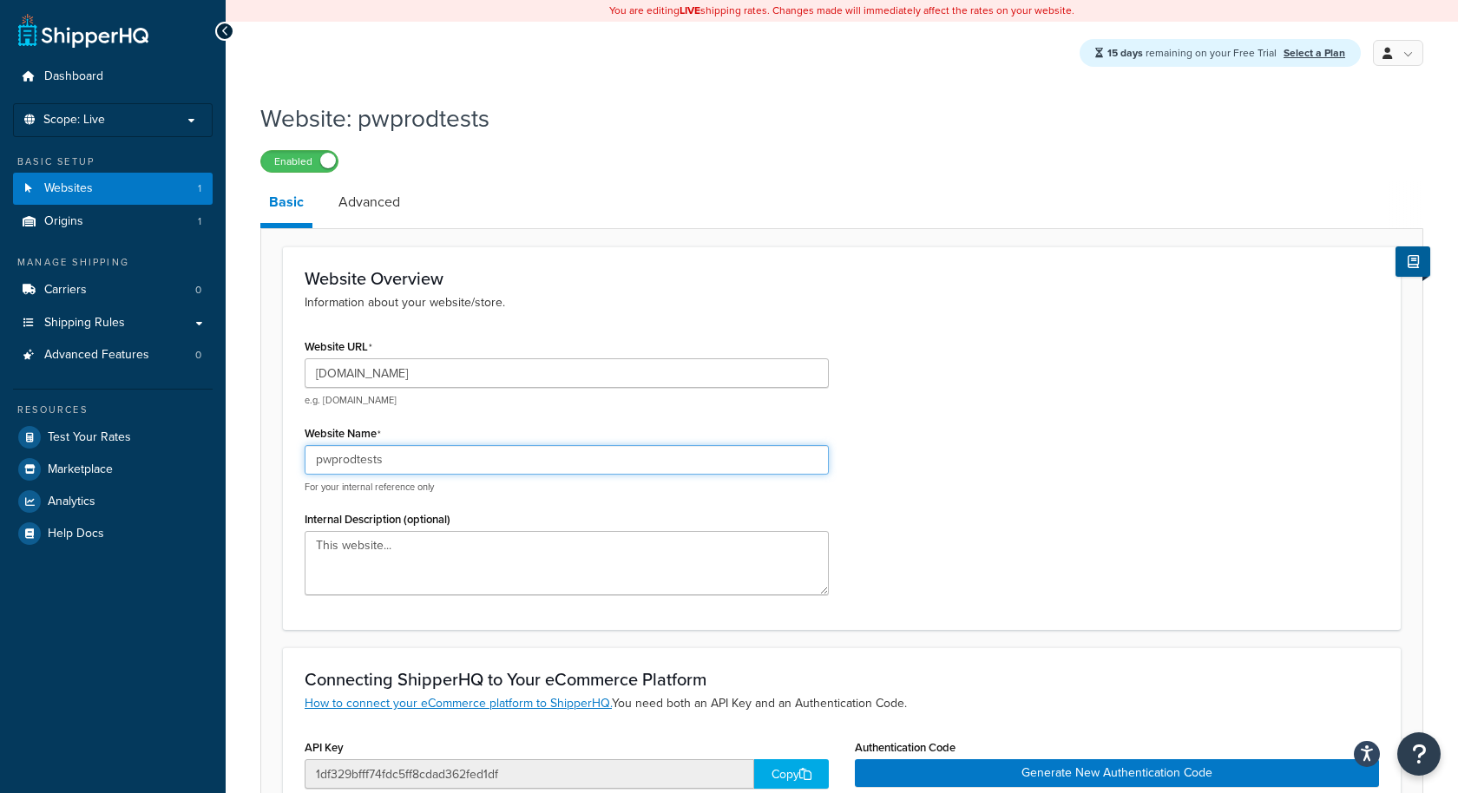
drag, startPoint x: 408, startPoint y: 462, endPoint x: 251, endPoint y: 462, distance: 157.0
click at [254, 462] on div "Website: pwprodtests Enabled Basic Advanced Website Overview Information about …" at bounding box center [842, 632] width 1232 height 1078
drag, startPoint x: 398, startPoint y: 455, endPoint x: 216, endPoint y: 455, distance: 182.2
click at [216, 455] on div "Dashboard Scope: Live Basic Setup Websites 1 Origins 1 Manage Shipping Carriers…" at bounding box center [729, 607] width 1458 height 1215
paste input "Prod Test"
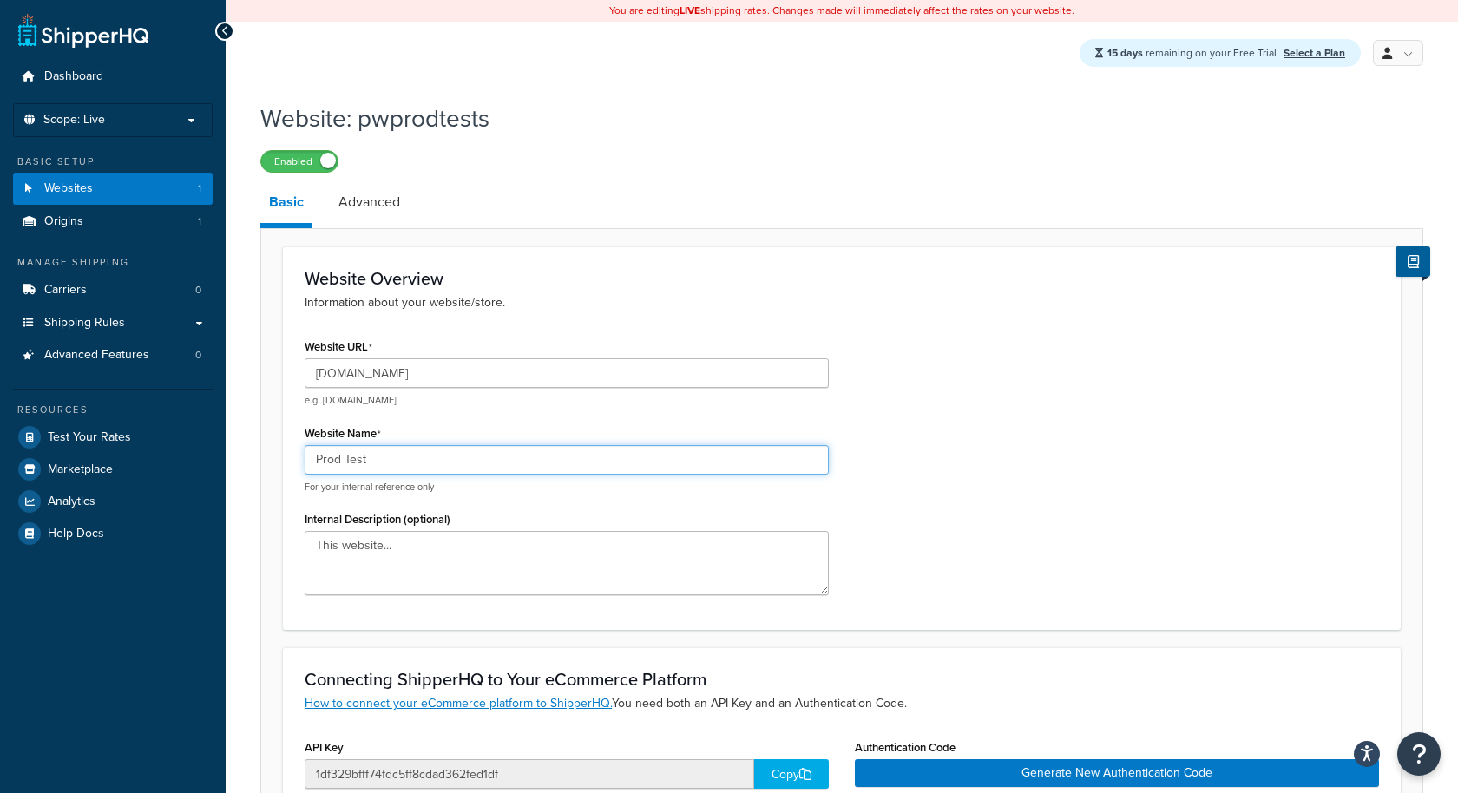
scroll to position [420, 0]
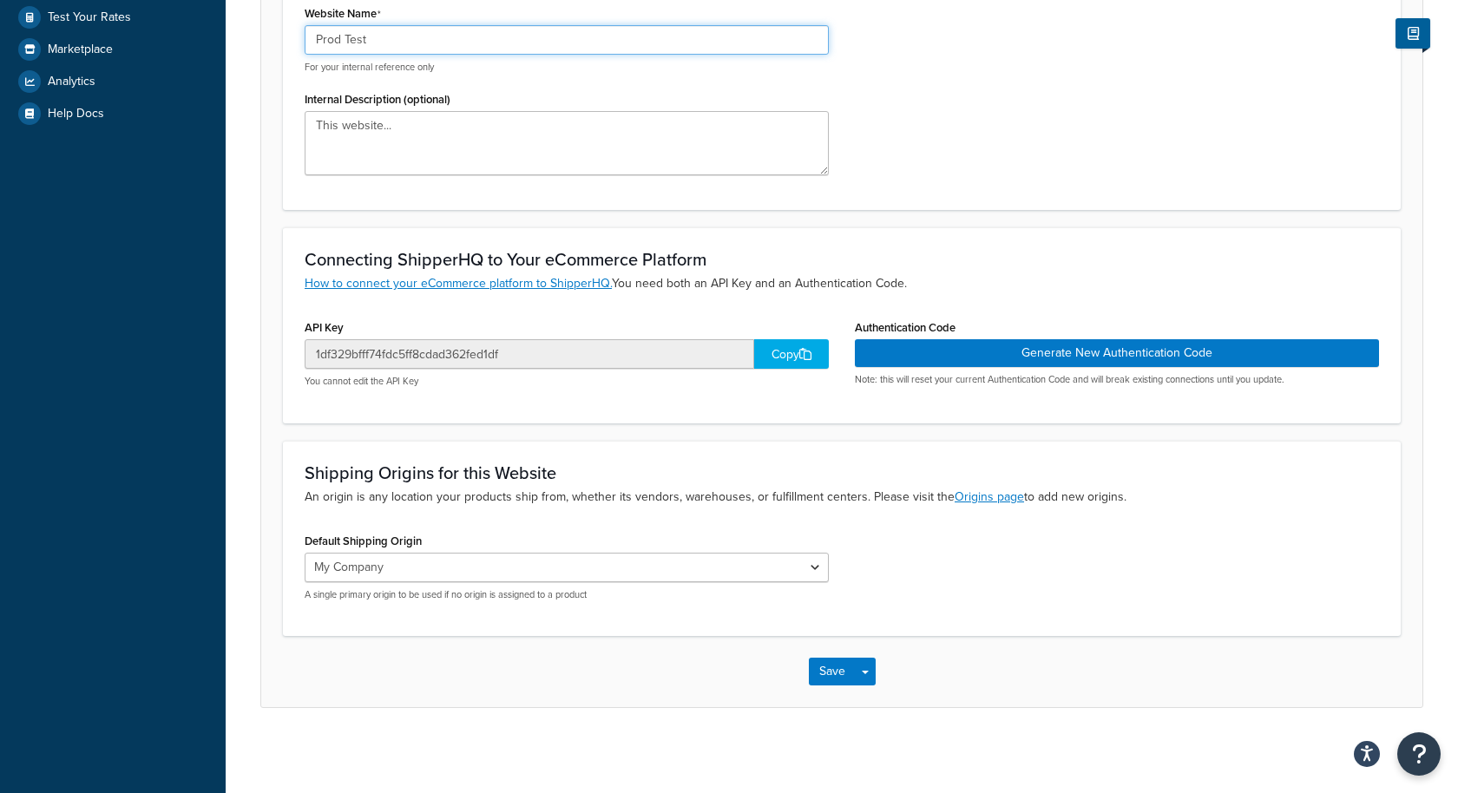
type input "Prod Test"
click at [844, 652] on div "Save Save Dropdown Save and Edit Save and Duplicate Save and Create New" at bounding box center [841, 671] width 1161 height 71
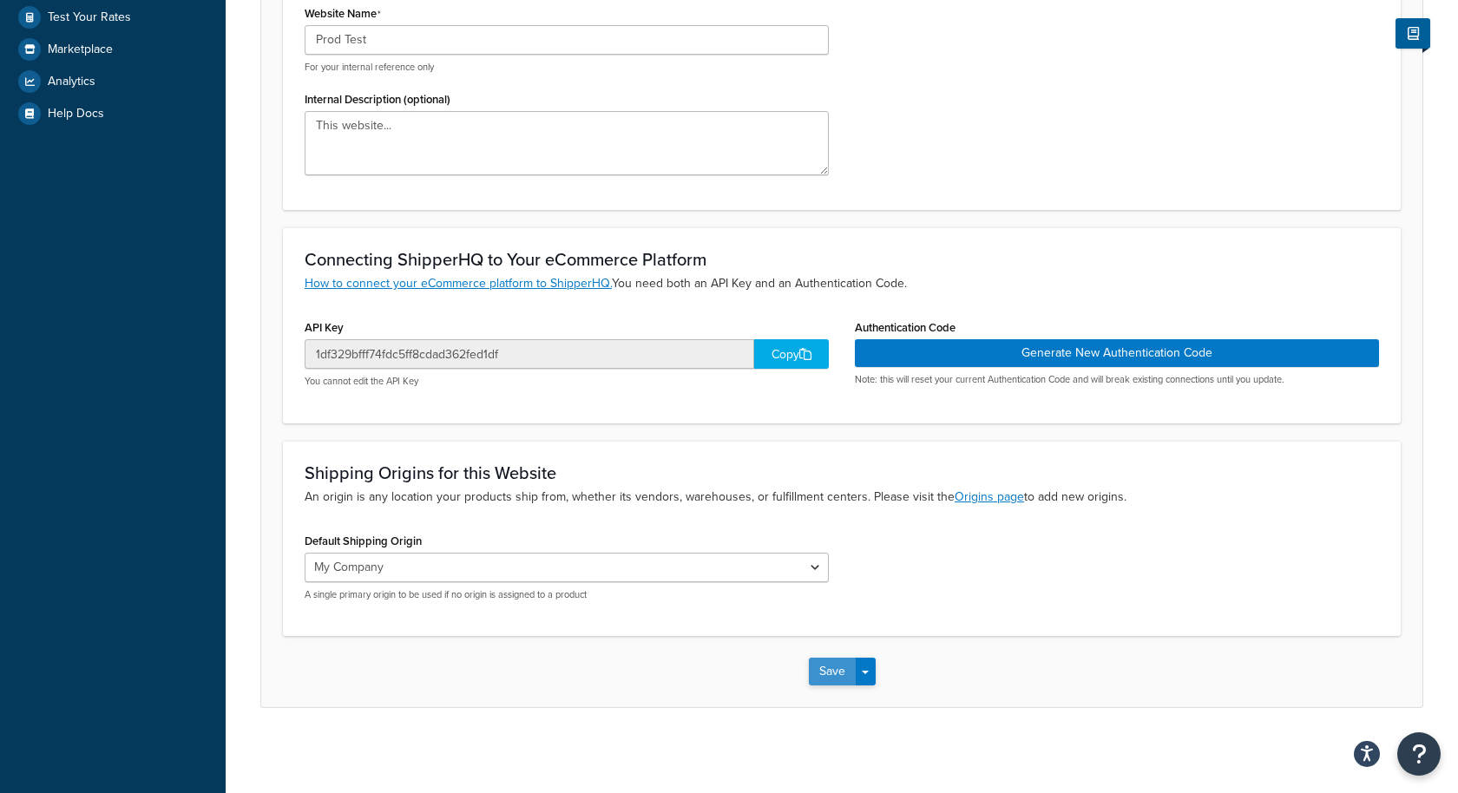
click at [830, 671] on button "Save" at bounding box center [832, 672] width 47 height 28
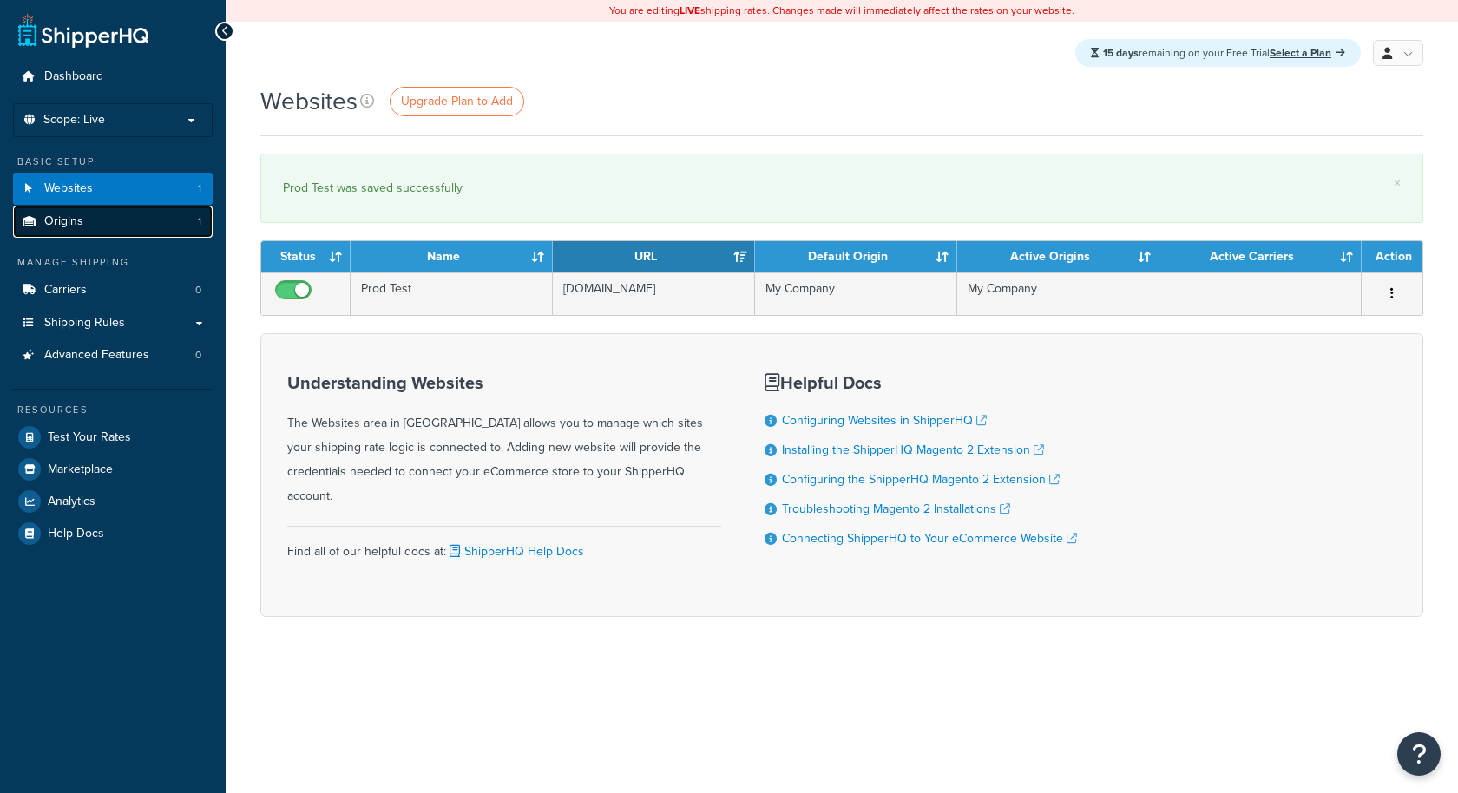
click at [171, 225] on link "Origins 1" at bounding box center [113, 222] width 200 height 32
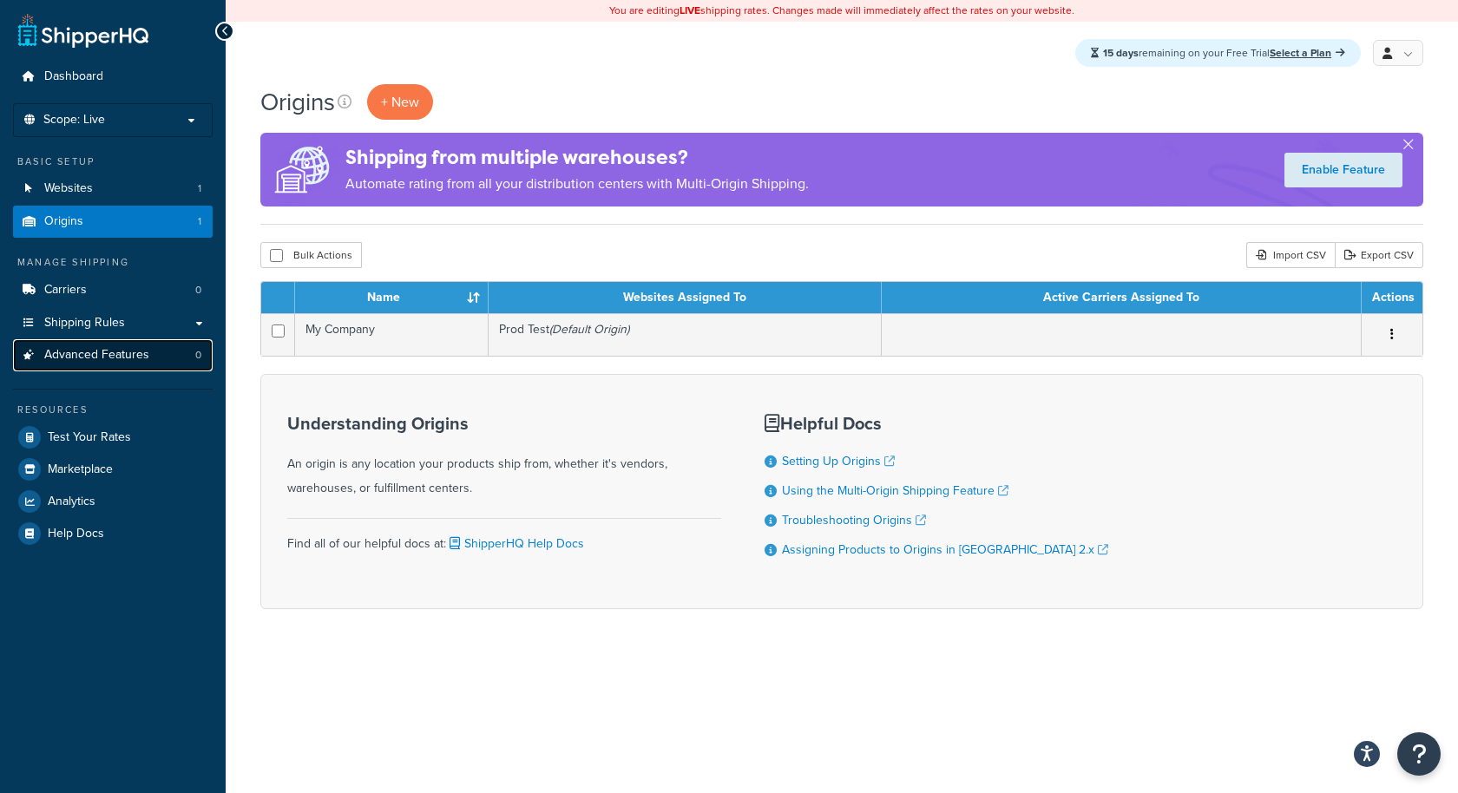
click at [137, 358] on span "Advanced Features" at bounding box center [96, 355] width 105 height 15
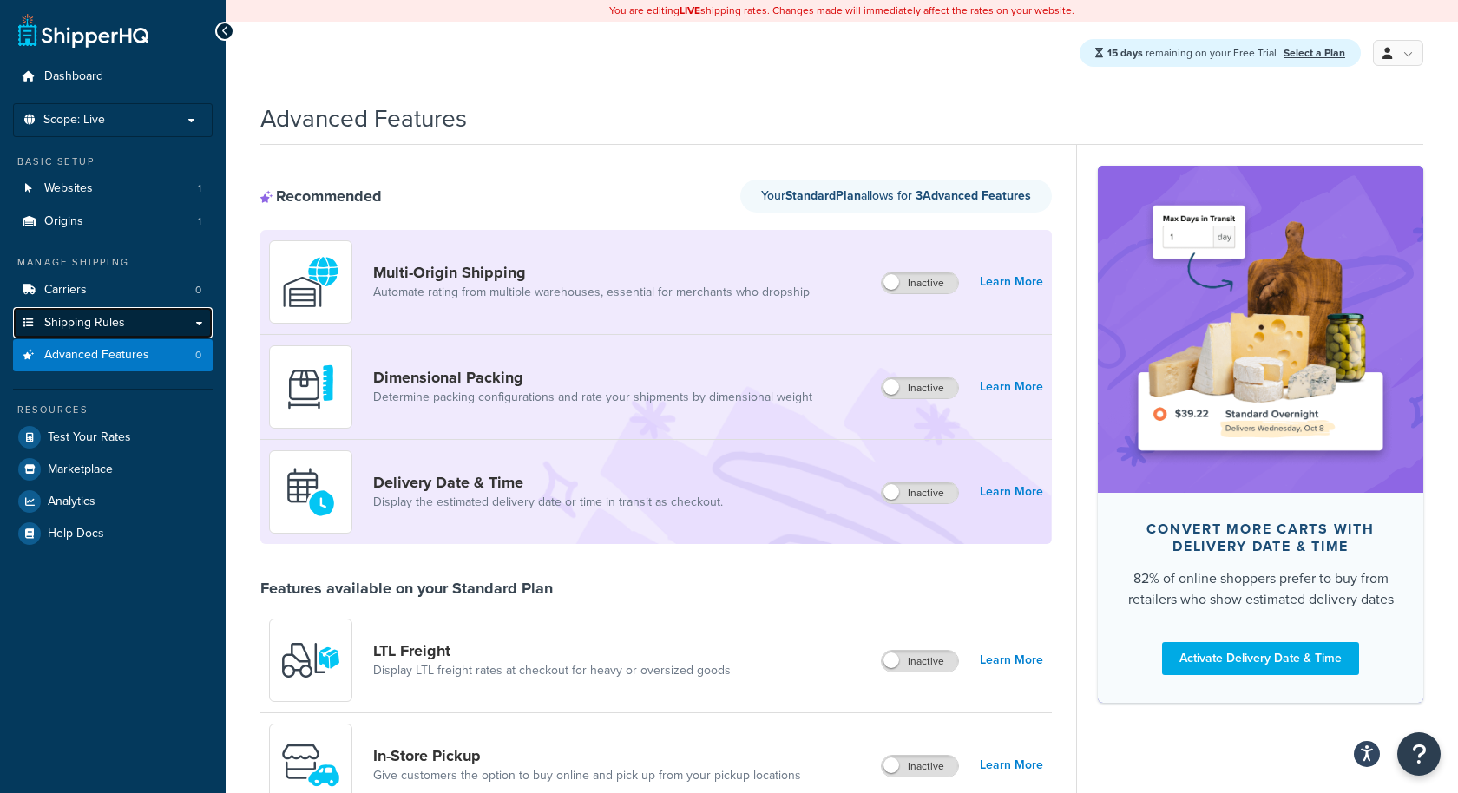
click at [115, 316] on span "Shipping Rules" at bounding box center [84, 323] width 81 height 15
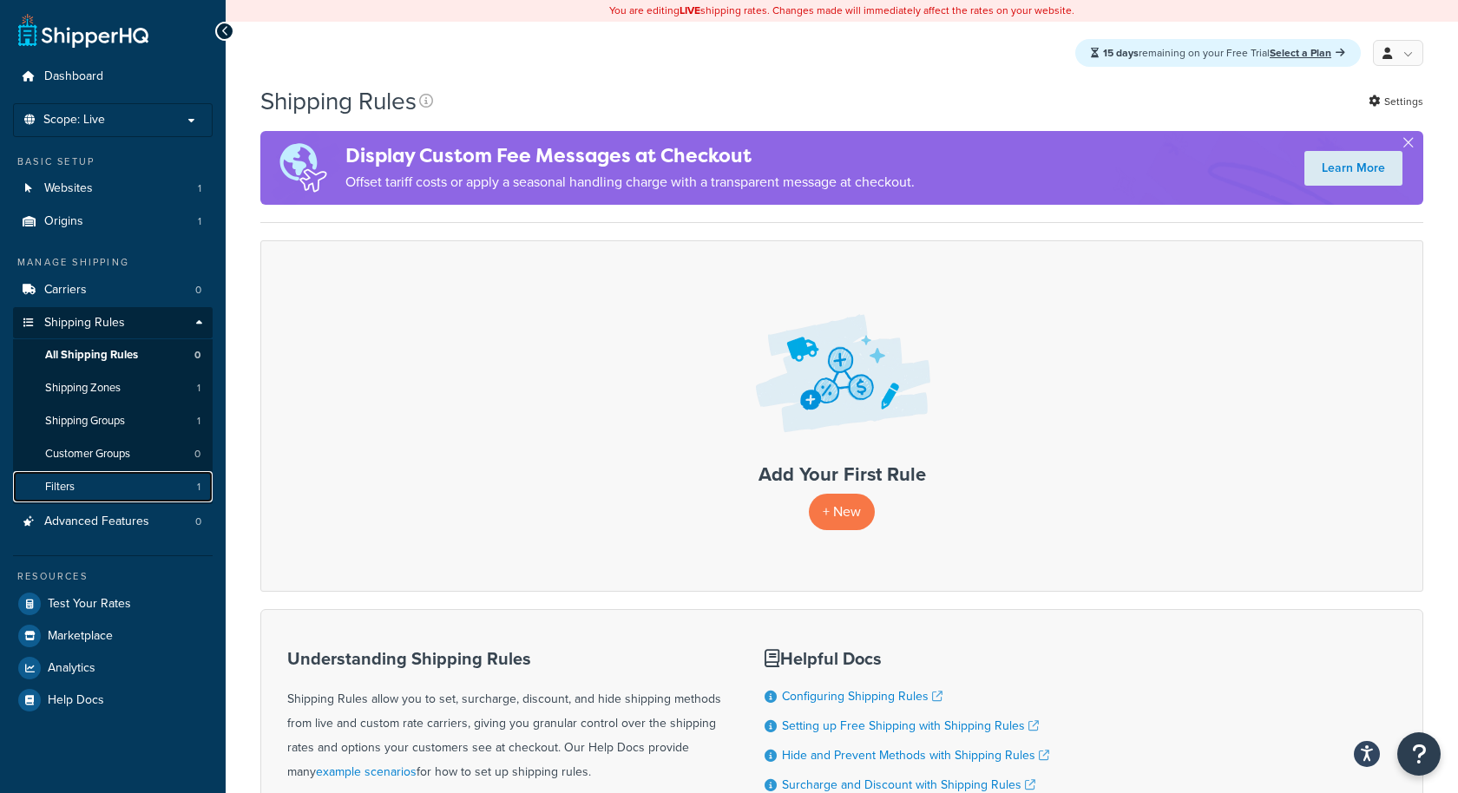
click at [149, 477] on link "Filters 1" at bounding box center [113, 487] width 200 height 32
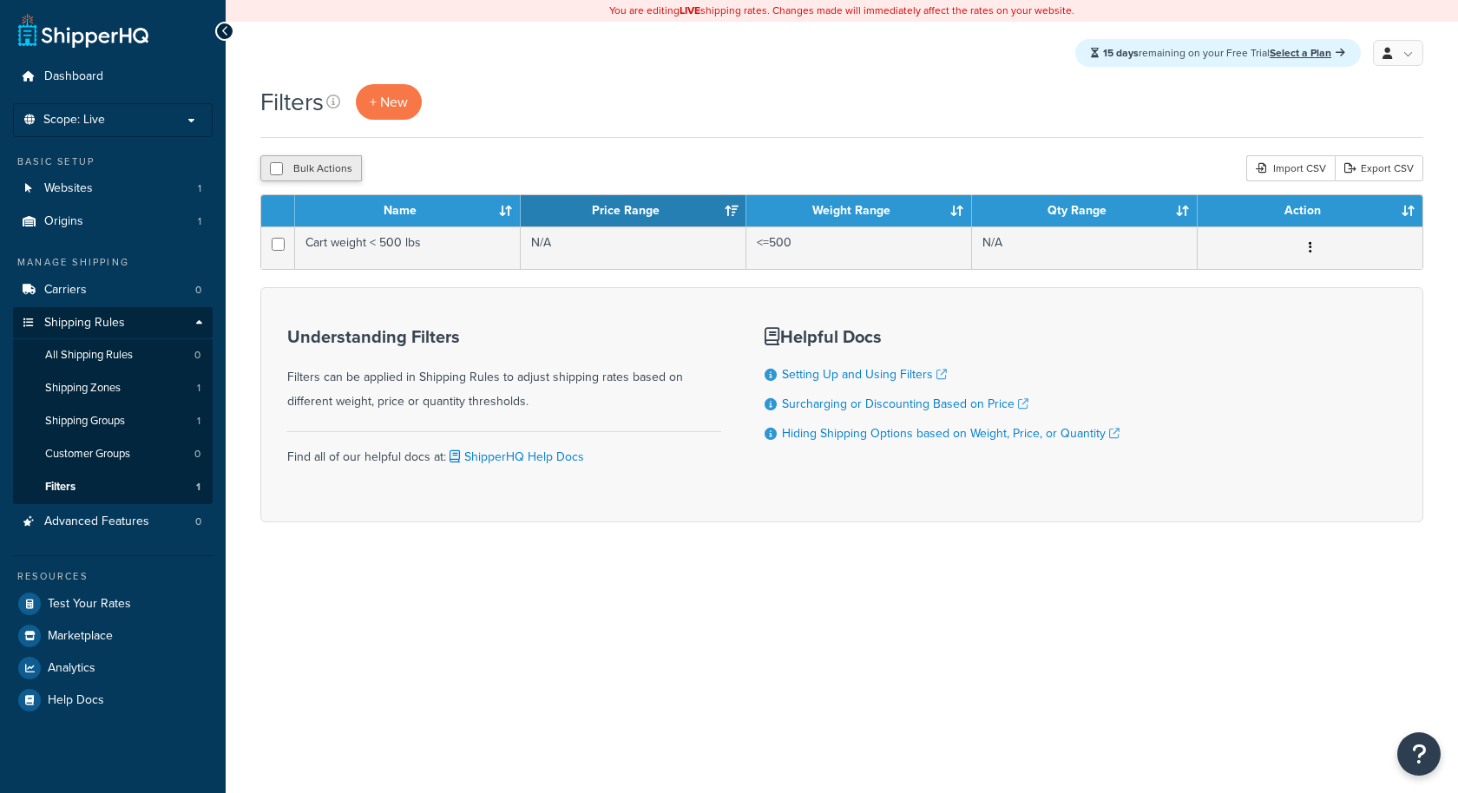
click at [332, 176] on button "Bulk Actions" at bounding box center [311, 168] width 102 height 26
checkbox input "true"
click at [484, 183] on div "Filters + New Bulk Actions Duplicate Delete Import CSV Export CSV Contact Us Se…" at bounding box center [842, 333] width 1232 height 499
click at [474, 164] on button "Delete" at bounding box center [463, 168] width 60 height 26
